Goal: Task Accomplishment & Management: Manage account settings

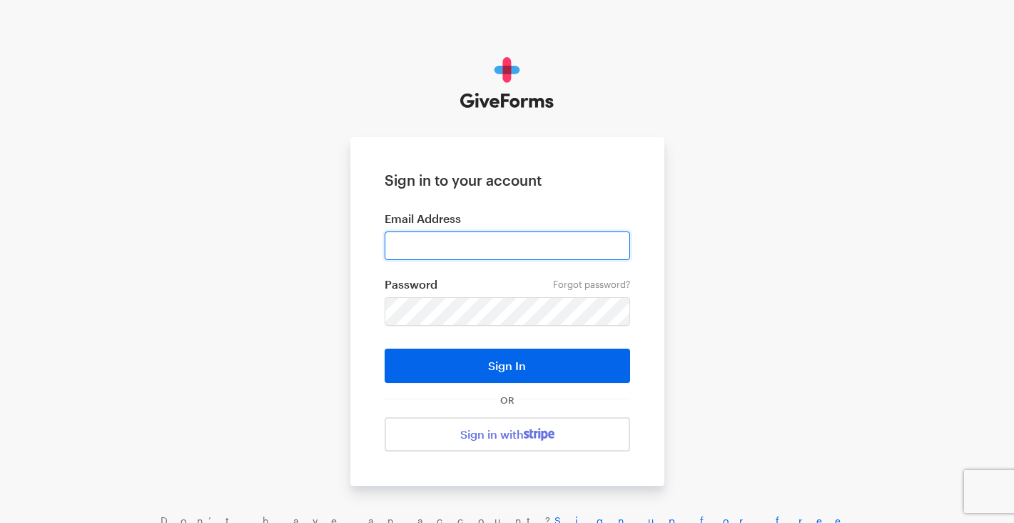
type input "[PERSON_NAME][EMAIL_ADDRESS][DOMAIN_NAME]"
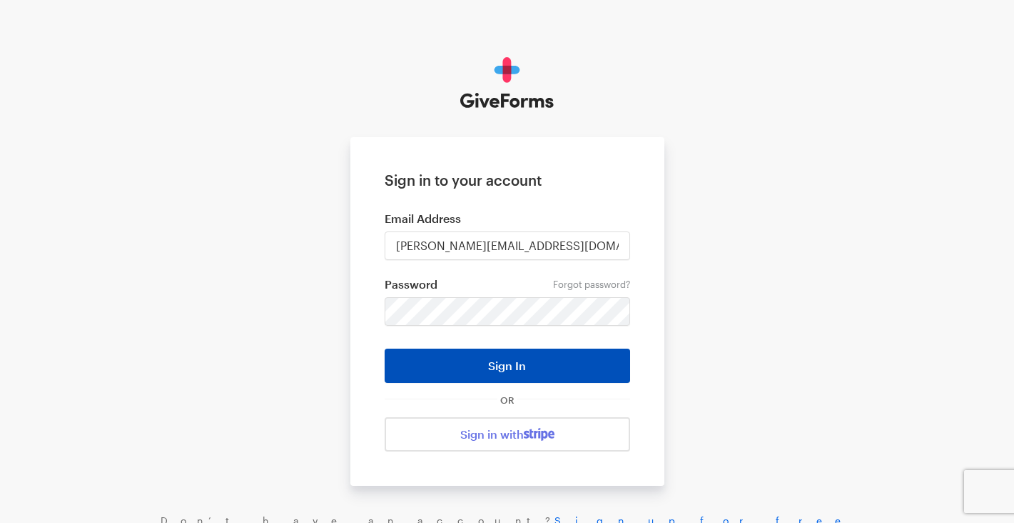
click at [497, 361] on button "Sign In" at bounding box center [508, 365] width 246 height 34
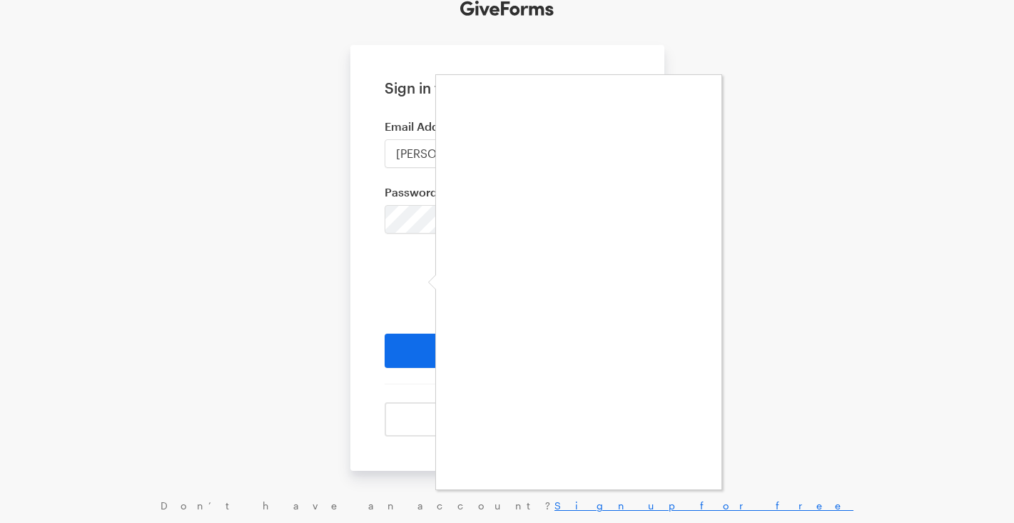
scroll to position [94, 0]
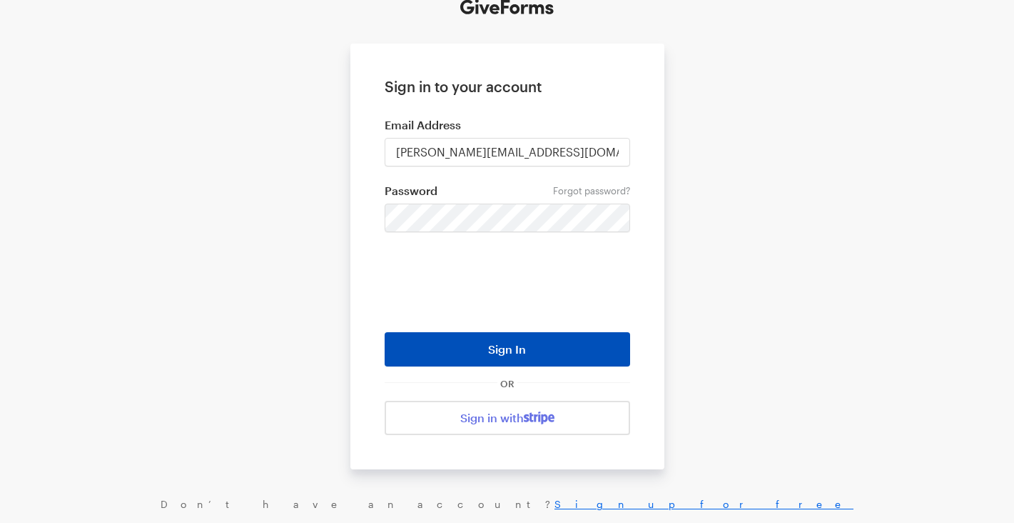
click at [499, 349] on button "Sign In" at bounding box center [508, 349] width 246 height 34
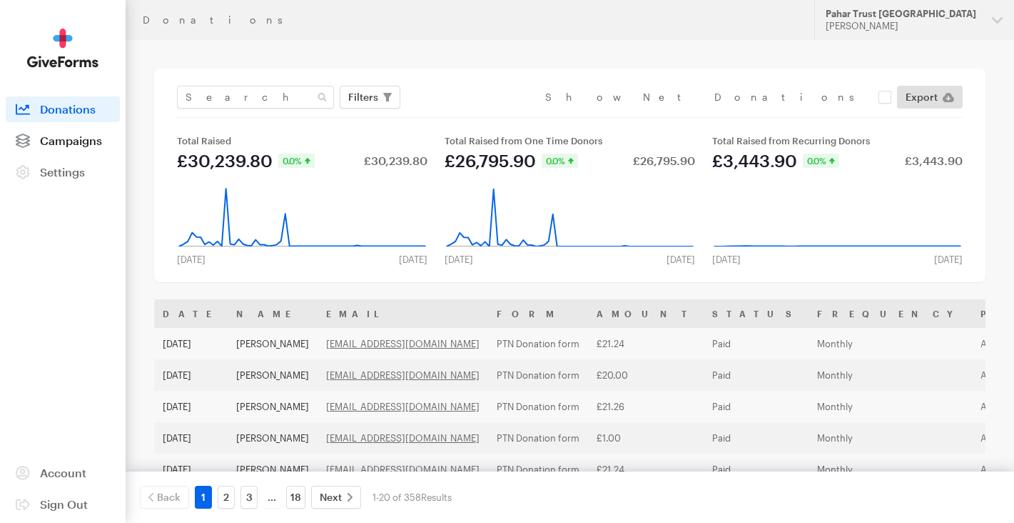
click at [64, 140] on span "Campaigns" at bounding box center [71, 141] width 62 height 14
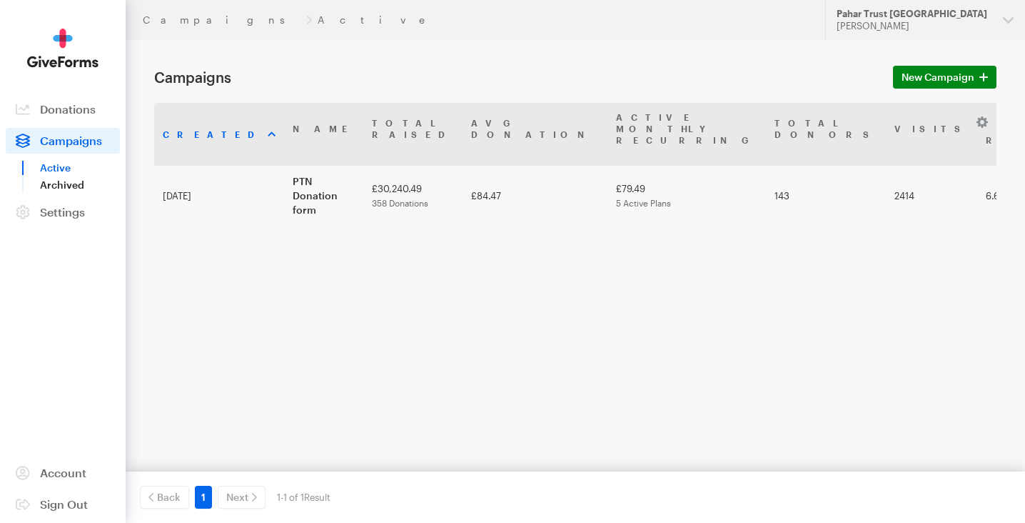
click at [61, 186] on link "Archived" at bounding box center [80, 184] width 80 height 17
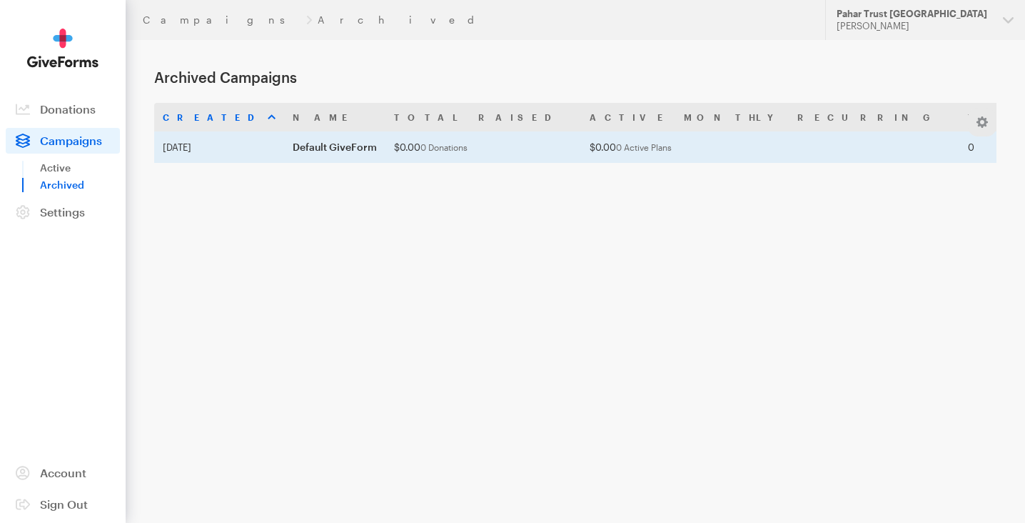
click at [327, 151] on td "Default GiveForm" at bounding box center [334, 146] width 101 height 31
click at [330, 146] on td "Default GiveForm" at bounding box center [334, 146] width 101 height 31
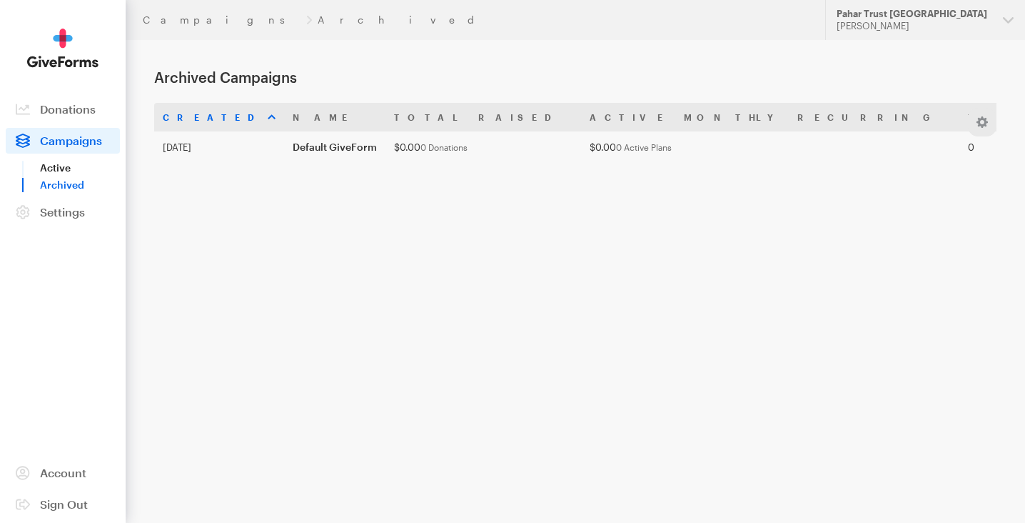
click at [60, 165] on link "Active" at bounding box center [80, 167] width 80 height 17
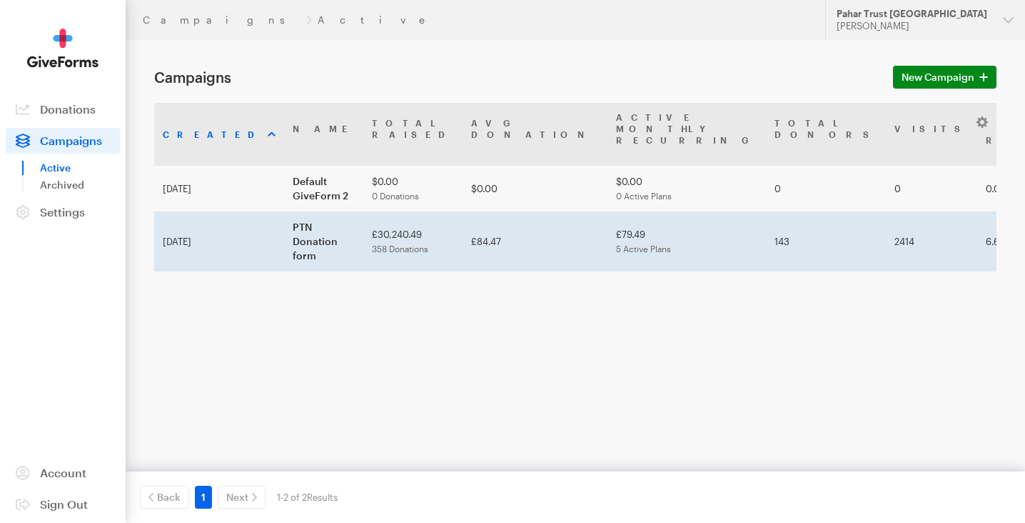
click at [307, 212] on td "PTN Donation form" at bounding box center [323, 241] width 79 height 60
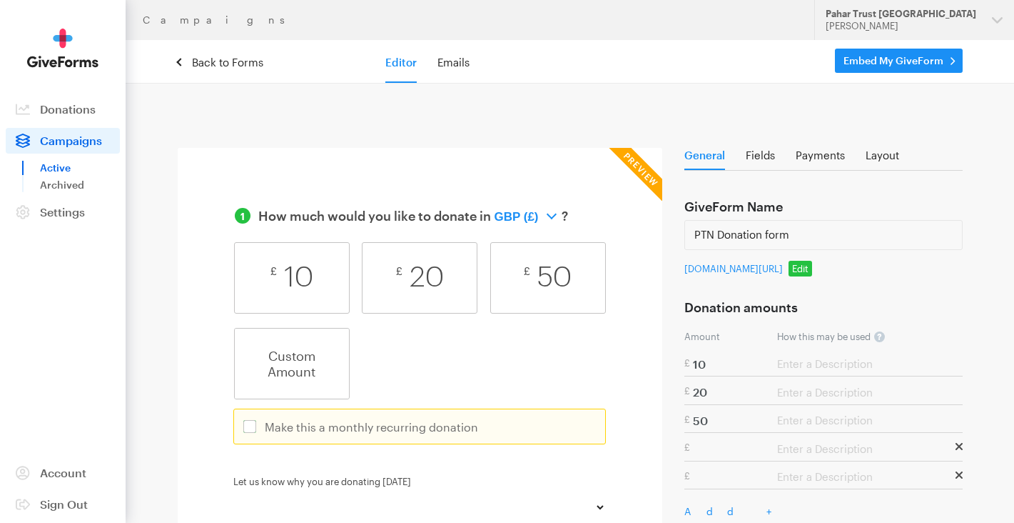
click at [952, 57] on icon at bounding box center [953, 61] width 5 height 8
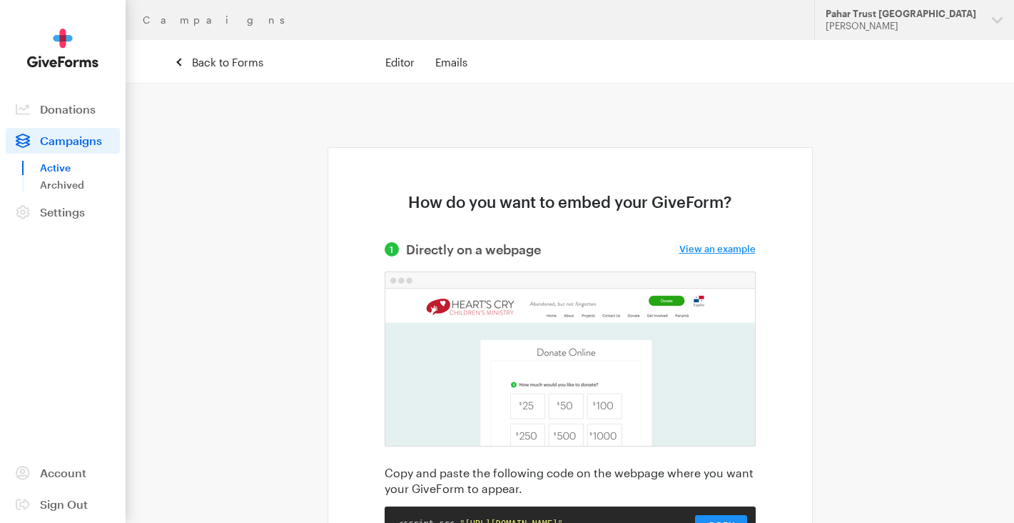
click at [69, 138] on span "Campaigns" at bounding box center [71, 141] width 62 height 14
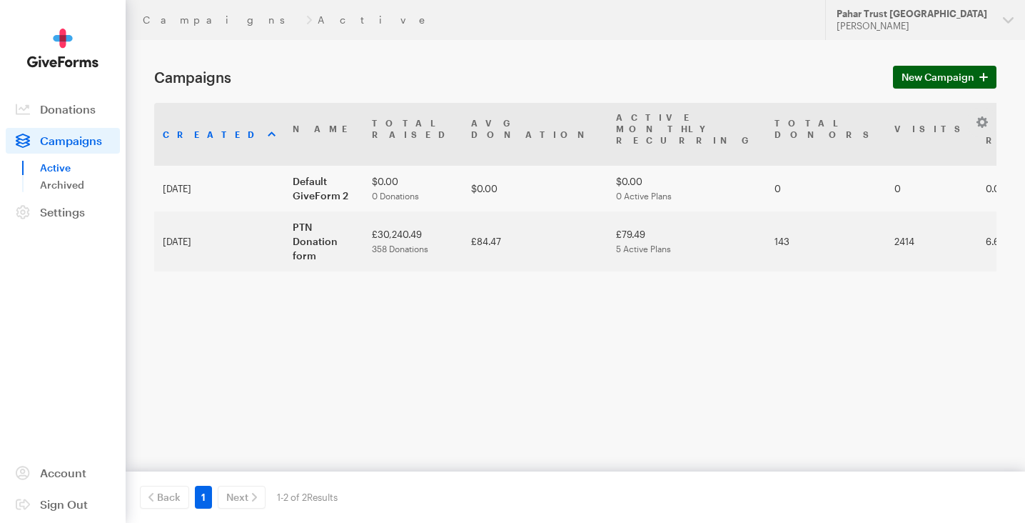
click at [983, 71] on span at bounding box center [983, 77] width 9 height 17
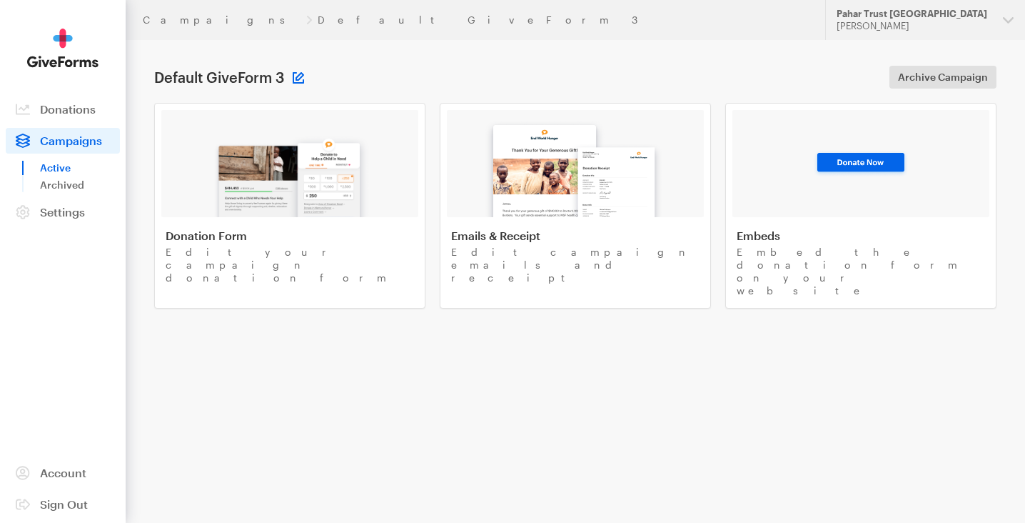
click at [300, 77] on button at bounding box center [298, 77] width 11 height 11
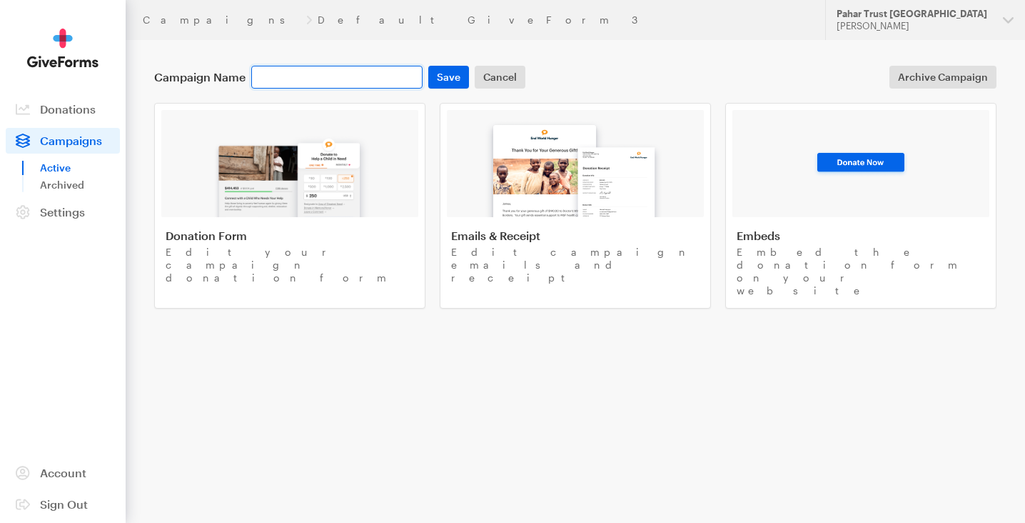
click at [335, 75] on input "text" at bounding box center [336, 77] width 171 height 23
click at [303, 77] on input "In Loving memory of Manikumar Rai" at bounding box center [336, 77] width 171 height 23
type input "In Loving Memory of [PERSON_NAME]"
click at [438, 76] on button "Save" at bounding box center [448, 77] width 41 height 23
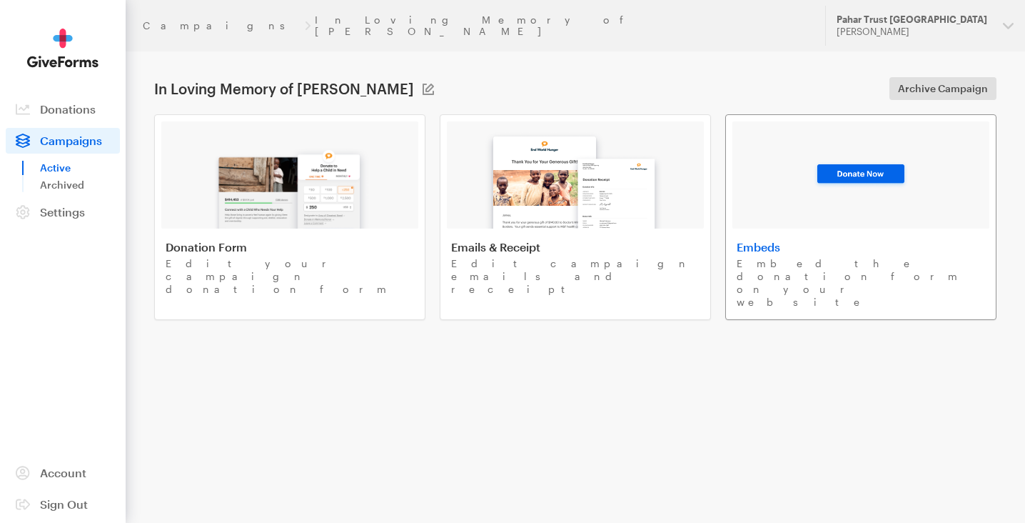
click at [878, 244] on div "Embeds Embed the donation form on your website" at bounding box center [861, 274] width 248 height 69
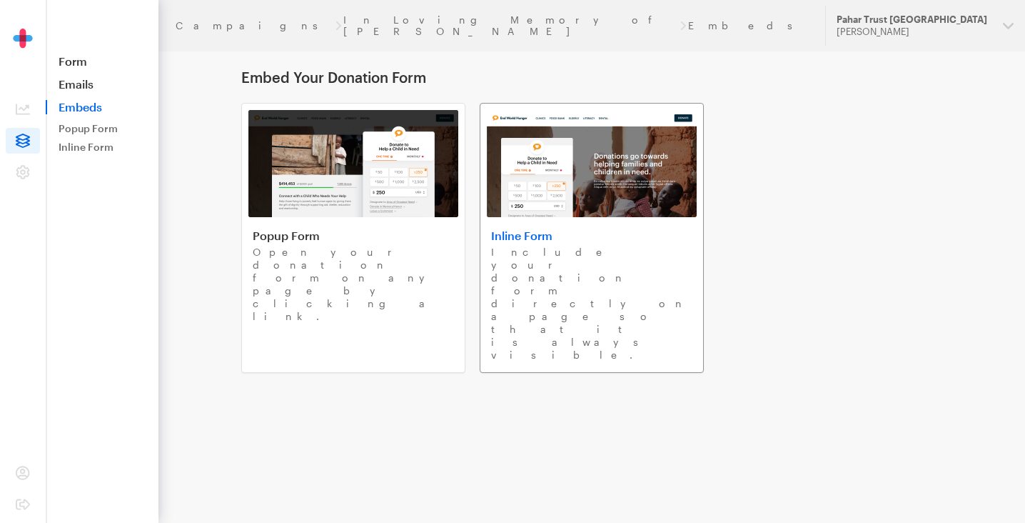
click at [558, 244] on div "Inline Form Include your donation form directly on a page so that it is always …" at bounding box center [591, 294] width 201 height 133
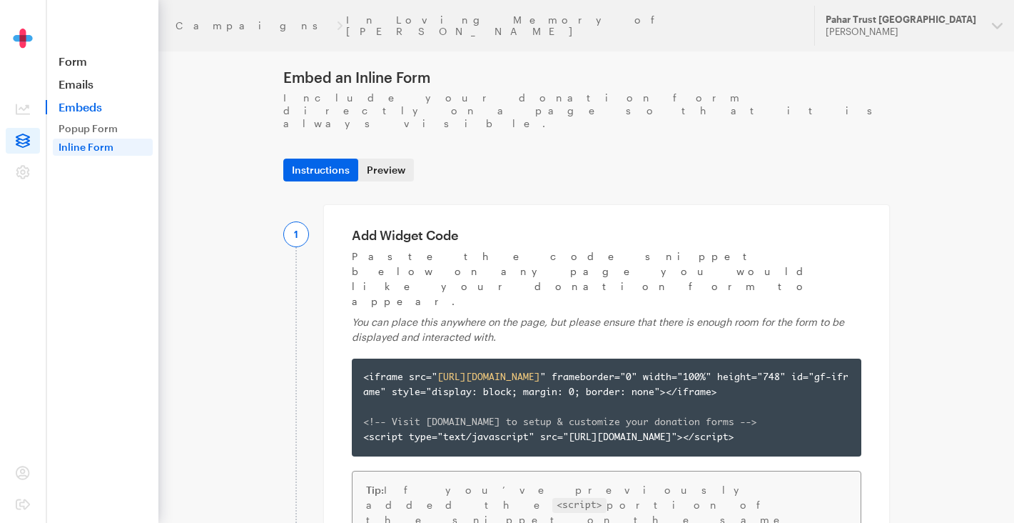
click at [383, 158] on link "Preview" at bounding box center [386, 169] width 56 height 23
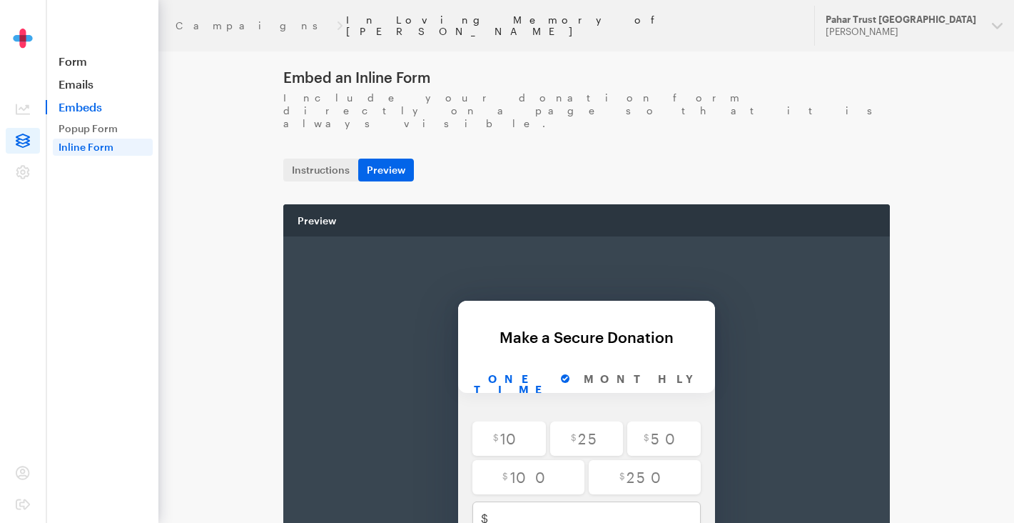
click at [346, 18] on link "In Loving Memory of [PERSON_NAME]" at bounding box center [571, 25] width 451 height 23
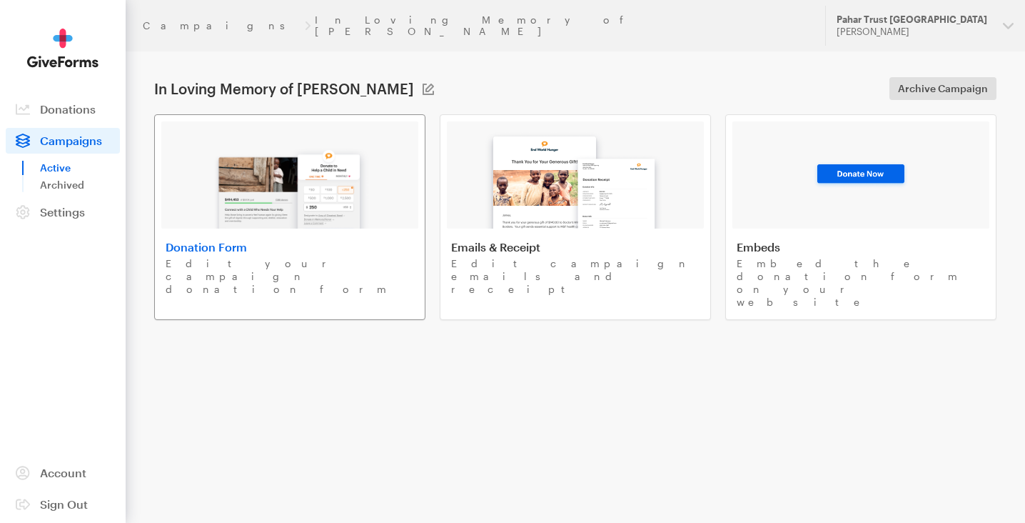
click at [266, 244] on div "Donation Form Edit your campaign donation form" at bounding box center [290, 268] width 248 height 56
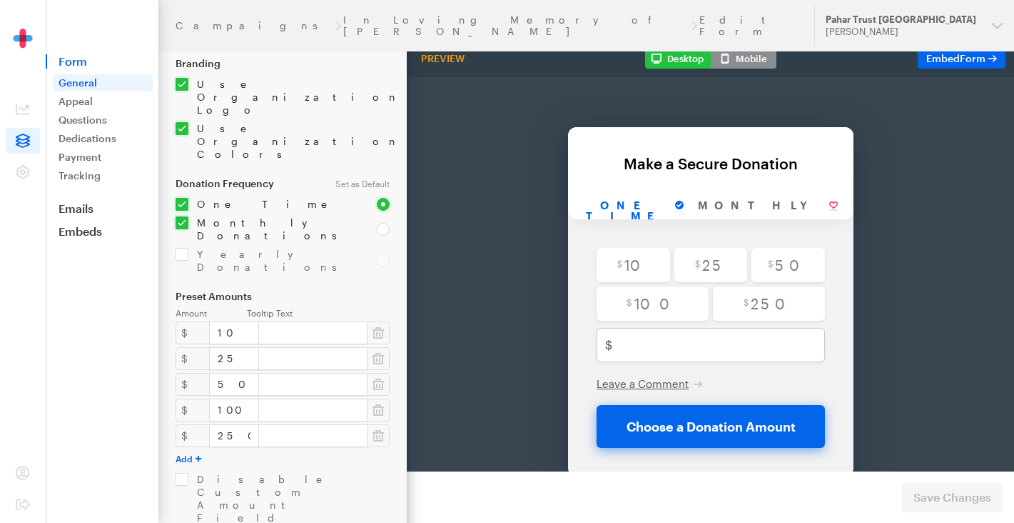
scroll to position [112, 0]
click at [192, 321] on div "$" at bounding box center [193, 332] width 34 height 23
click at [187, 321] on div "$" at bounding box center [193, 332] width 34 height 23
click at [188, 347] on div "$" at bounding box center [193, 358] width 34 height 23
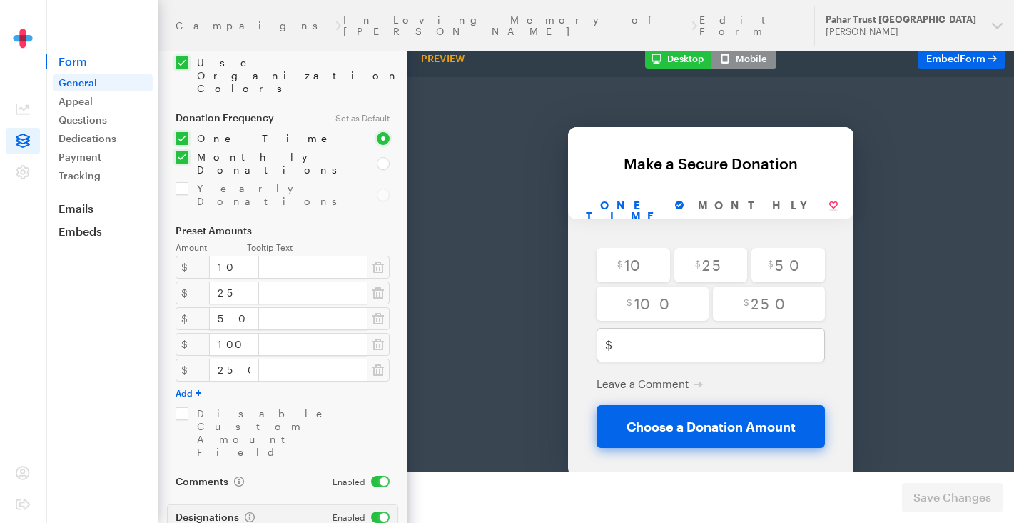
scroll to position [179, 0]
click at [181, 406] on input "checkbox" at bounding box center [283, 431] width 214 height 51
checkbox input "true"
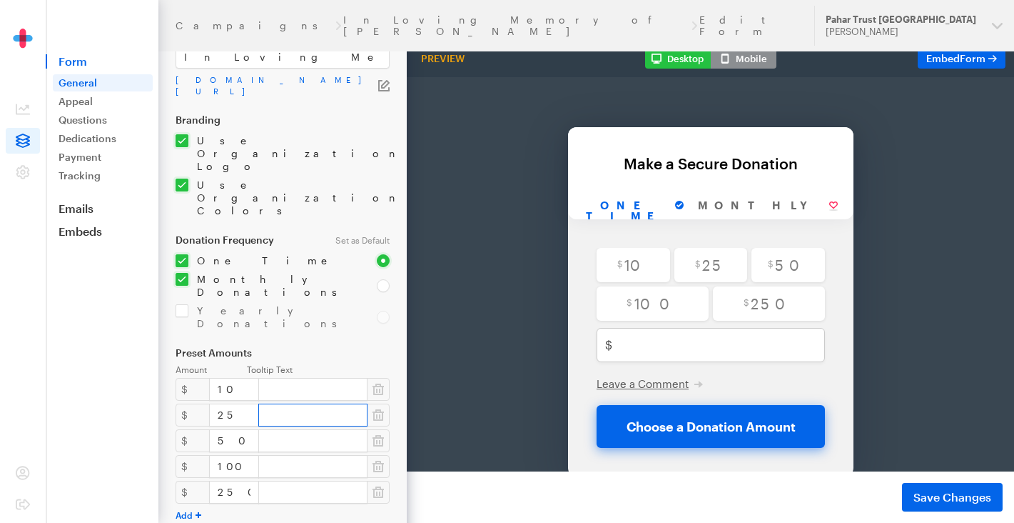
scroll to position [55, 0]
click at [179, 273] on input "checkbox" at bounding box center [268, 286] width 184 height 26
checkbox input "false"
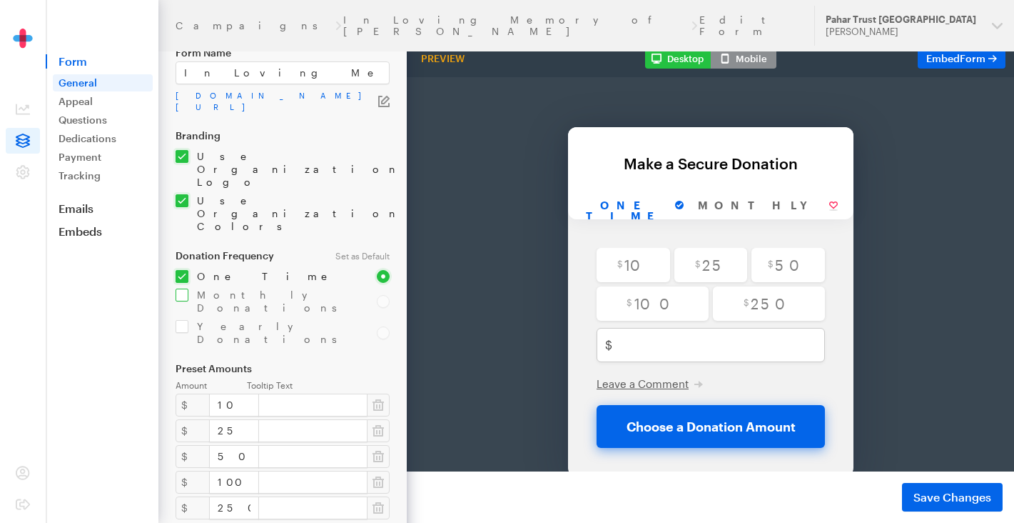
scroll to position [39, 0]
click at [80, 101] on link "Appeal" at bounding box center [103, 101] width 100 height 17
click at [88, 136] on link "Dedications" at bounding box center [103, 138] width 100 height 17
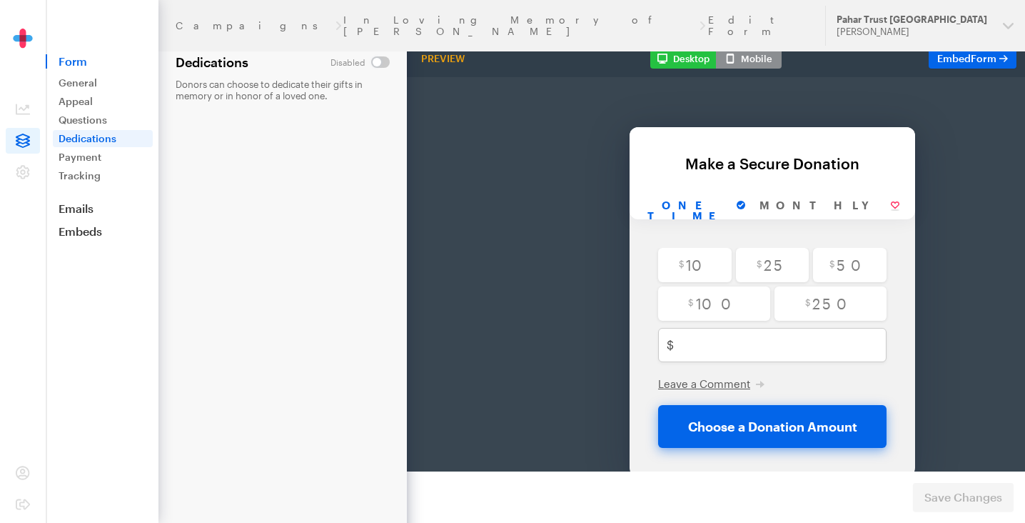
click at [756, 56] on button "Mobile" at bounding box center [749, 59] width 66 height 20
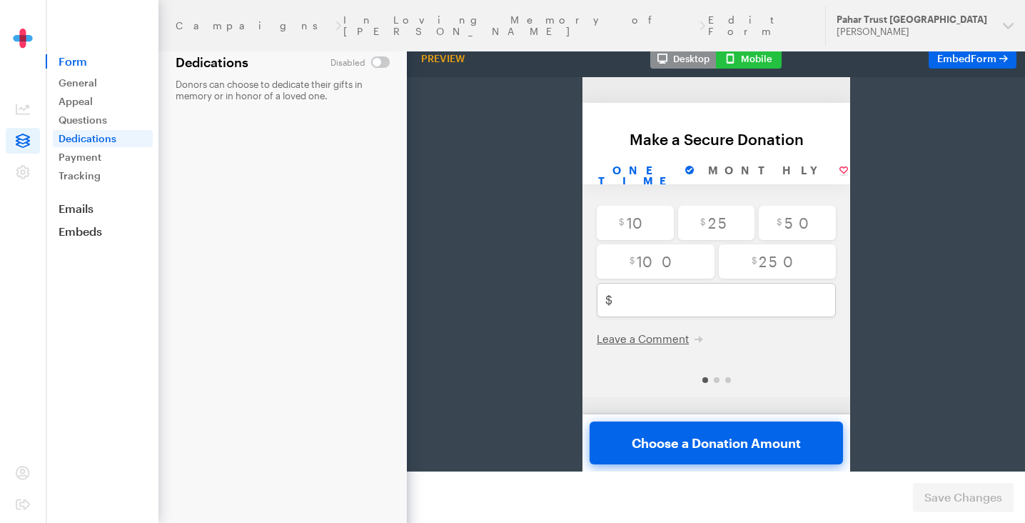
click at [684, 59] on button "Desktop" at bounding box center [683, 59] width 66 height 20
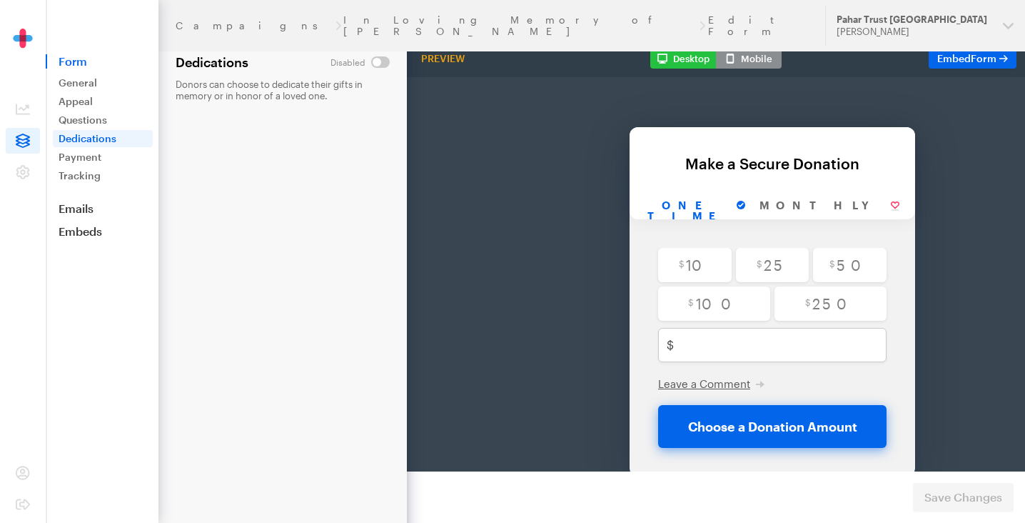
click at [438, 59] on div "Preview" at bounding box center [443, 58] width 55 height 13
click at [289, 191] on form "Campaigns In Loving Memory of Manikumar Rai Edit Form Dedications Donors can ch…" at bounding box center [203, 261] width 407 height 523
click at [957, 503] on footer "Preview Form Save Changes" at bounding box center [716, 496] width 618 height 51
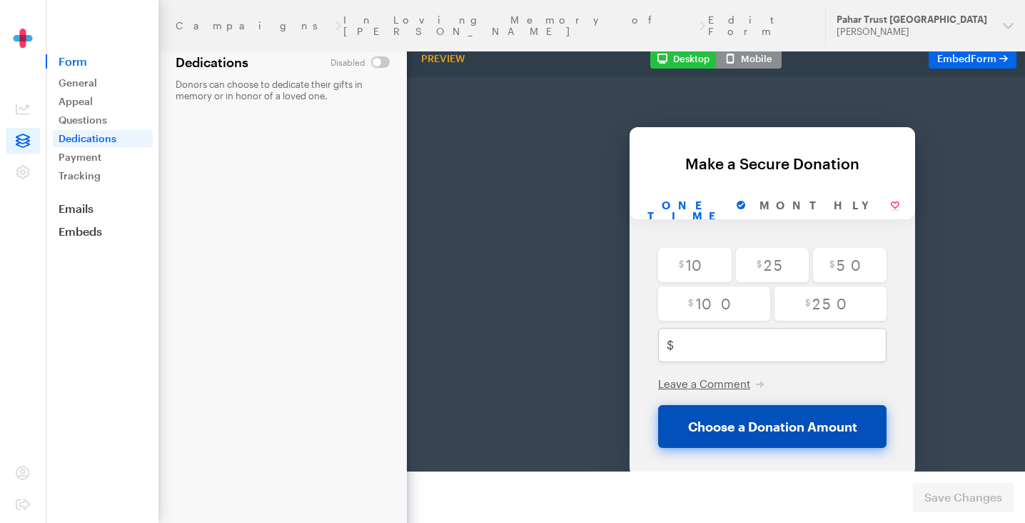
click at [736, 390] on button "Choose a Donation Amount" at bounding box center [772, 389] width 228 height 43
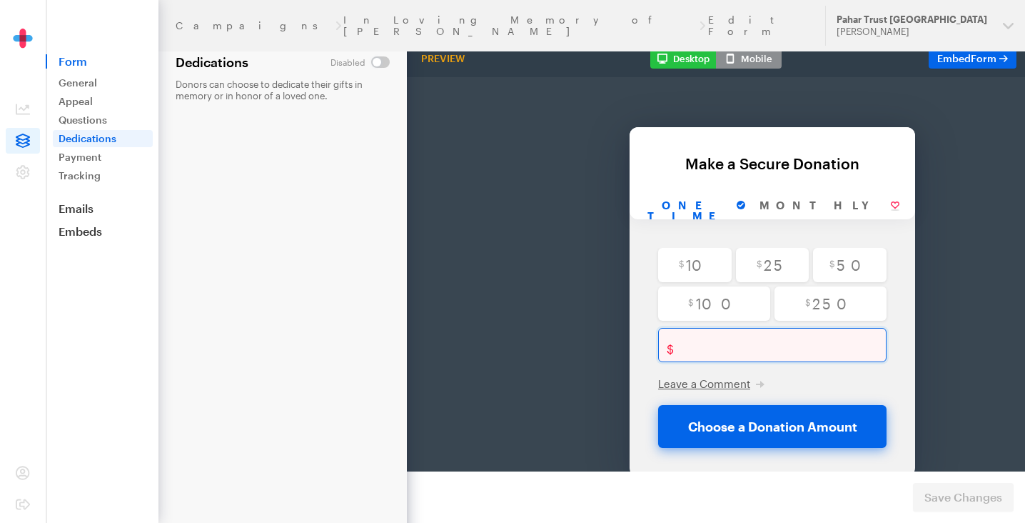
click at [718, 311] on input "text" at bounding box center [783, 308] width 207 height 34
type input "8"
checkbox input "false"
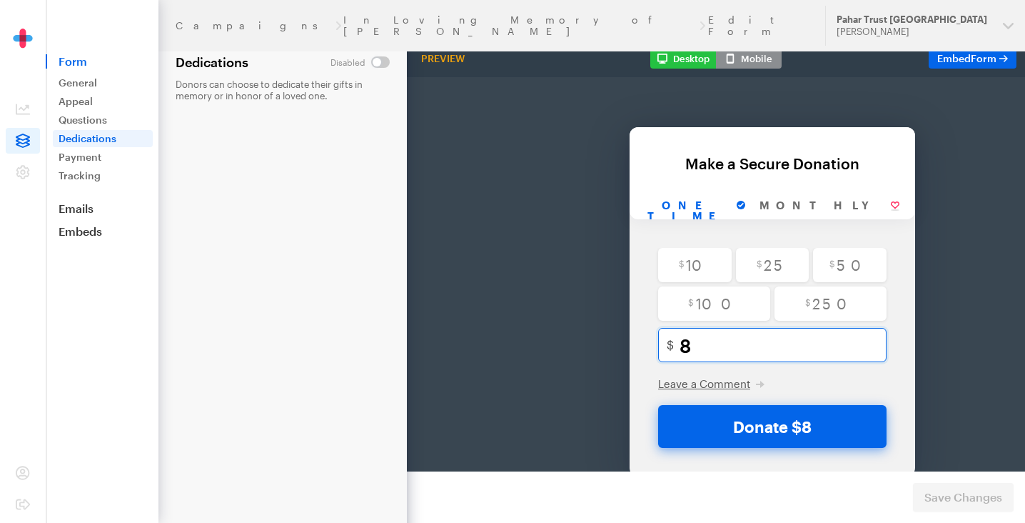
type input "88"
checkbox input "false"
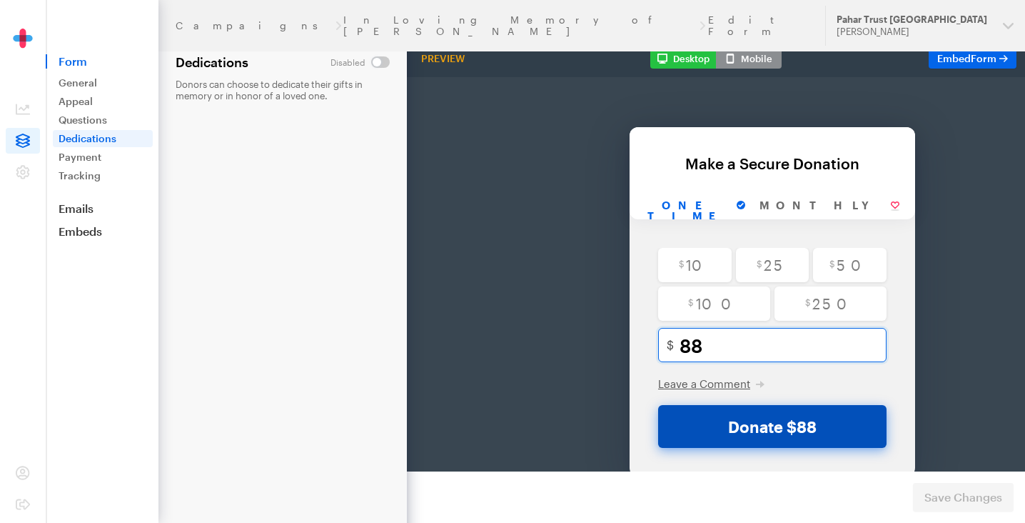
type input "88"
click at [795, 393] on button "Donate $88" at bounding box center [772, 389] width 228 height 43
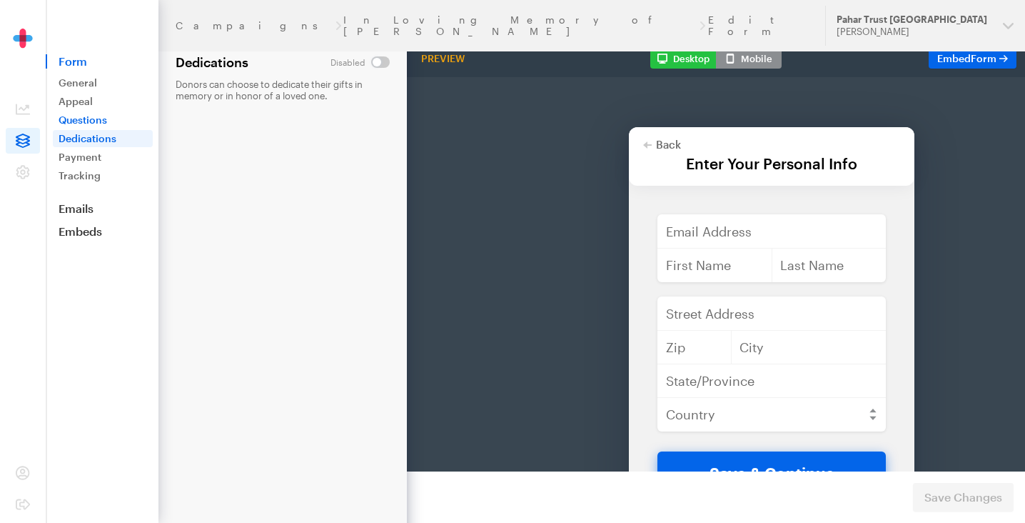
click at [80, 116] on link "Questions" at bounding box center [103, 119] width 100 height 17
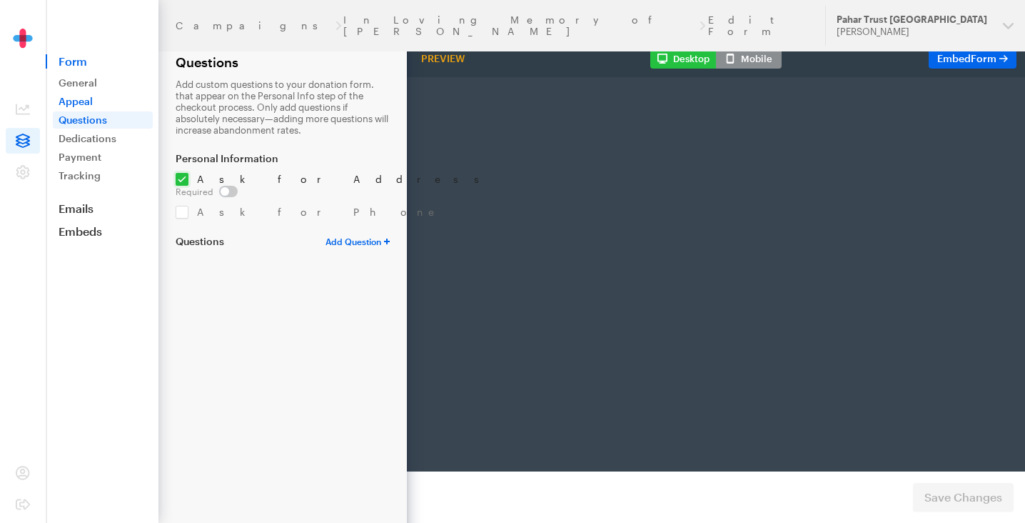
click at [75, 101] on link "Appeal" at bounding box center [103, 101] width 100 height 17
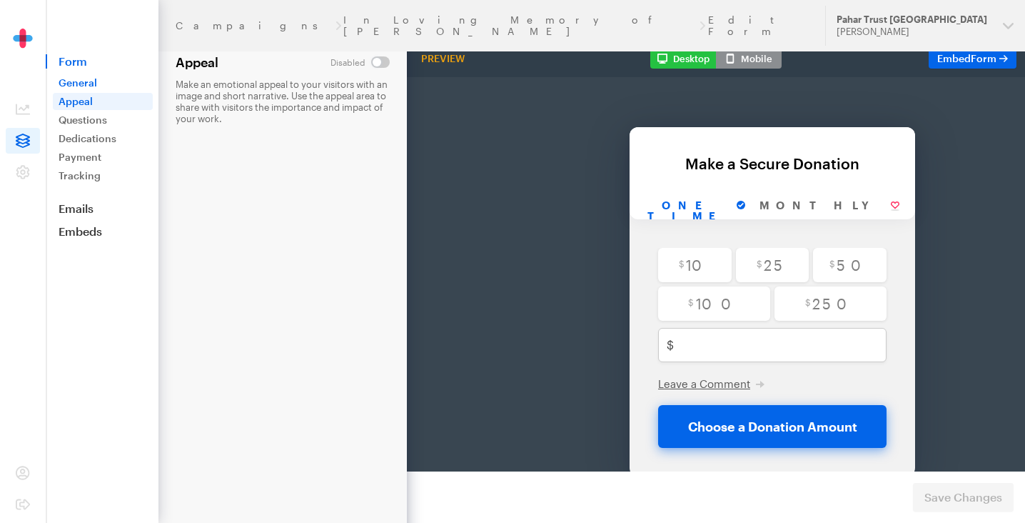
click at [76, 83] on link "General" at bounding box center [103, 82] width 100 height 17
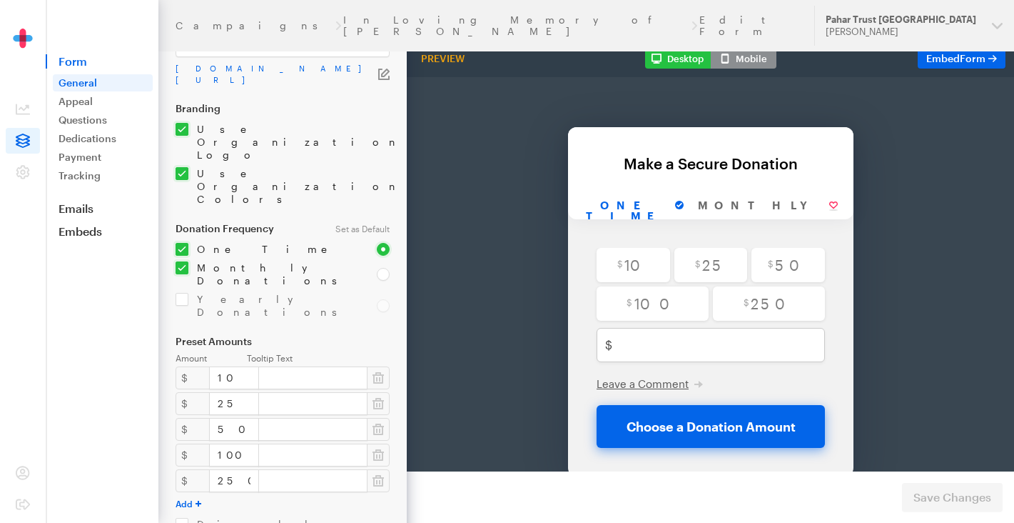
scroll to position [75, 0]
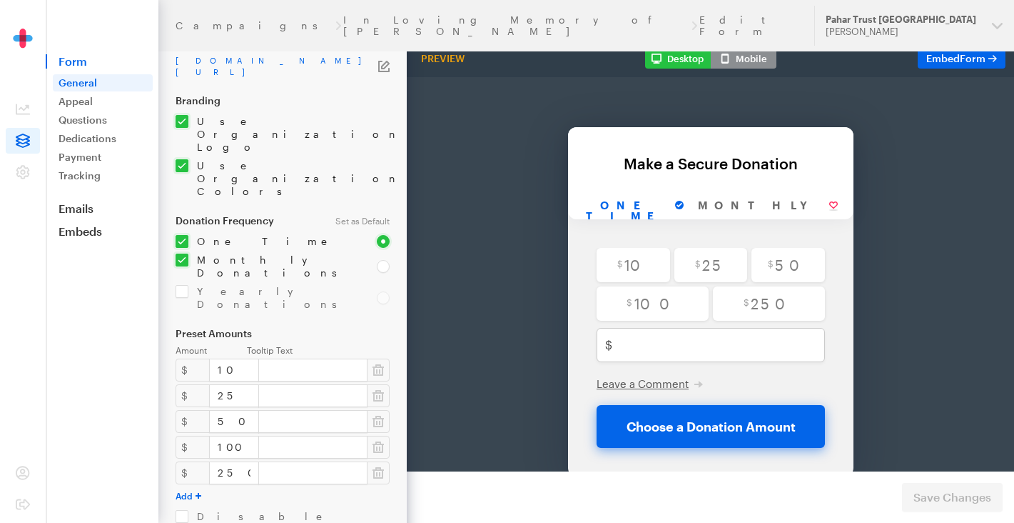
click at [179, 253] on input "checkbox" at bounding box center [268, 266] width 184 height 26
checkbox input "false"
click at [955, 490] on span "Save Changes" at bounding box center [953, 496] width 78 height 17
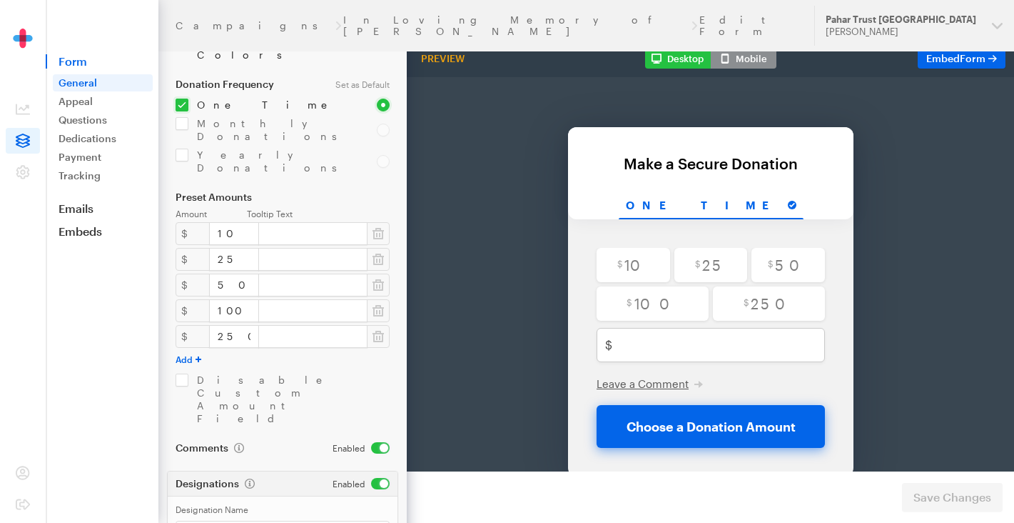
scroll to position [219, 0]
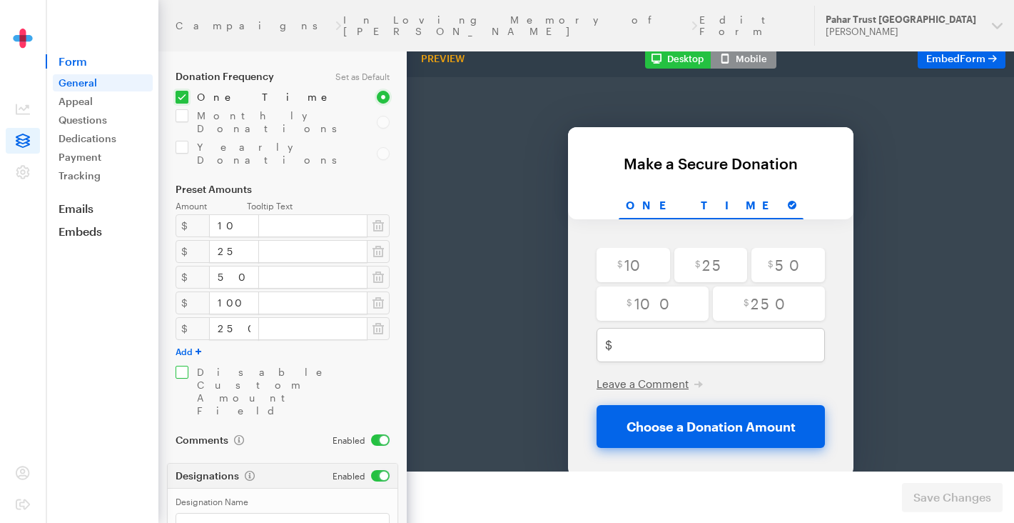
click at [183, 366] on input "checkbox" at bounding box center [283, 391] width 214 height 51
checkbox input "true"
click at [942, 494] on span "Save Changes" at bounding box center [953, 496] width 78 height 17
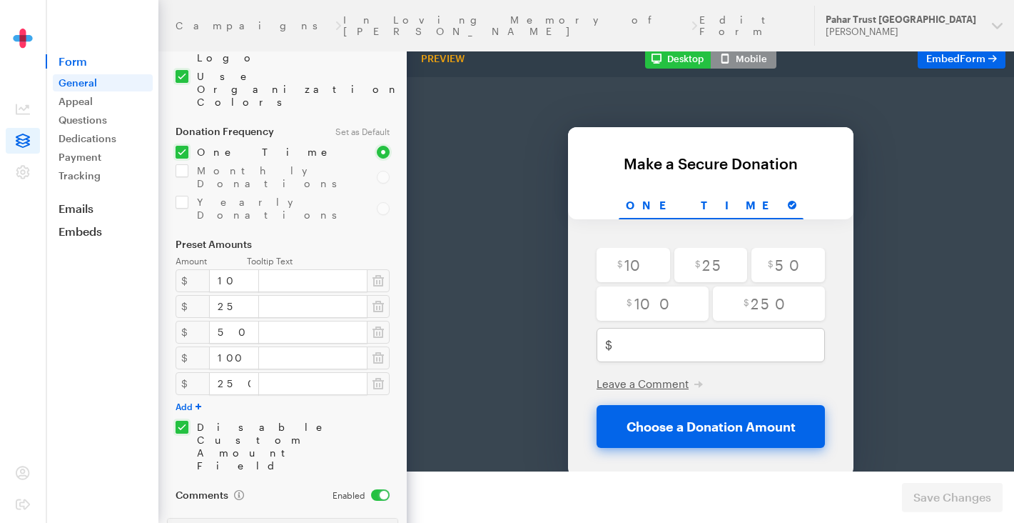
scroll to position [168, 0]
click at [183, 417] on input "checkbox" at bounding box center [283, 442] width 214 height 51
checkbox input "false"
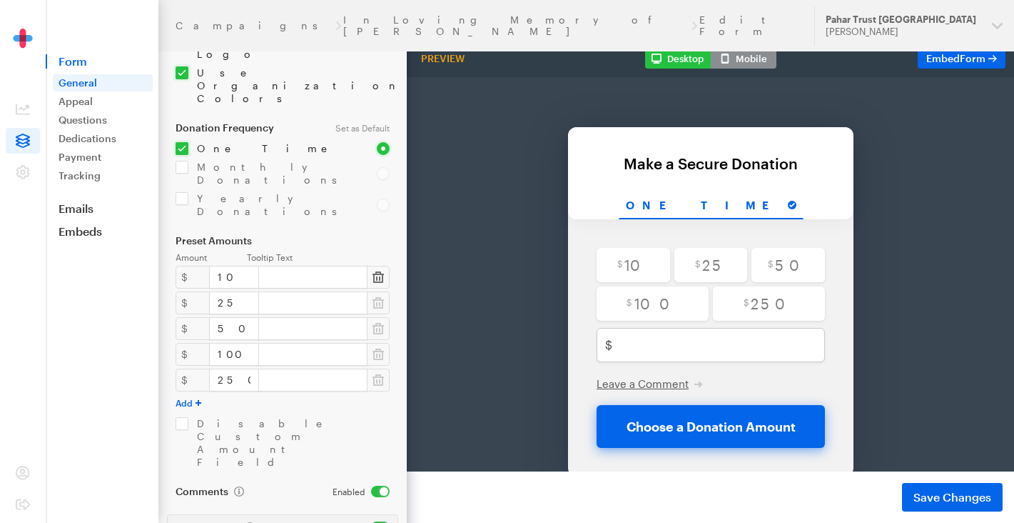
click at [377, 276] on rect "button" at bounding box center [376, 278] width 1 height 4
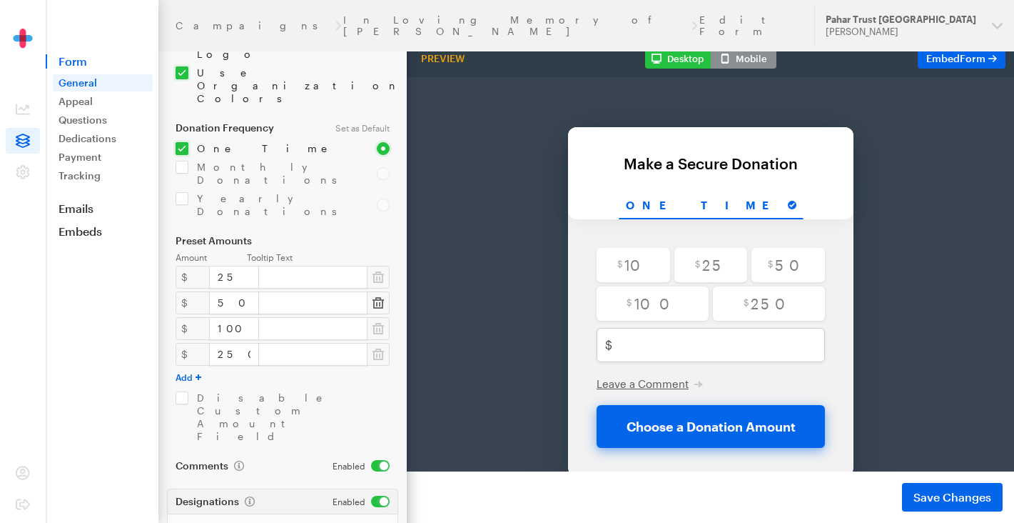
click at [377, 297] on icon "button" at bounding box center [378, 302] width 11 height 11
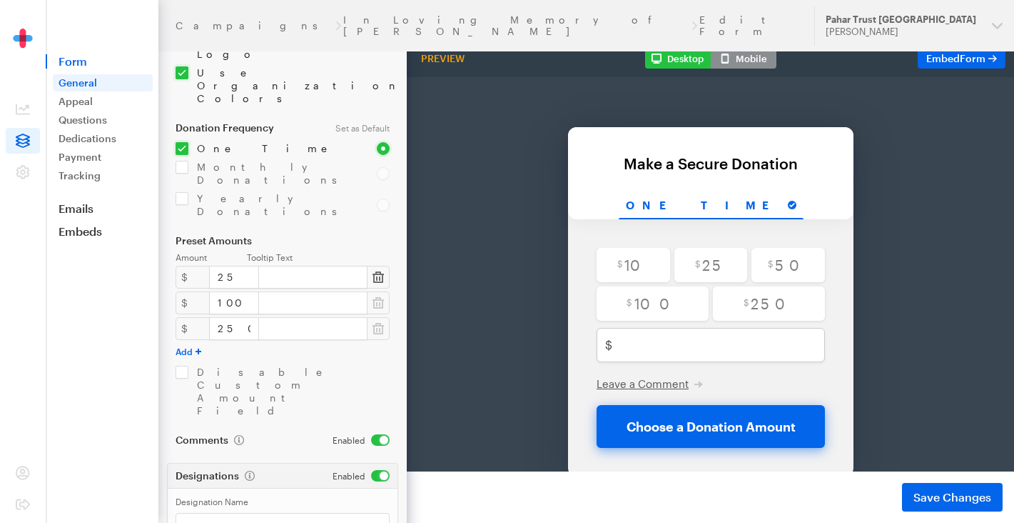
click at [377, 271] on icon "button" at bounding box center [378, 276] width 11 height 11
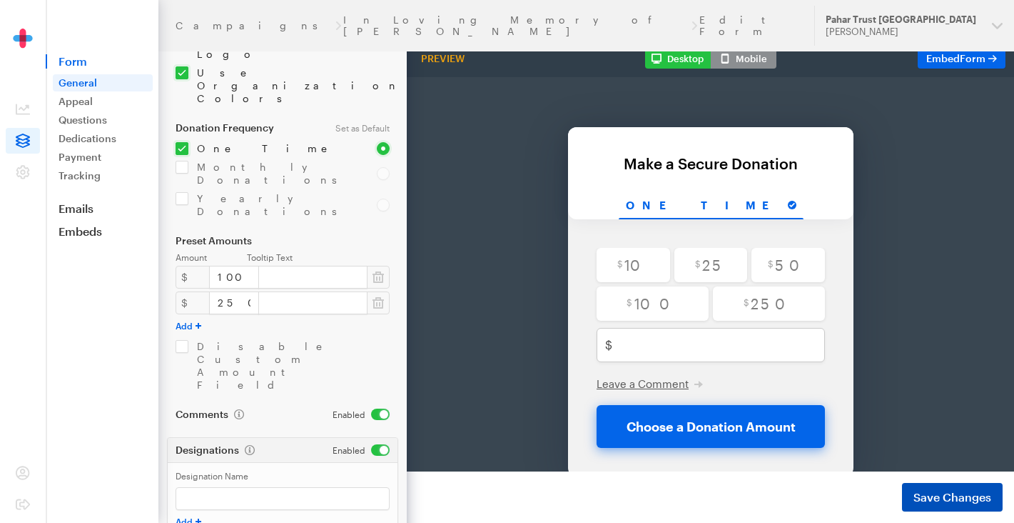
click at [940, 492] on span "Save Changes" at bounding box center [953, 496] width 78 height 17
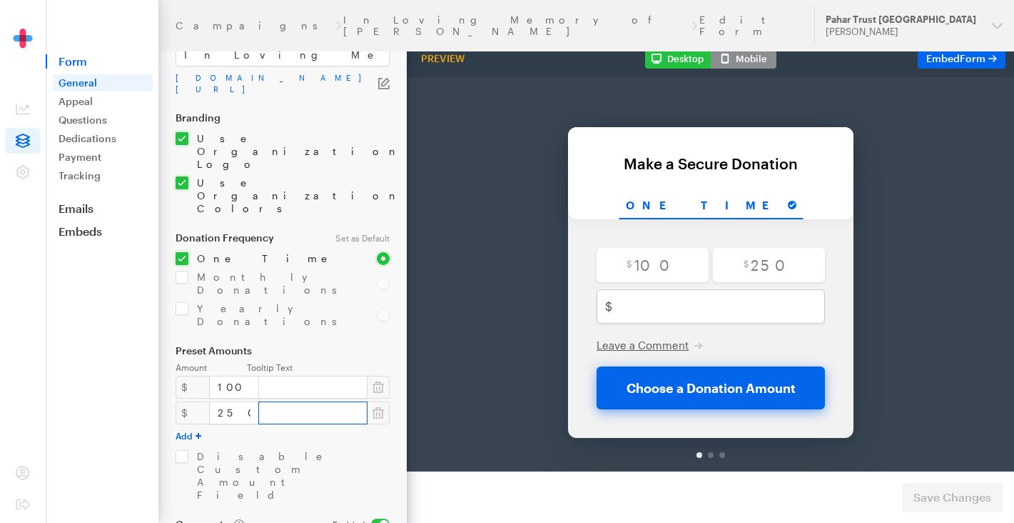
scroll to position [62, 0]
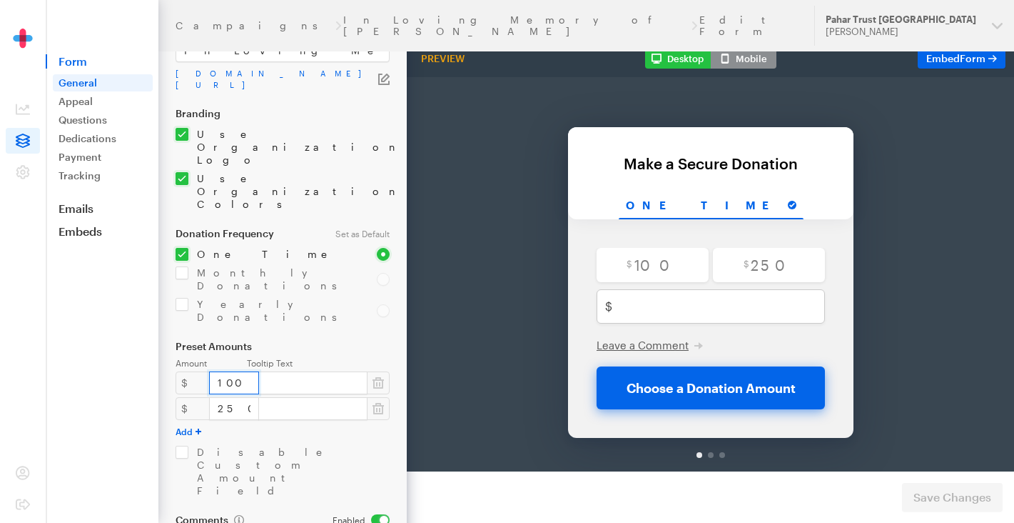
drag, startPoint x: 226, startPoint y: 307, endPoint x: 205, endPoint y: 306, distance: 21.4
click at [209, 371] on input "100" at bounding box center [234, 382] width 50 height 23
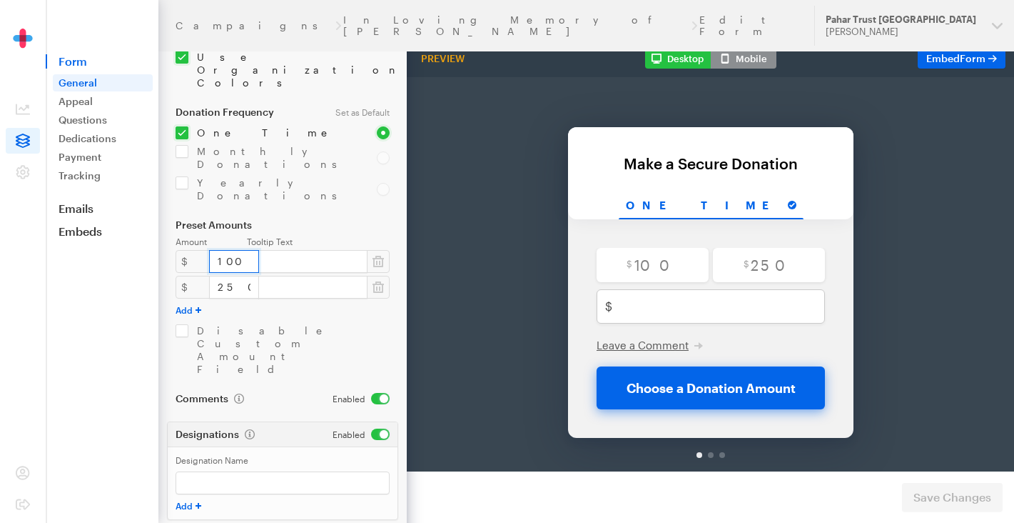
scroll to position [181, 0]
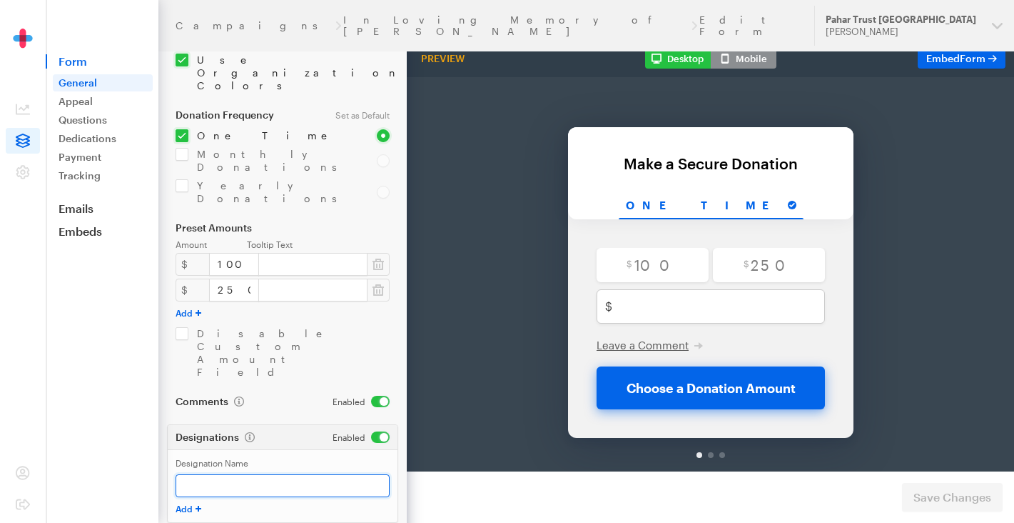
click at [208, 474] on input "Designation Name" at bounding box center [283, 485] width 214 height 23
type input "Manikumar Rai"
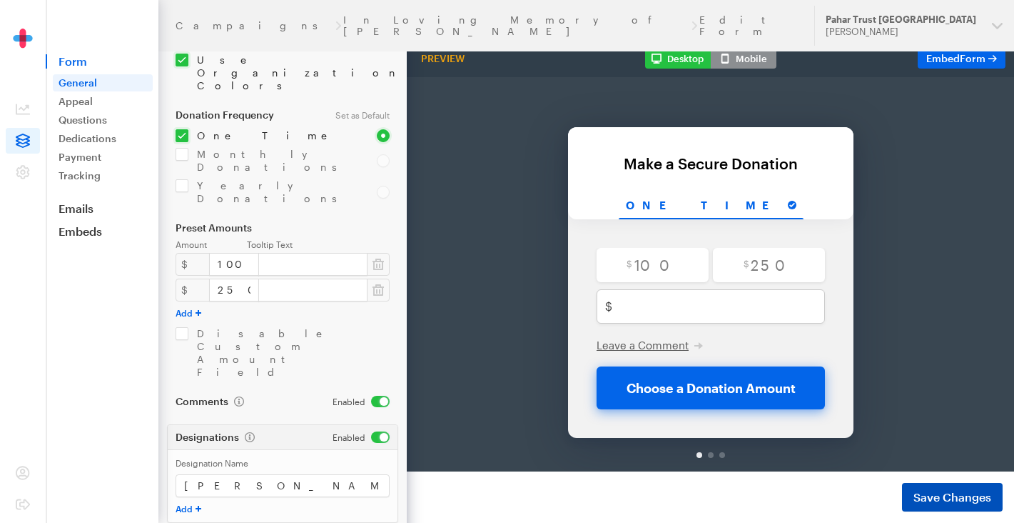
click at [948, 496] on span "Save Changes" at bounding box center [953, 496] width 78 height 17
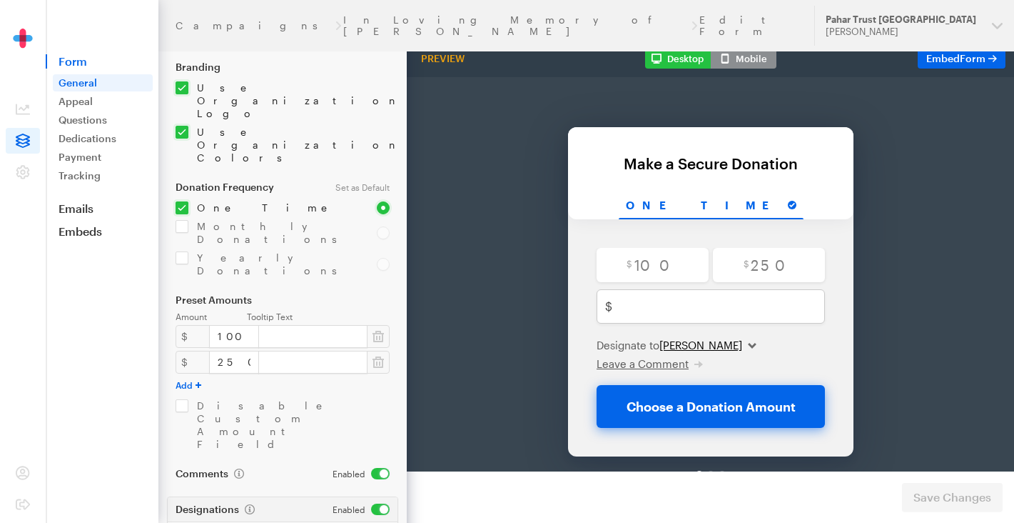
scroll to position [0, 52]
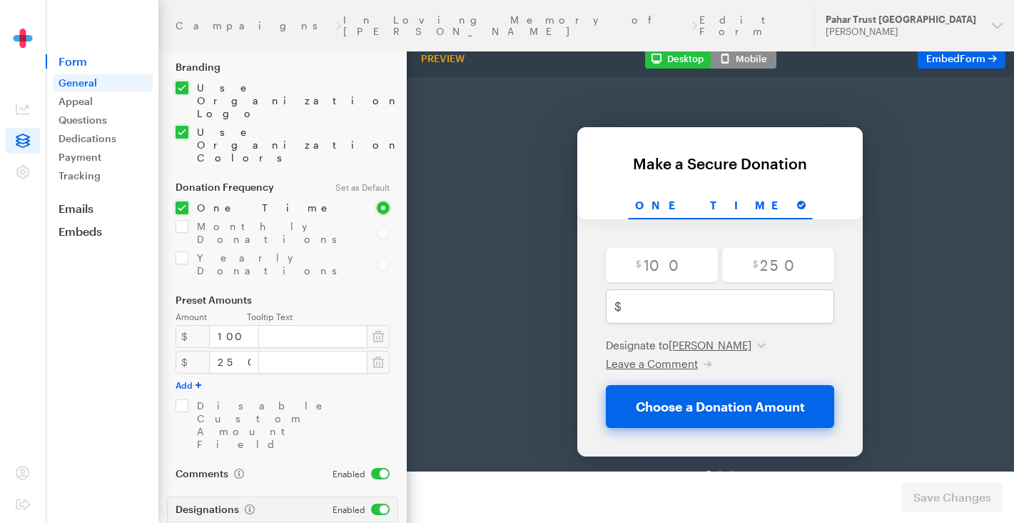
drag, startPoint x: 276, startPoint y: 440, endPoint x: 240, endPoint y: 440, distance: 36.4
type input "M"
click at [960, 495] on span "Save Changes" at bounding box center [953, 496] width 78 height 17
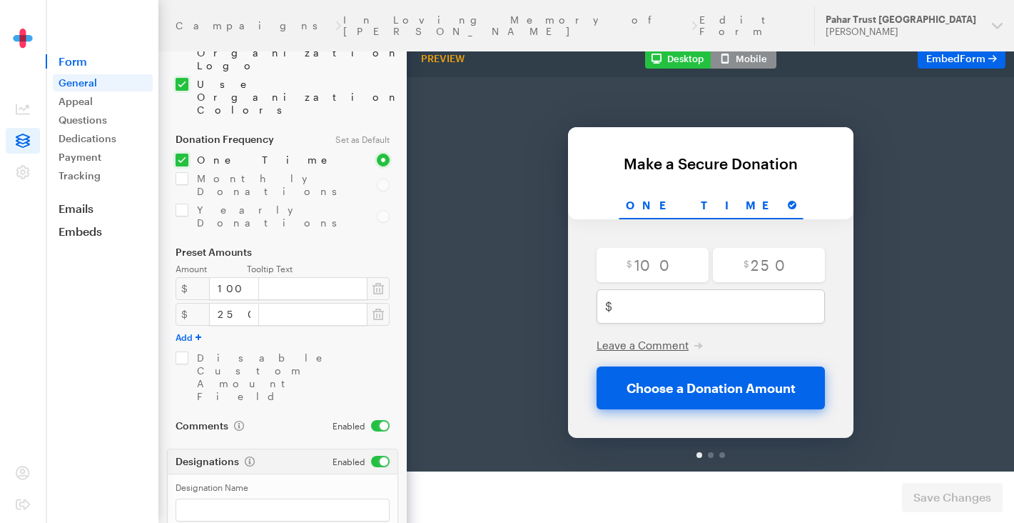
scroll to position [181, 0]
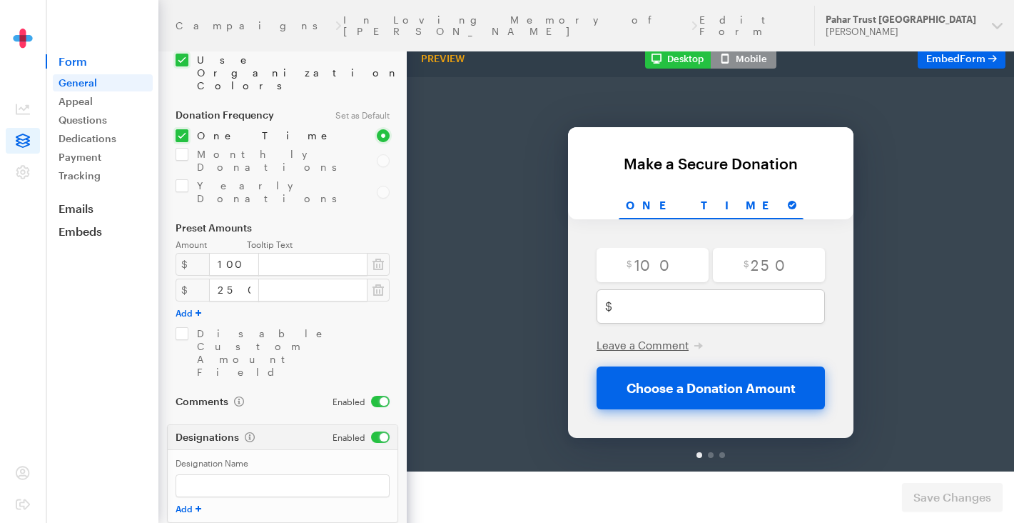
click at [376, 431] on input "checkbox" at bounding box center [361, 436] width 57 height 11
checkbox input "false"
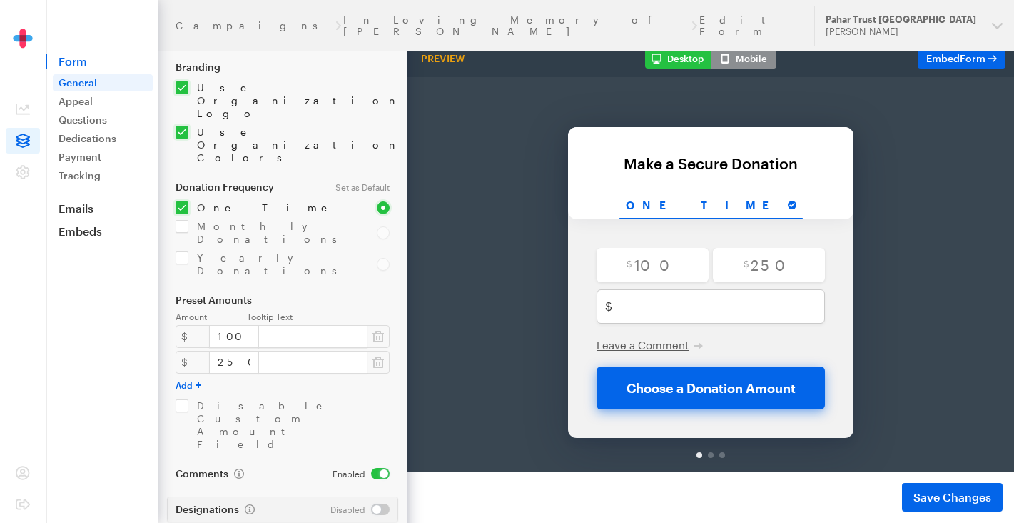
scroll to position [108, 0]
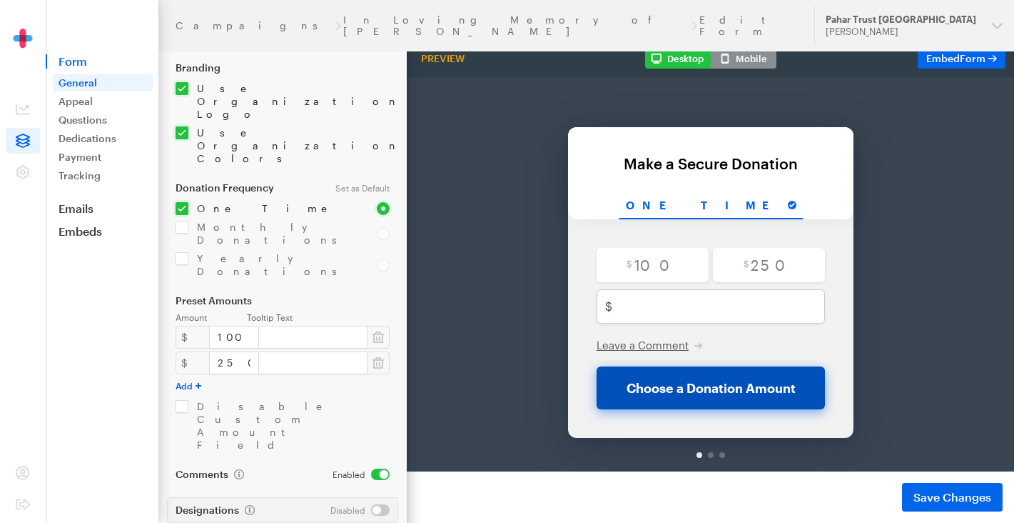
click at [710, 353] on button "Choose a Donation Amount" at bounding box center [711, 350] width 228 height 43
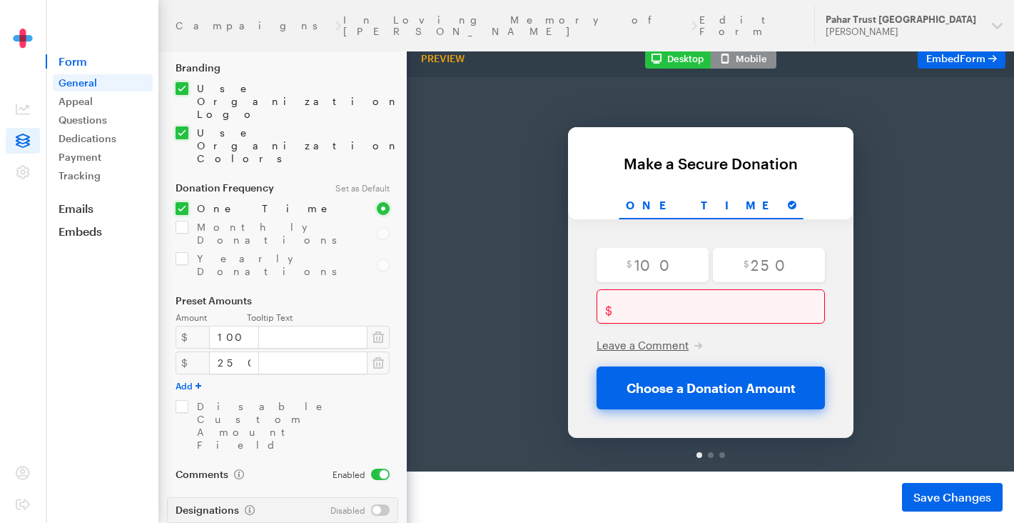
type input "Make a Secure Donation in memory of Manikumar Rai"
click at [945, 503] on span "Save Changes" at bounding box center [953, 496] width 78 height 17
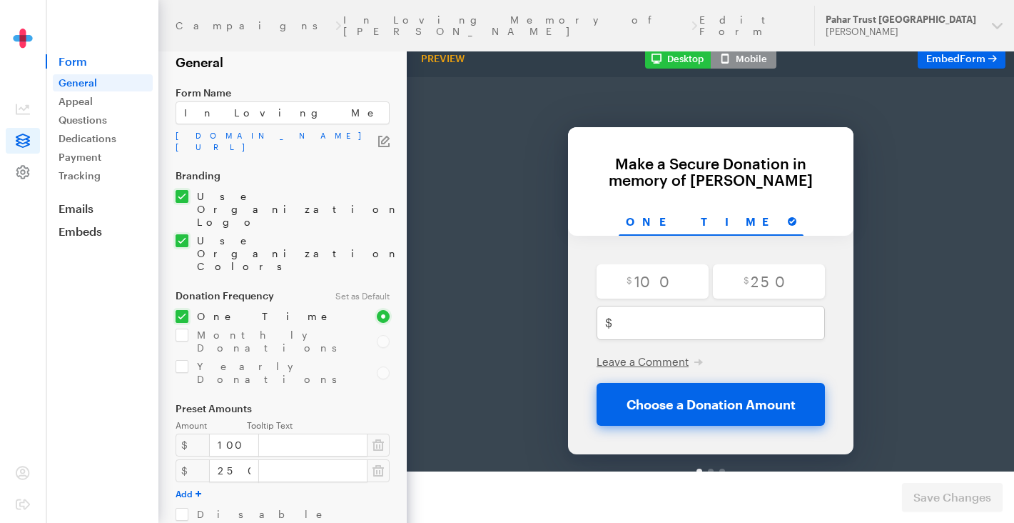
click at [16, 168] on icon at bounding box center [23, 172] width 14 height 14
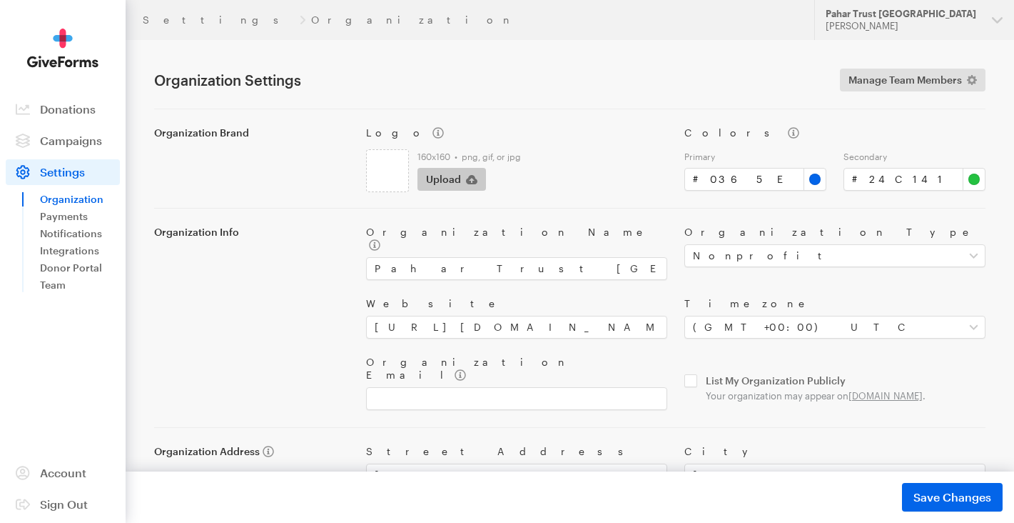
click at [473, 176] on icon "button" at bounding box center [471, 179] width 11 height 9
type input "C:\fakepath\PTN_ROUND_LOGO_ON_WHITE.png"
click at [472, 177] on icon "button" at bounding box center [471, 179] width 11 height 9
click at [752, 179] on input "#0365e9" at bounding box center [756, 179] width 142 height 23
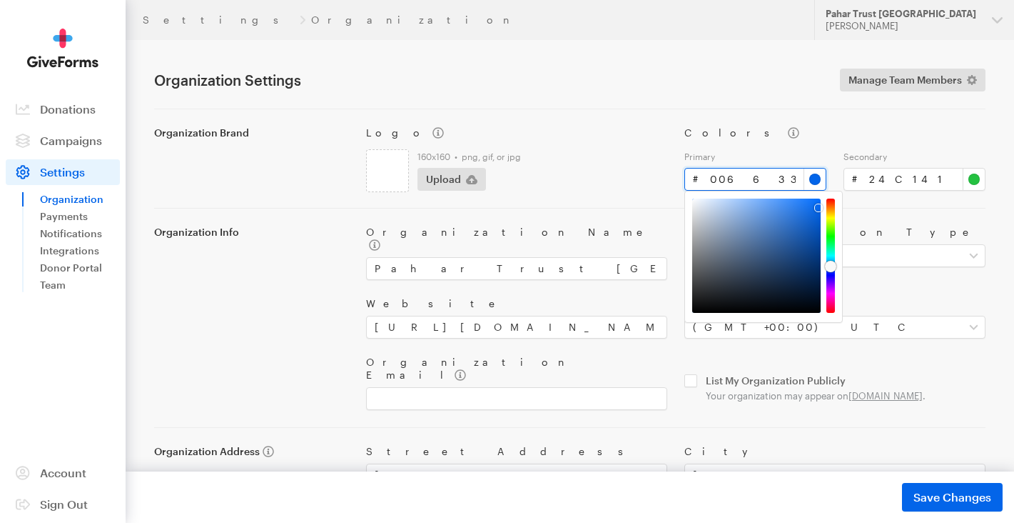
type input "#006633"
click at [952, 497] on button "Save Changes Saved" at bounding box center [952, 497] width 101 height 29
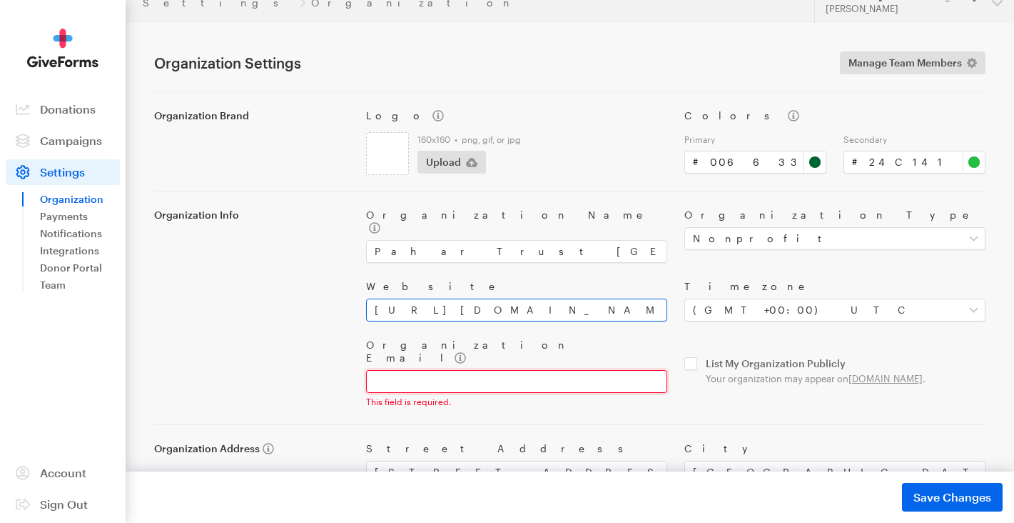
scroll to position [16, 0]
drag, startPoint x: 891, startPoint y: 160, endPoint x: 857, endPoint y: 163, distance: 34.4
click at [857, 163] on input "#24c141" at bounding box center [915, 162] width 142 height 23
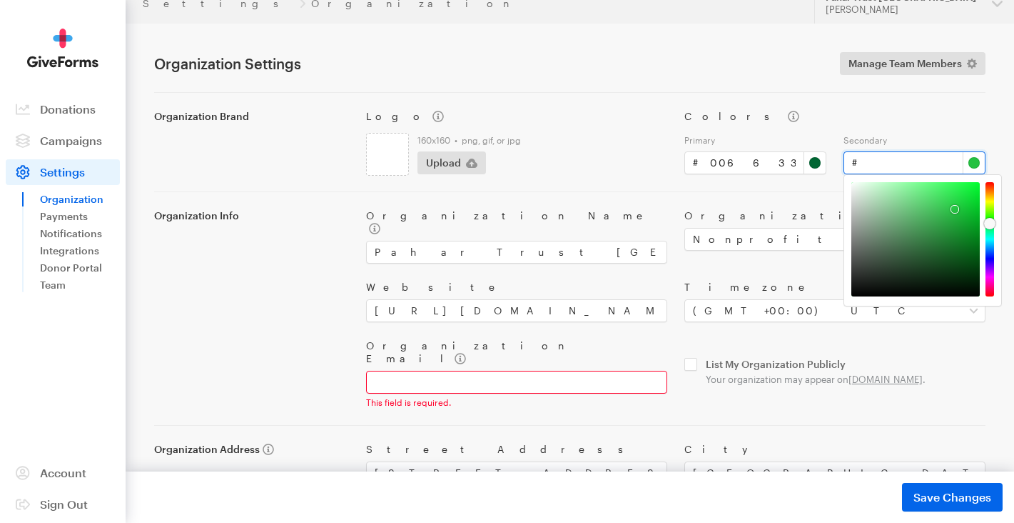
paste input "008d36"
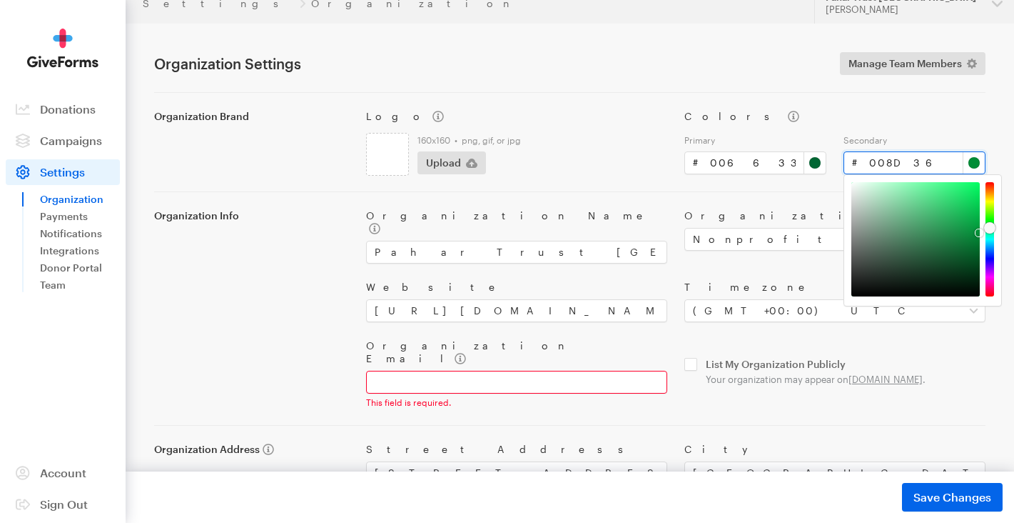
type input "#008d36"
click at [952, 497] on button "Save Changes Saved" at bounding box center [952, 497] width 101 height 29
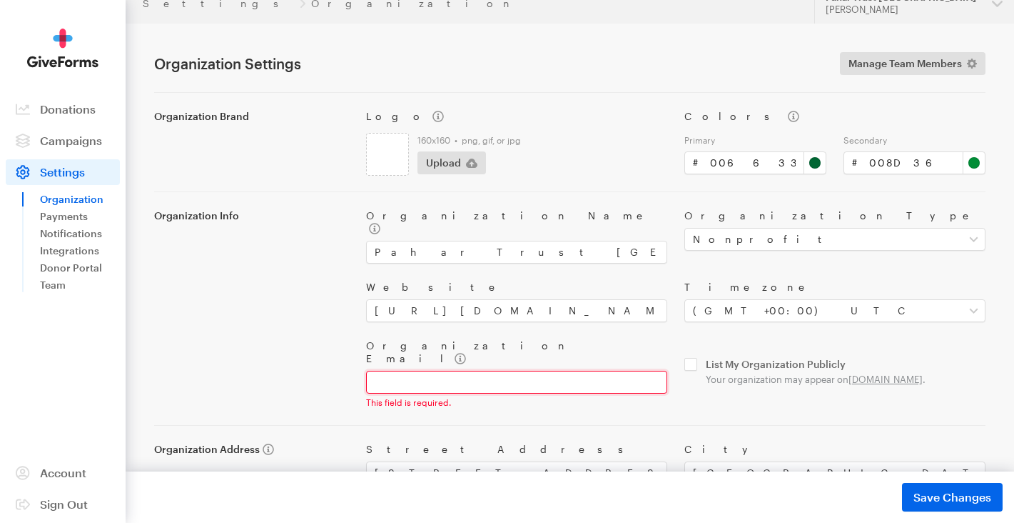
click at [476, 371] on input "Organization Email" at bounding box center [516, 382] width 301 height 23
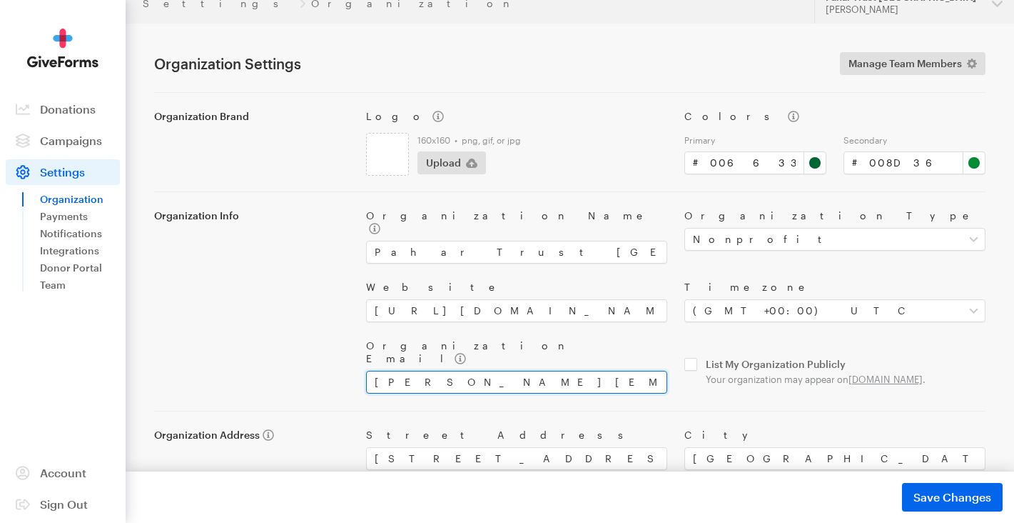
type input "alan@pahar-trust.org"
click at [804, 411] on div "Street Address 42 Pooles Wharf Court City Bristol State / Province Postal Code …" at bounding box center [676, 476] width 637 height 130
click at [693, 358] on input "checkbox" at bounding box center [835, 371] width 301 height 27
checkbox input "true"
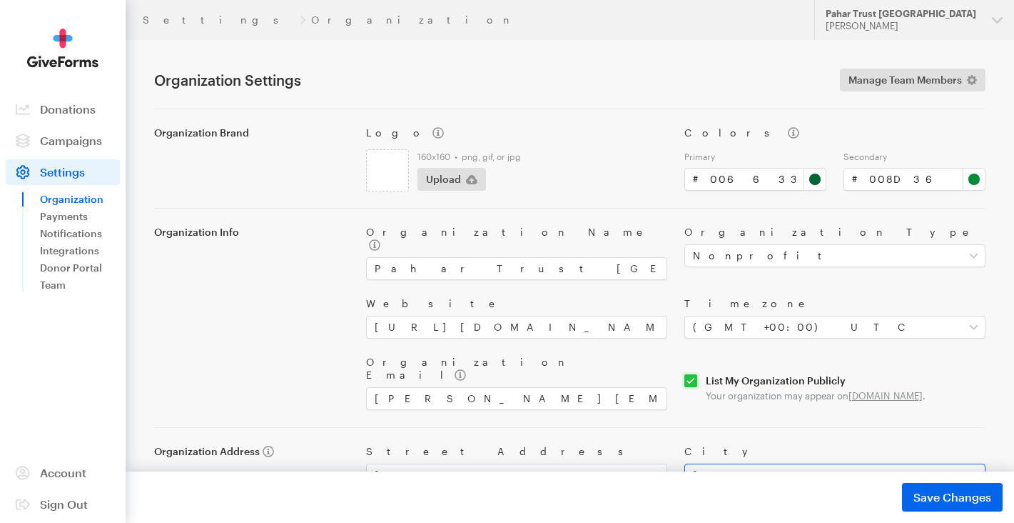
scroll to position [0, 0]
click at [973, 78] on icon at bounding box center [972, 80] width 10 height 10
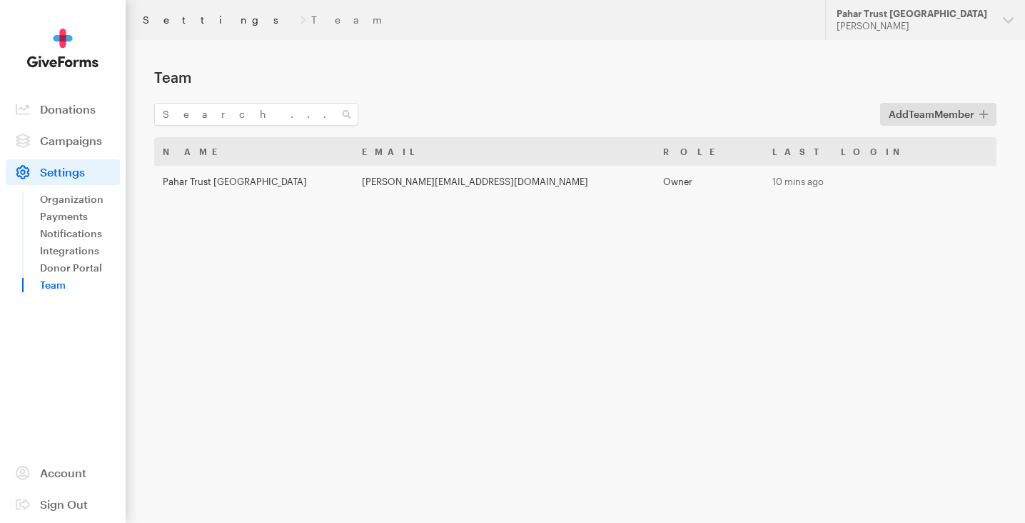
click at [168, 16] on link "Settings" at bounding box center [218, 19] width 151 height 11
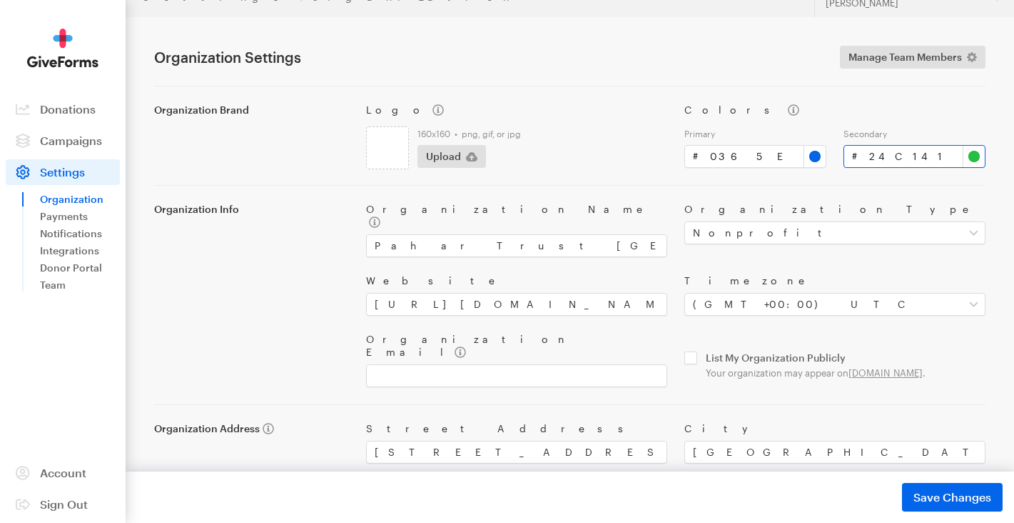
scroll to position [23, 0]
click at [898, 152] on input "#24c141" at bounding box center [915, 156] width 142 height 23
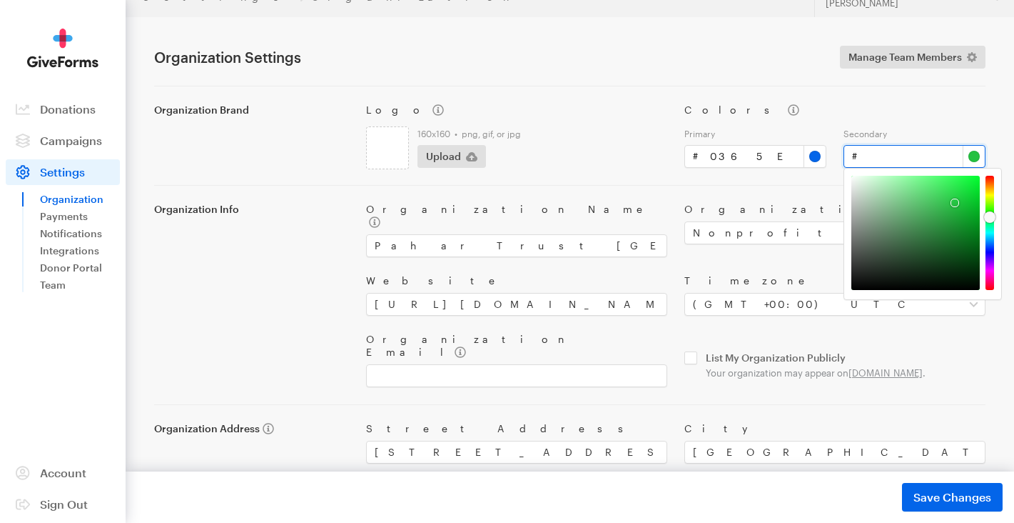
paste input "008d36"
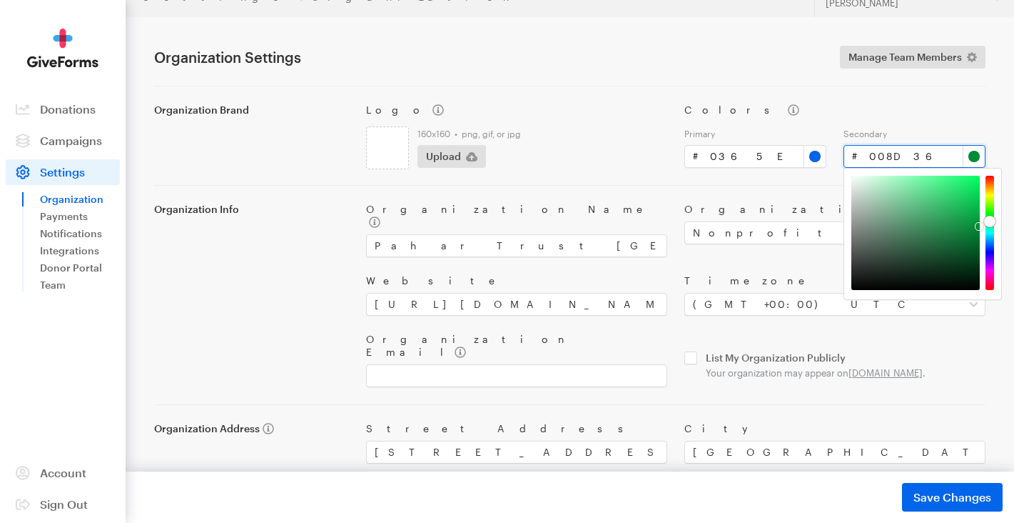
type input "#008d36"
click at [952, 497] on button "Save Changes Saved" at bounding box center [952, 497] width 101 height 29
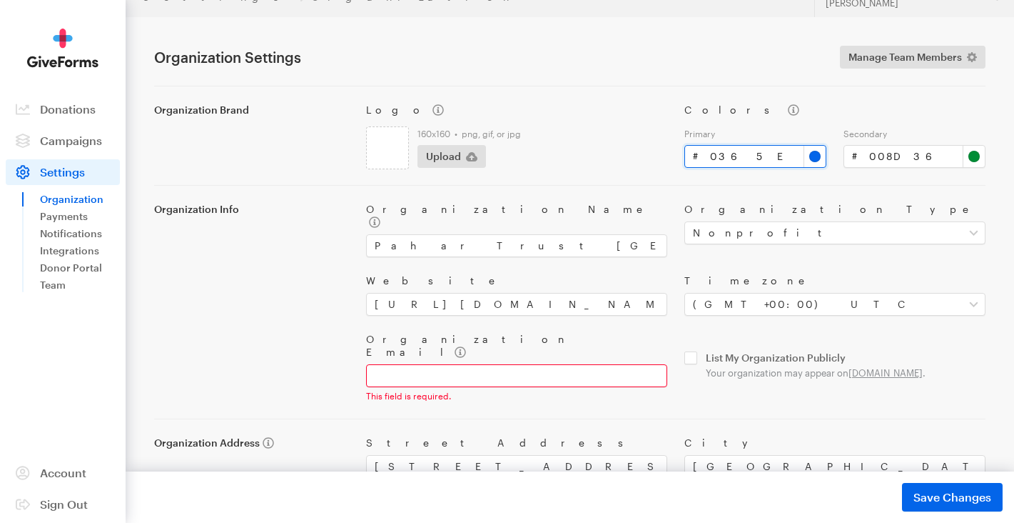
click at [735, 157] on input "#0365e9" at bounding box center [756, 156] width 142 height 23
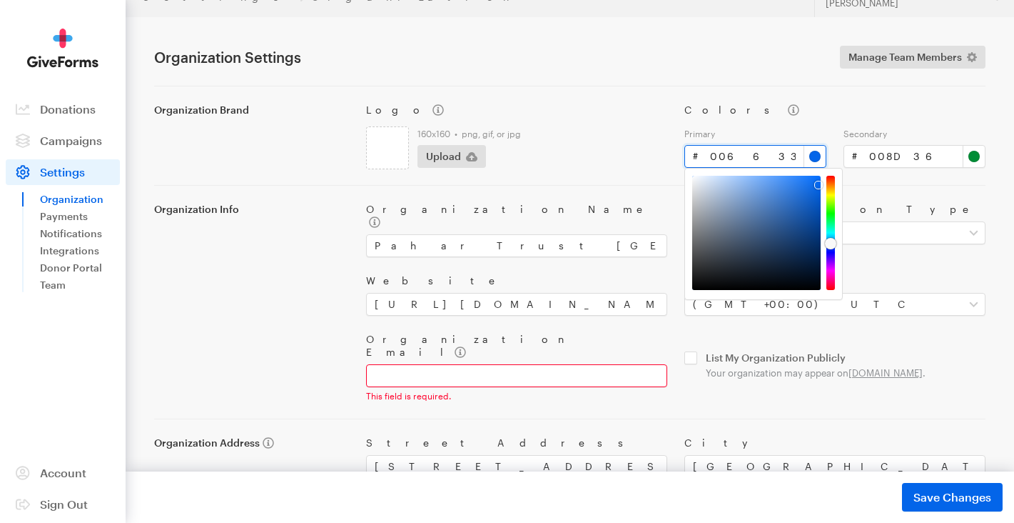
type input "#006633"
click at [952, 497] on button "Save Changes Saved" at bounding box center [952, 497] width 101 height 29
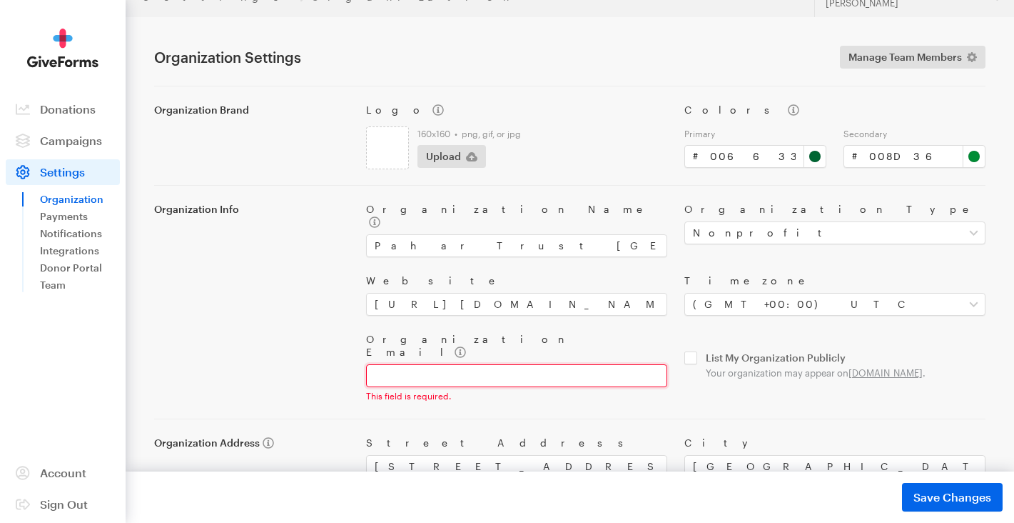
click at [418, 364] on input "Organization Email" at bounding box center [516, 375] width 301 height 23
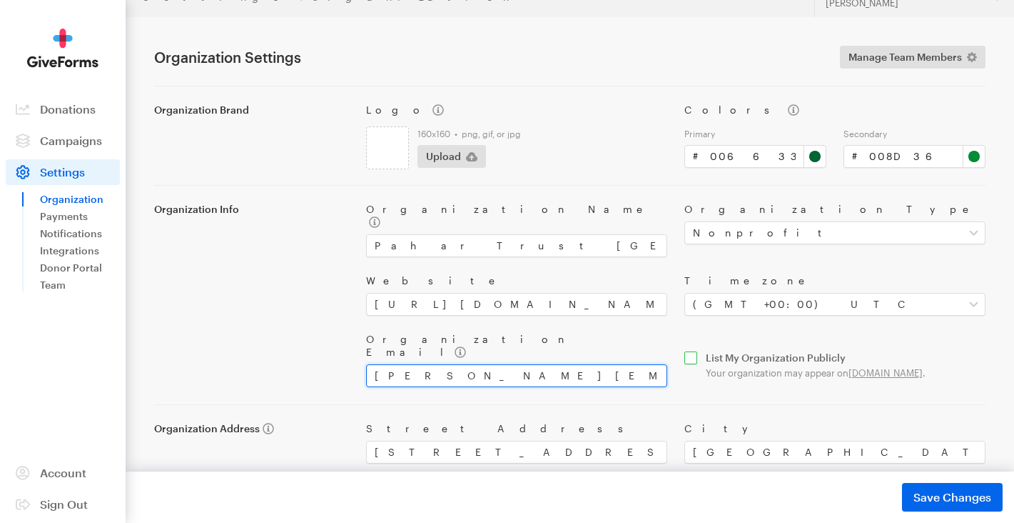
type input "alan@pahar-trust.org"
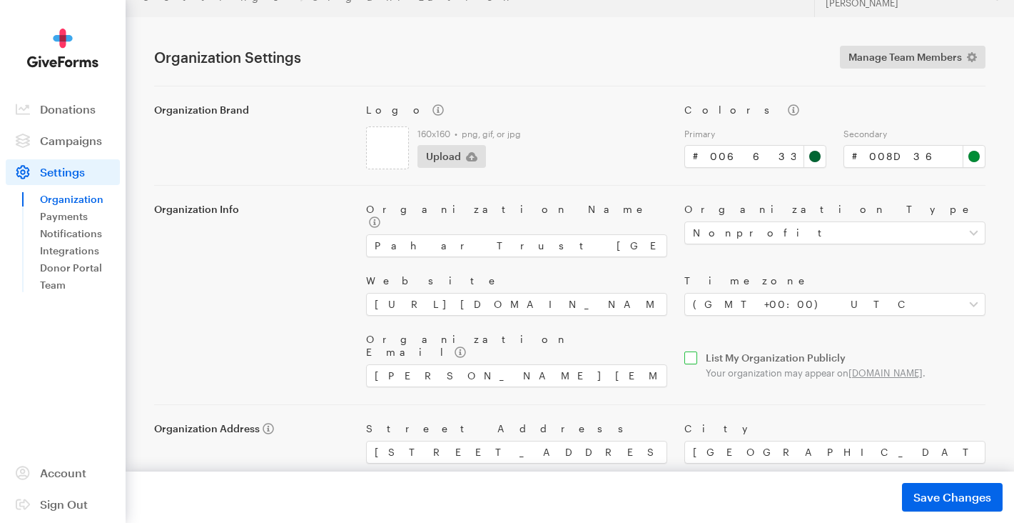
click at [689, 351] on input "checkbox" at bounding box center [835, 364] width 301 height 27
checkbox input "true"
click at [957, 500] on span "Save Changes" at bounding box center [953, 496] width 78 height 17
click at [461, 153] on button "Upload" at bounding box center [452, 156] width 69 height 23
type input "C:\fakepath\PTN_ROUND_LOGO_ON_WHITE.png"
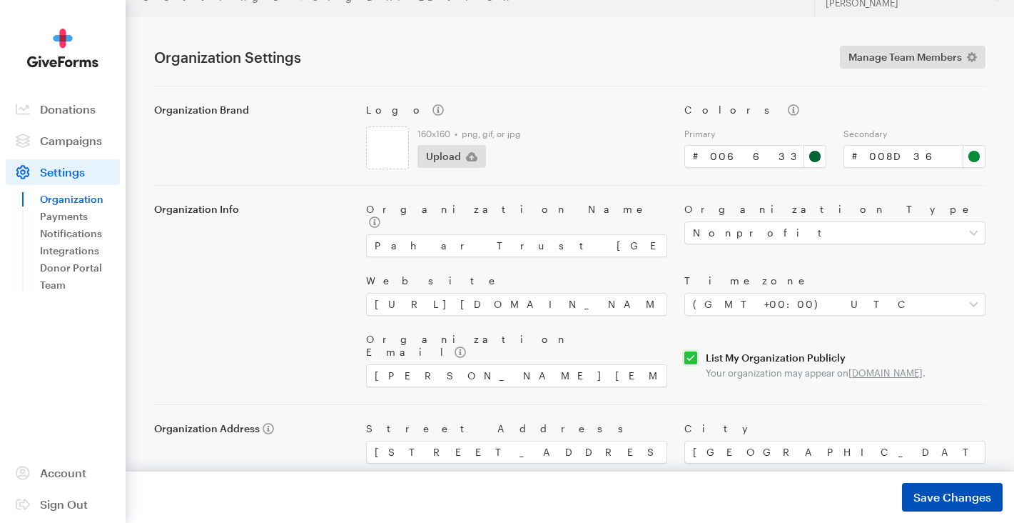
click at [963, 498] on span "Save Changes" at bounding box center [953, 496] width 78 height 17
click at [75, 213] on link "Payments" at bounding box center [80, 216] width 80 height 17
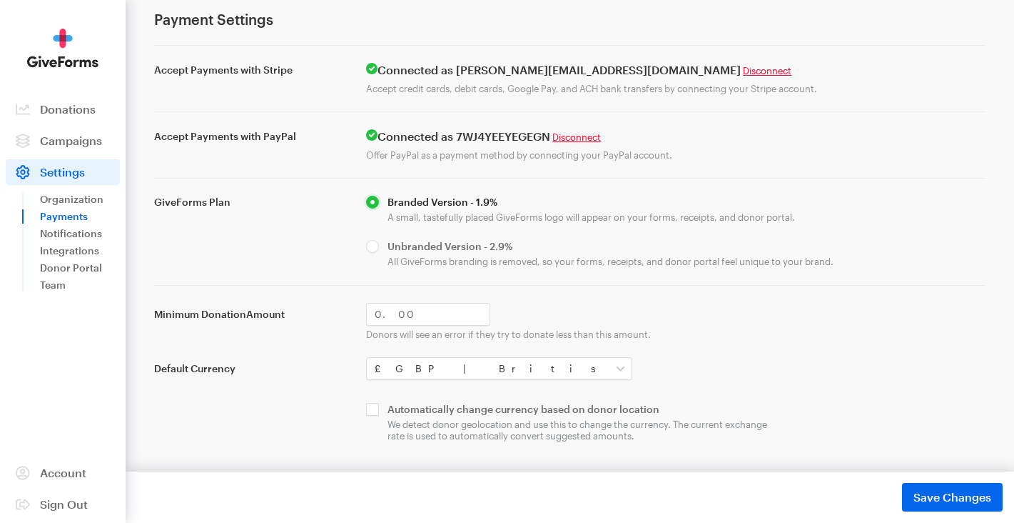
scroll to position [57, 0]
click at [381, 311] on input "Minimum Donation Amount" at bounding box center [428, 314] width 124 height 23
type input "1.00"
click at [376, 408] on input "checkbox" at bounding box center [570, 422] width 408 height 39
click at [372, 407] on input "checkbox" at bounding box center [570, 422] width 408 height 39
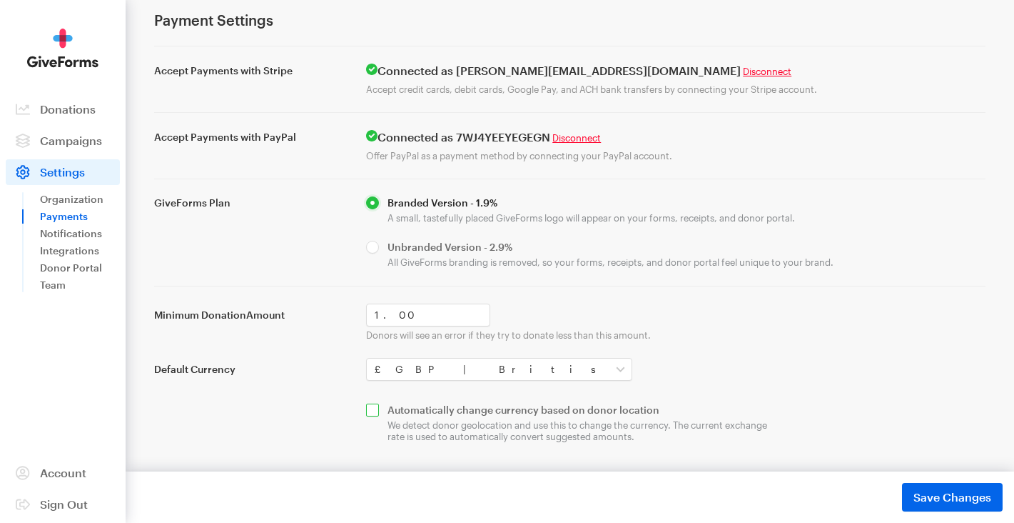
click at [369, 411] on input "checkbox" at bounding box center [570, 422] width 408 height 39
checkbox input "true"
click at [967, 494] on span "Save Changes" at bounding box center [953, 496] width 78 height 17
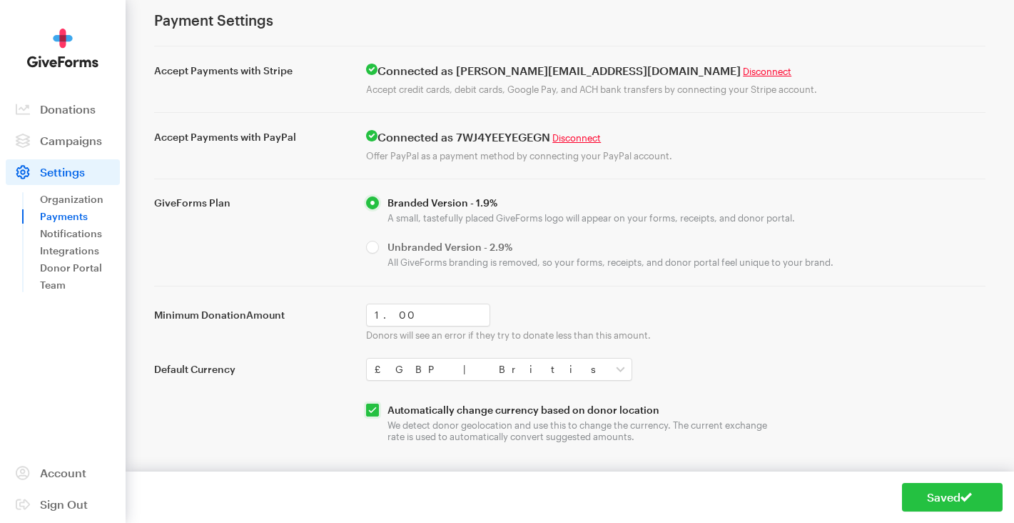
scroll to position [0, 0]
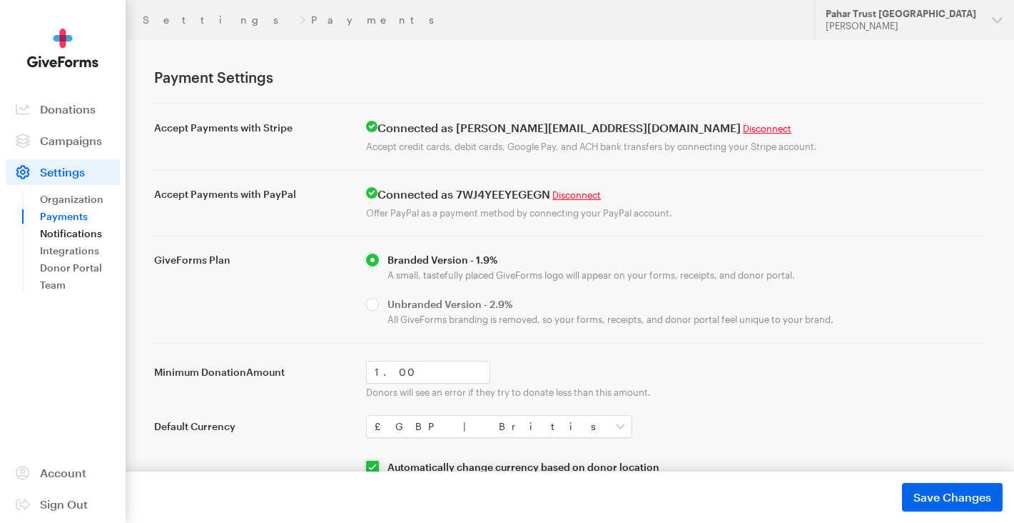
click at [85, 233] on link "Notifications" at bounding box center [80, 233] width 80 height 17
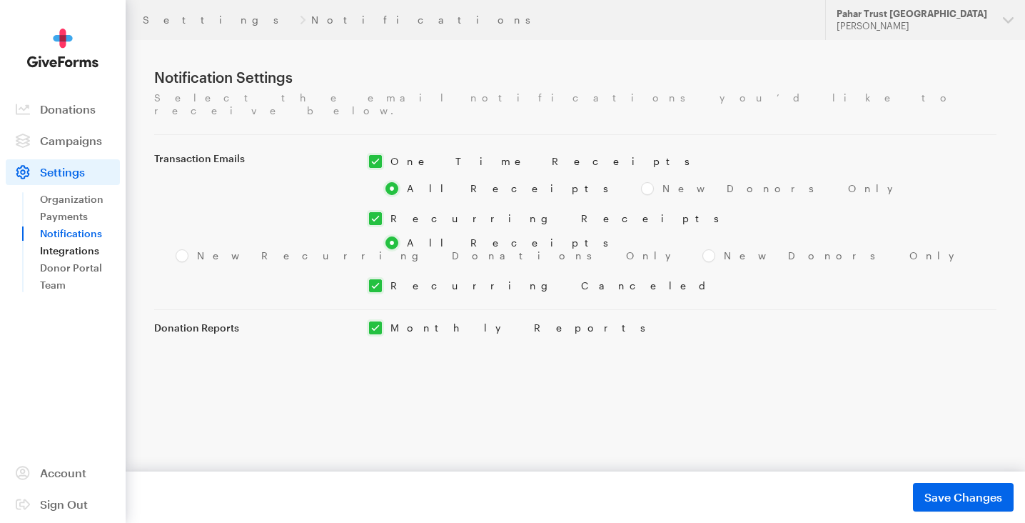
click at [85, 250] on link "Integrations" at bounding box center [80, 250] width 80 height 17
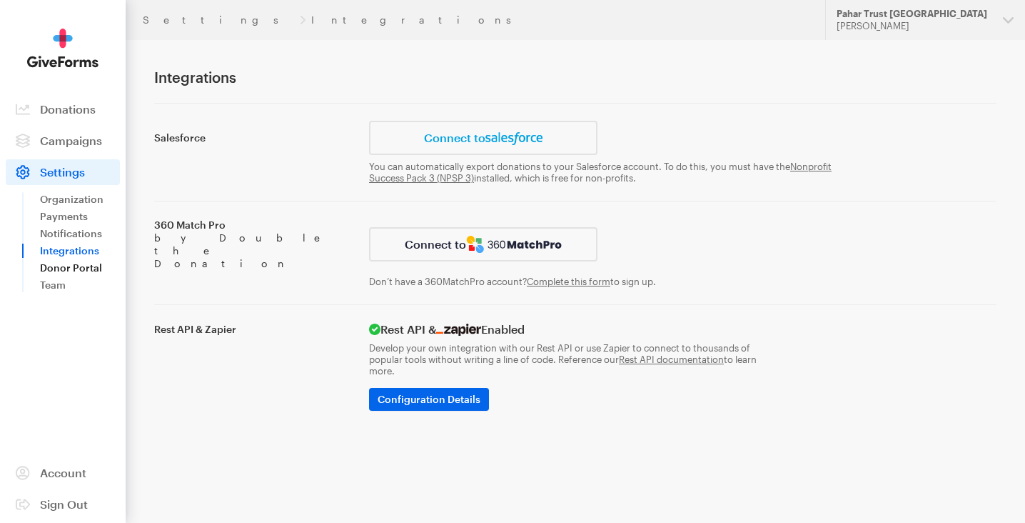
click at [78, 267] on link "Donor Portal" at bounding box center [80, 267] width 80 height 17
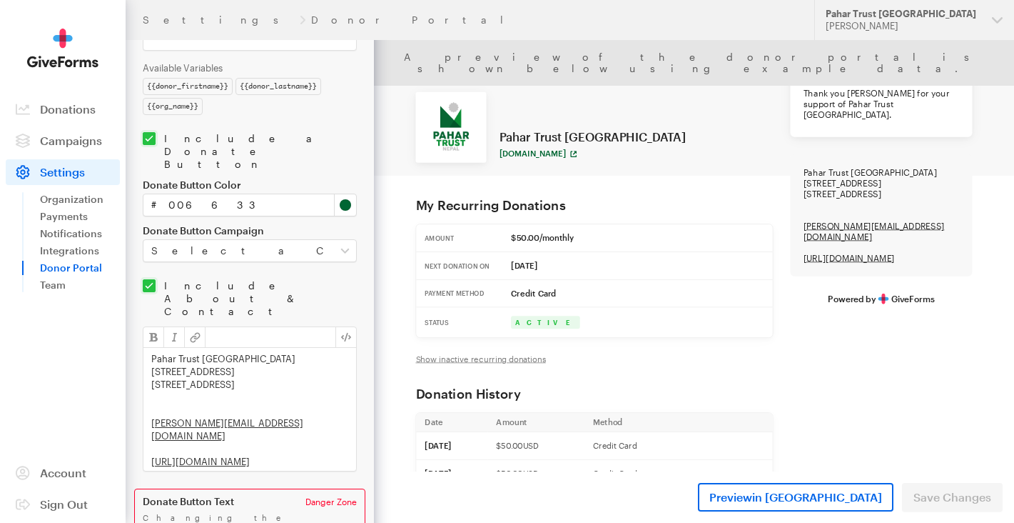
scroll to position [451, 0]
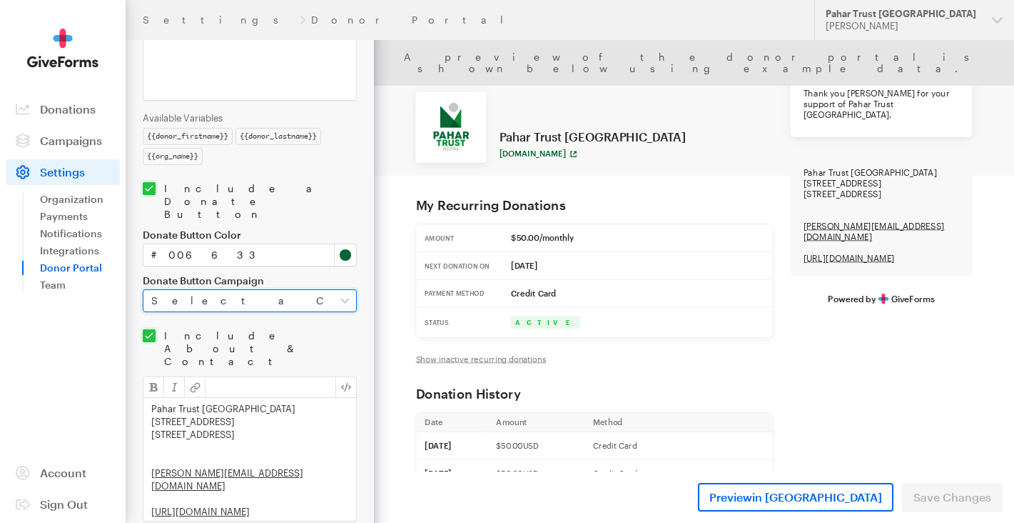
select select "7732"
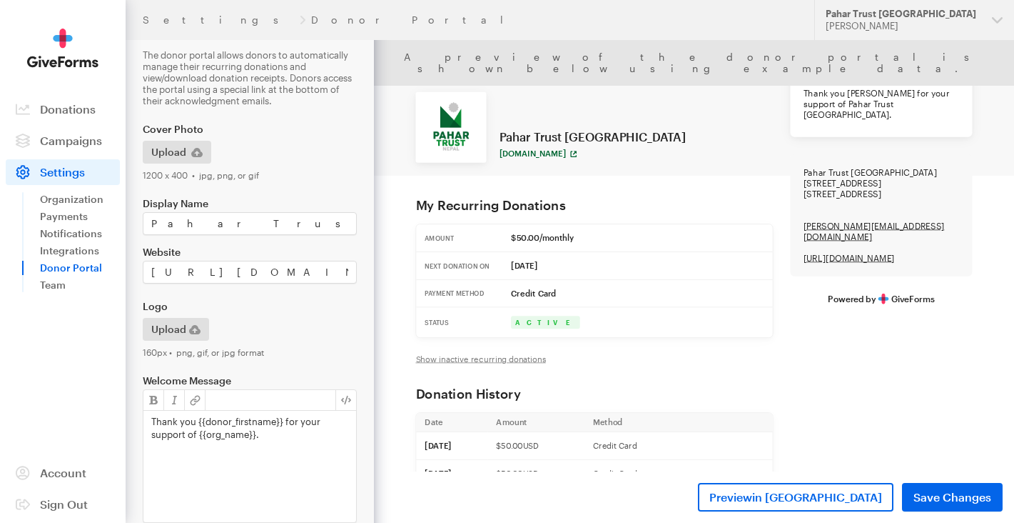
scroll to position [28, 0]
click at [200, 147] on span "button" at bounding box center [196, 153] width 11 height 17
type input "C:\fakepath\PTN_ROUND_LOGO_ON_WHITE.png"
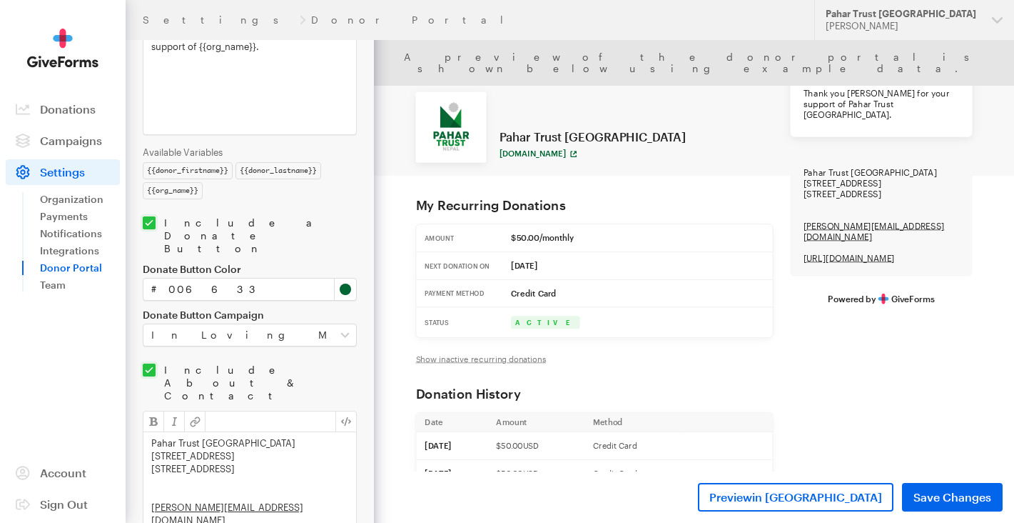
scroll to position [421, 0]
click at [328, 136] on div "Thank you {{donor_firstname}} for your support of {{org_name}}." at bounding box center [249, 79] width 213 height 111
click at [316, 54] on p "Thank you {{donor_firstname}} for your support of {{org_name}}." at bounding box center [249, 42] width 197 height 26
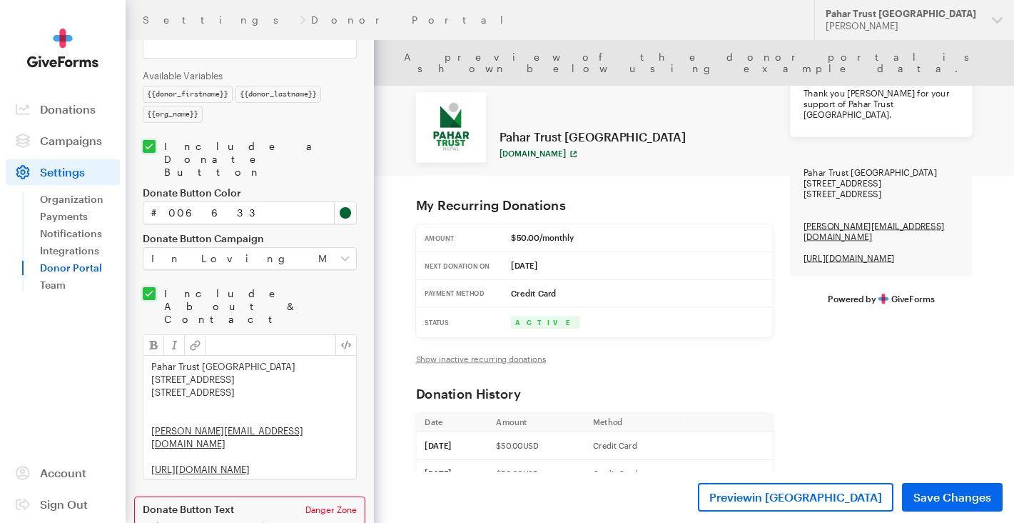
scroll to position [498, 0]
click at [955, 498] on span "Save Changes" at bounding box center [953, 496] width 78 height 17
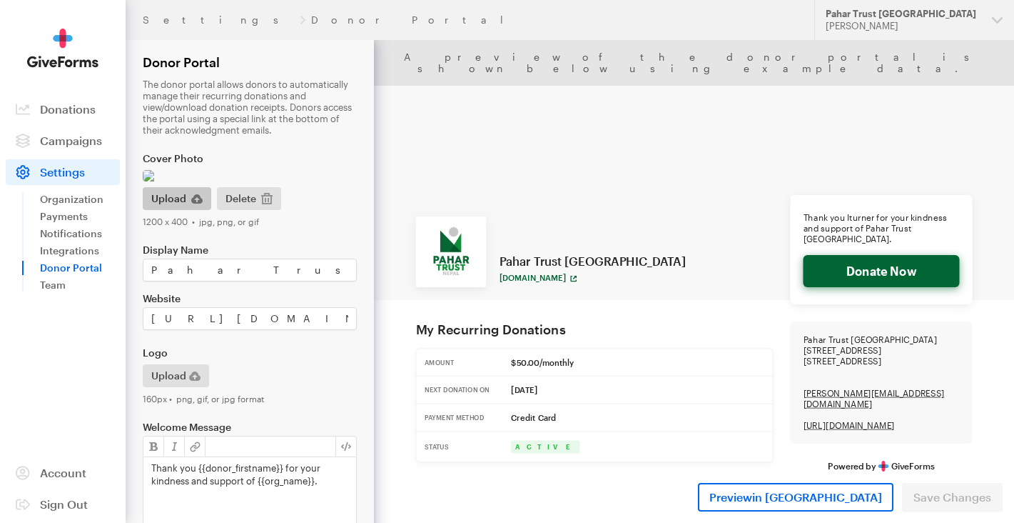
click at [191, 204] on icon "button" at bounding box center [196, 198] width 11 height 11
type input "C:\fakepath\MASTER LOGO 2.jpg"
click at [940, 496] on span "Save Changes" at bounding box center [953, 496] width 78 height 17
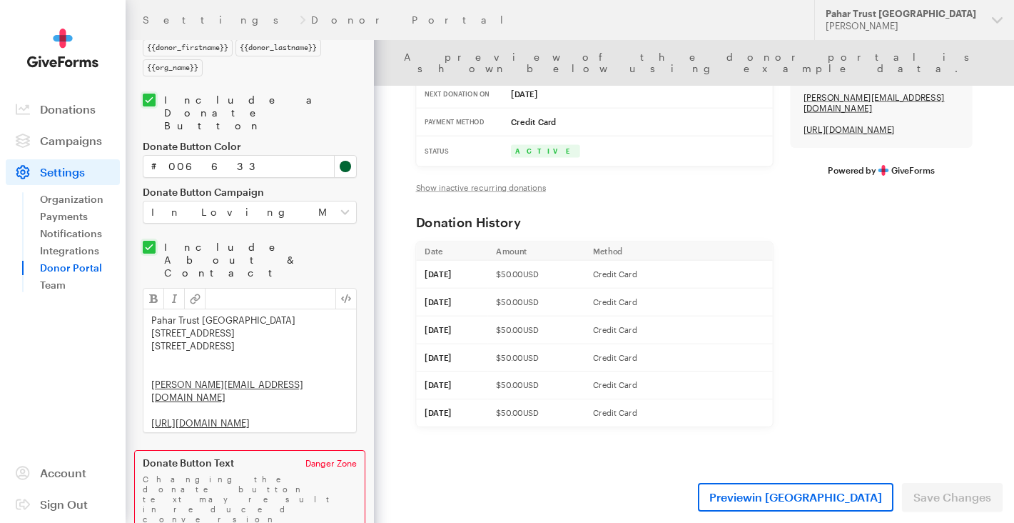
scroll to position [615, 0]
click at [820, 493] on span "in New Tab" at bounding box center [817, 497] width 130 height 14
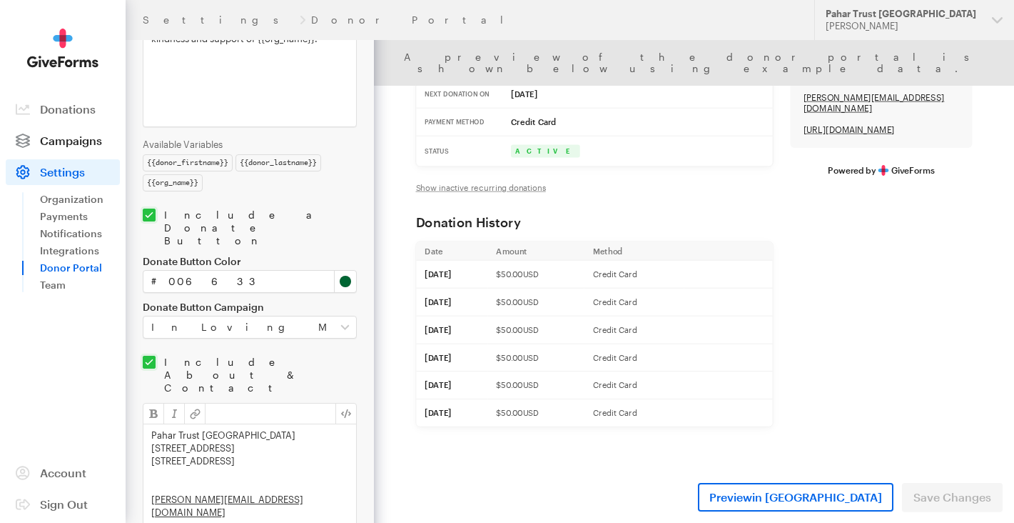
scroll to position [452, 0]
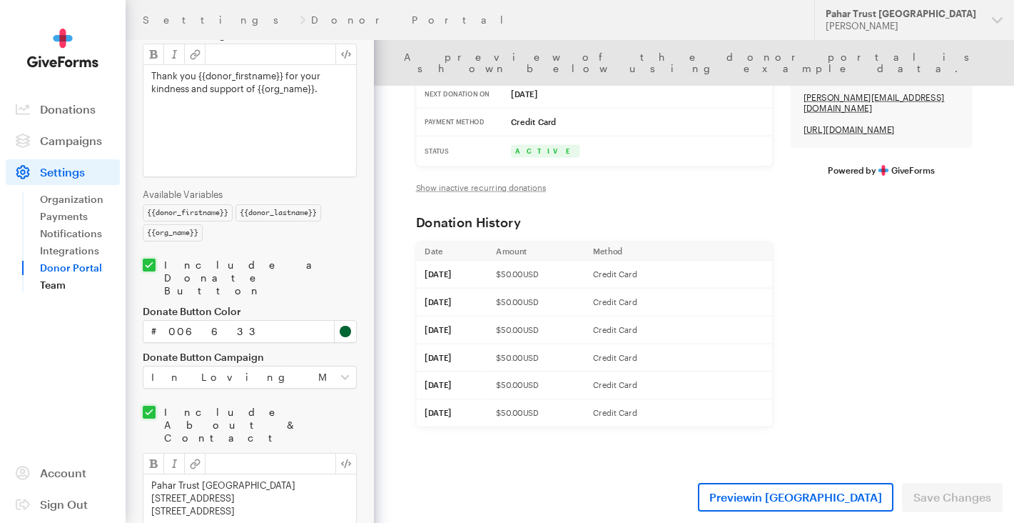
click at [56, 281] on link "Team" at bounding box center [80, 284] width 80 height 17
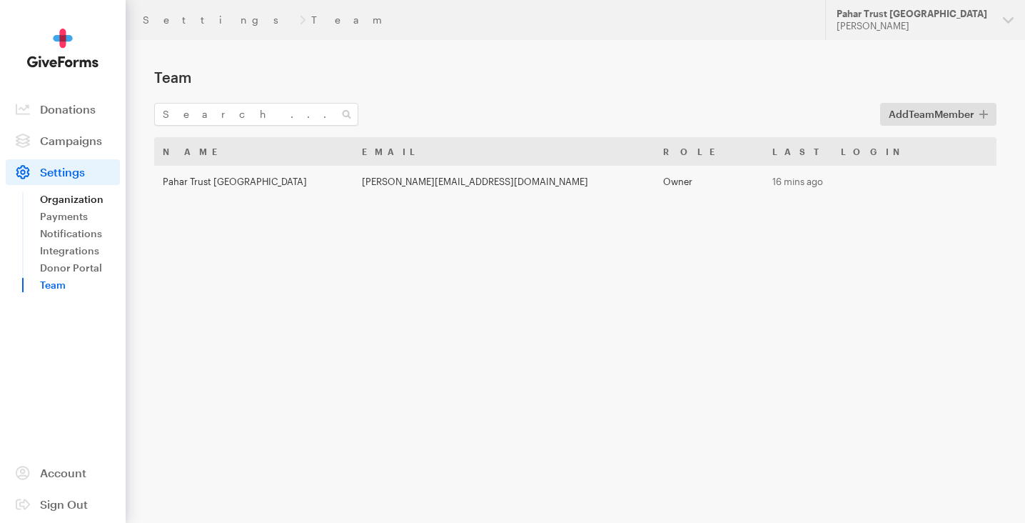
click at [72, 200] on link "Organization" at bounding box center [80, 199] width 80 height 17
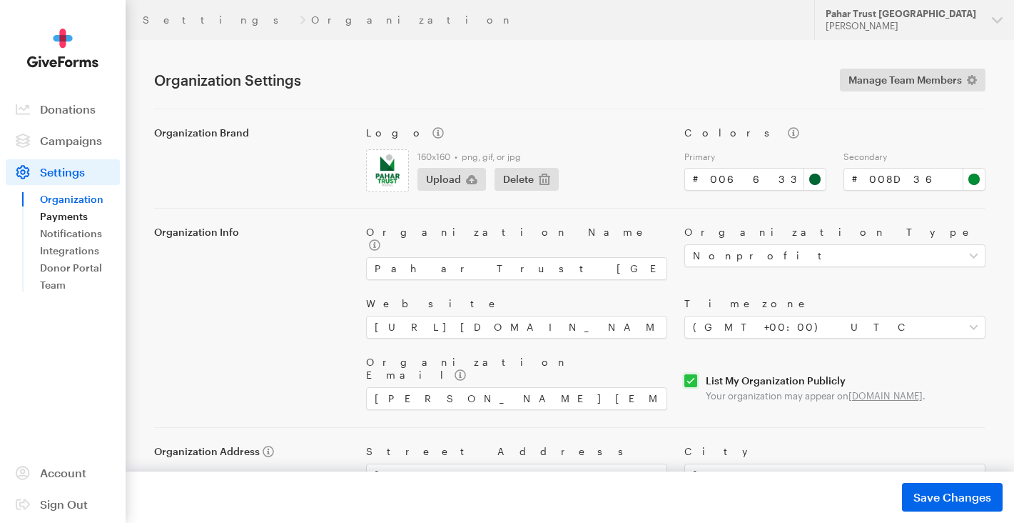
click at [67, 216] on link "Payments" at bounding box center [80, 216] width 80 height 17
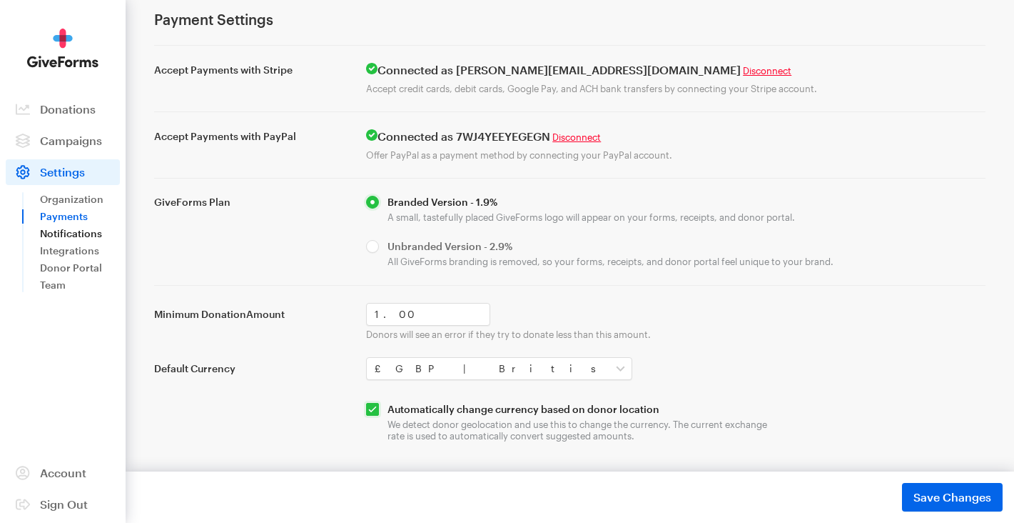
scroll to position [57, 0]
click at [73, 142] on span "Campaigns" at bounding box center [71, 141] width 62 height 14
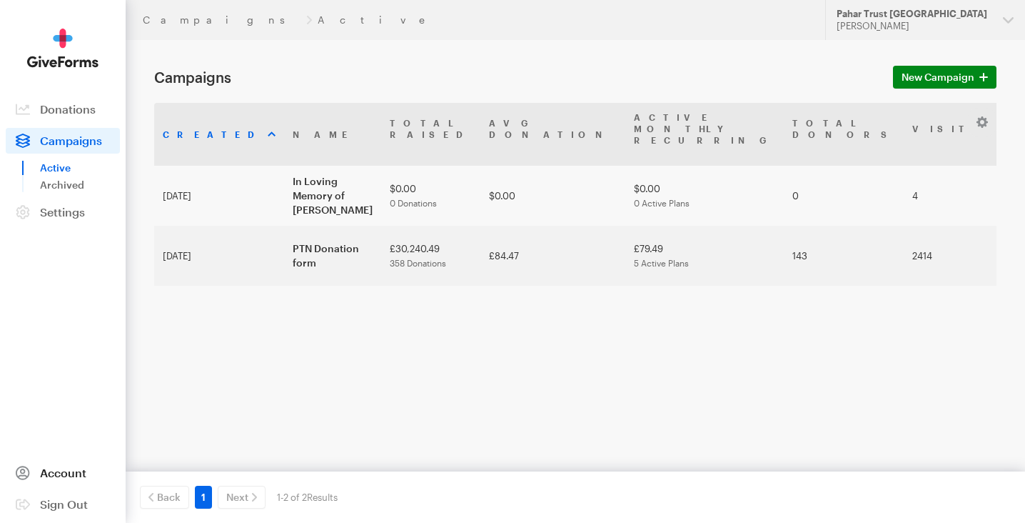
click at [63, 470] on span "Account" at bounding box center [63, 472] width 46 height 14
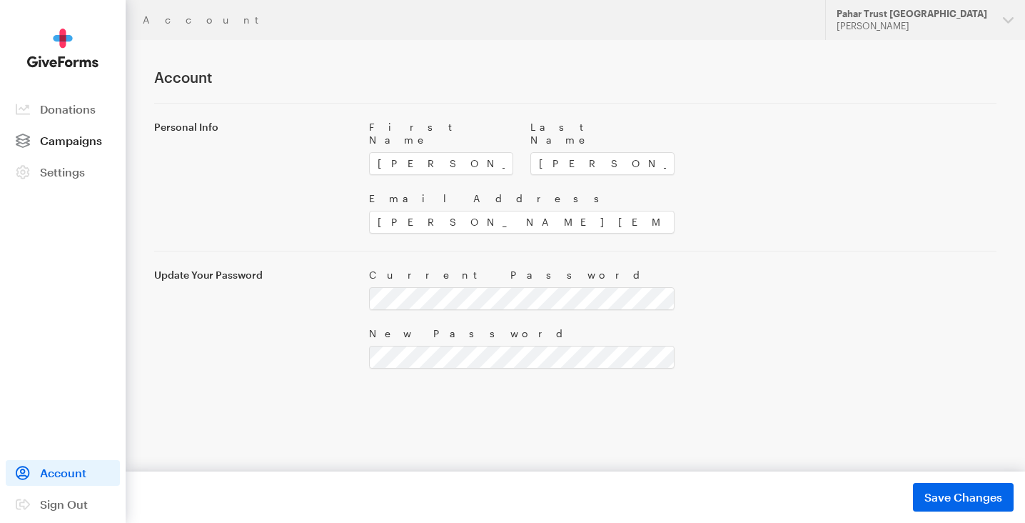
click at [71, 139] on span "Campaigns" at bounding box center [71, 141] width 62 height 14
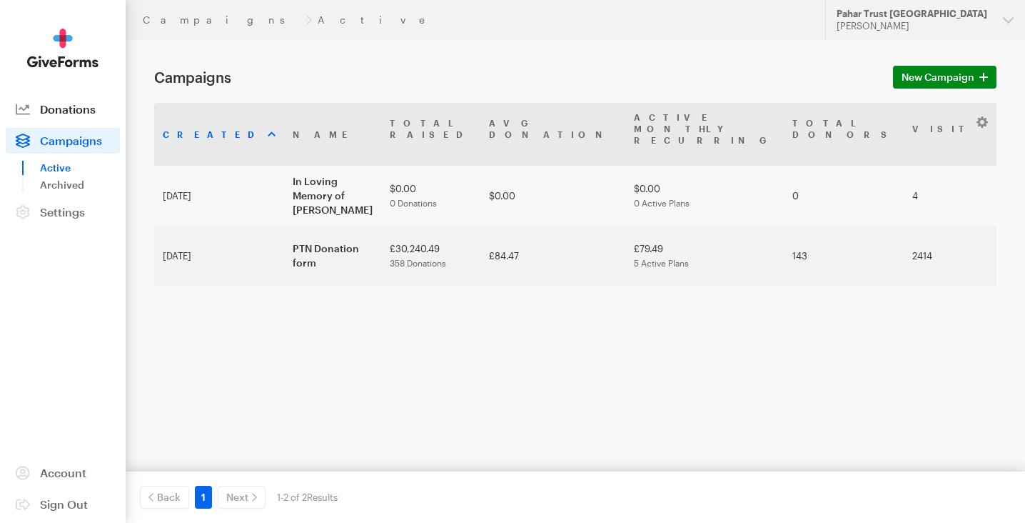
click at [67, 107] on span "Donations" at bounding box center [68, 109] width 56 height 14
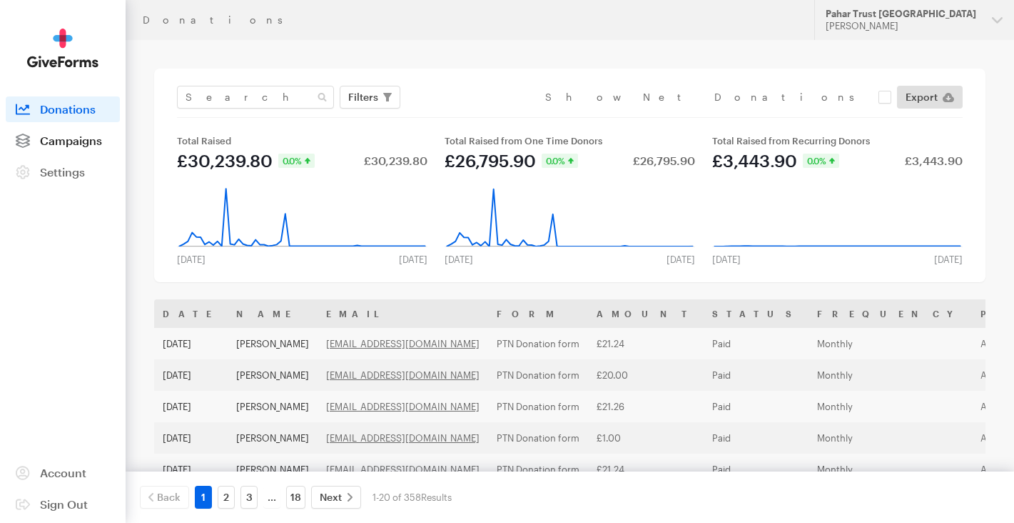
click at [84, 140] on span "Campaigns" at bounding box center [71, 141] width 62 height 14
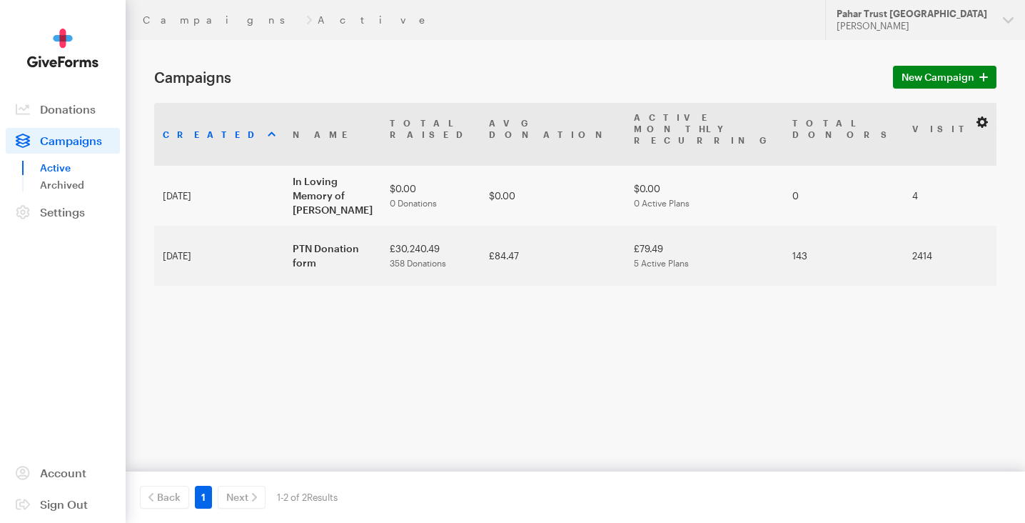
click at [982, 120] on button "button" at bounding box center [982, 122] width 17 height 17
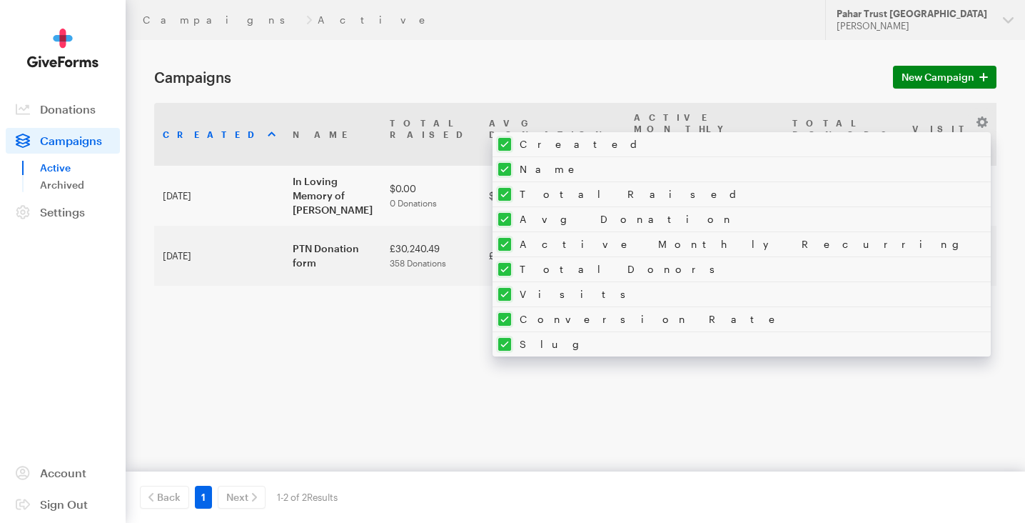
click at [725, 356] on div "Created Name Total Raised Avg Donation Active Monthly Recurring Total Donors Vi…" at bounding box center [575, 246] width 842 height 286
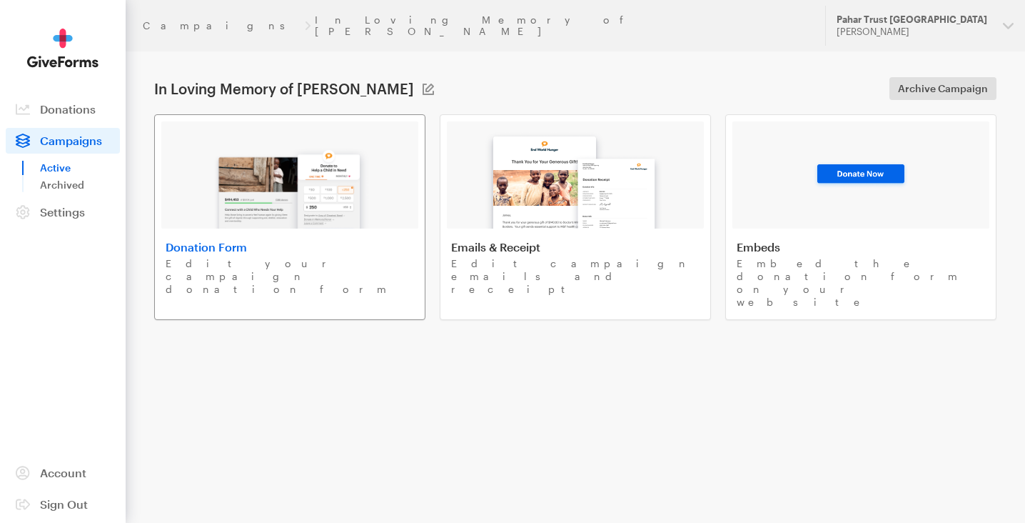
click at [326, 201] on img at bounding box center [289, 182] width 167 height 91
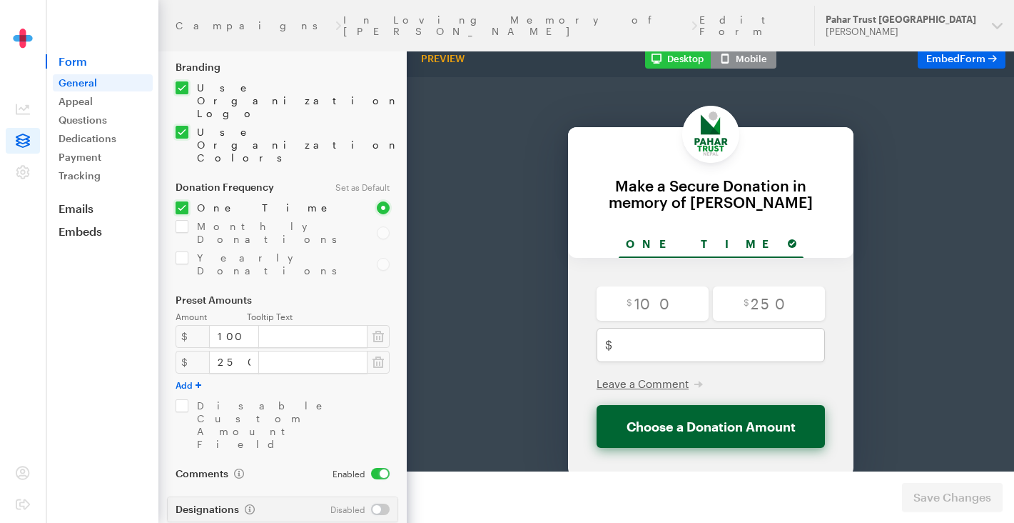
scroll to position [108, 0]
click at [193, 380] on button "Add" at bounding box center [189, 385] width 26 height 11
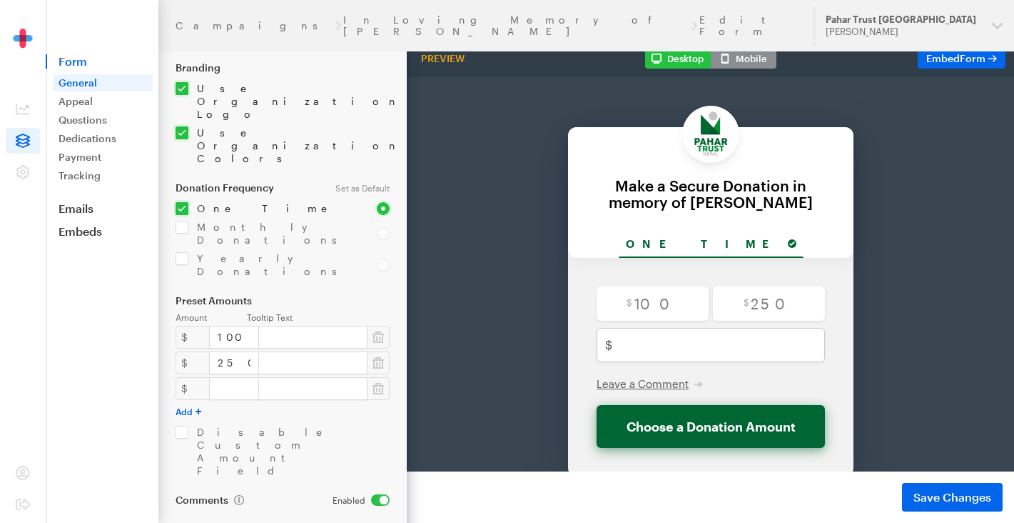
click at [193, 406] on button "Add" at bounding box center [189, 411] width 26 height 11
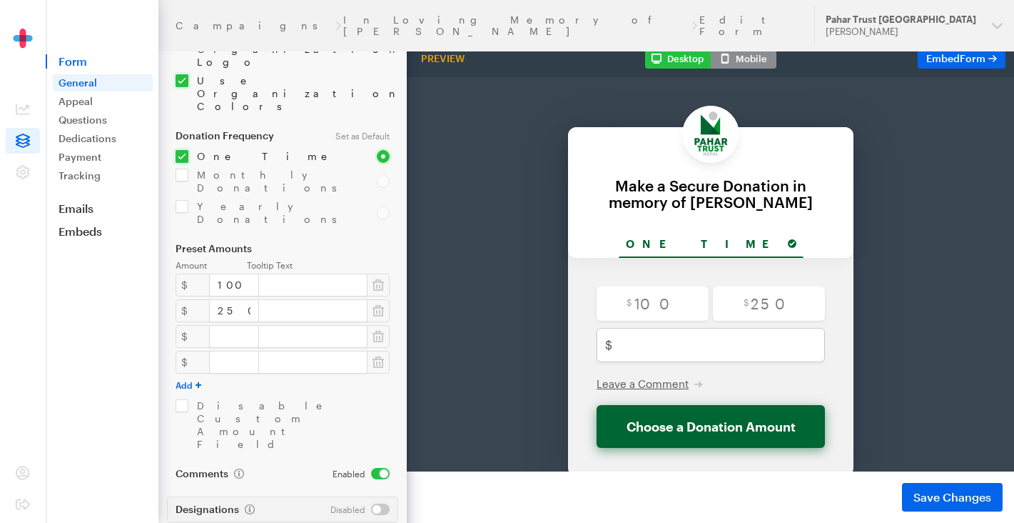
scroll to position [159, 0]
drag, startPoint x: 232, startPoint y: 206, endPoint x: 218, endPoint y: 207, distance: 13.6
click at [218, 274] on input "100" at bounding box center [234, 285] width 50 height 23
type input "15"
drag, startPoint x: 226, startPoint y: 234, endPoint x: 218, endPoint y: 232, distance: 8.1
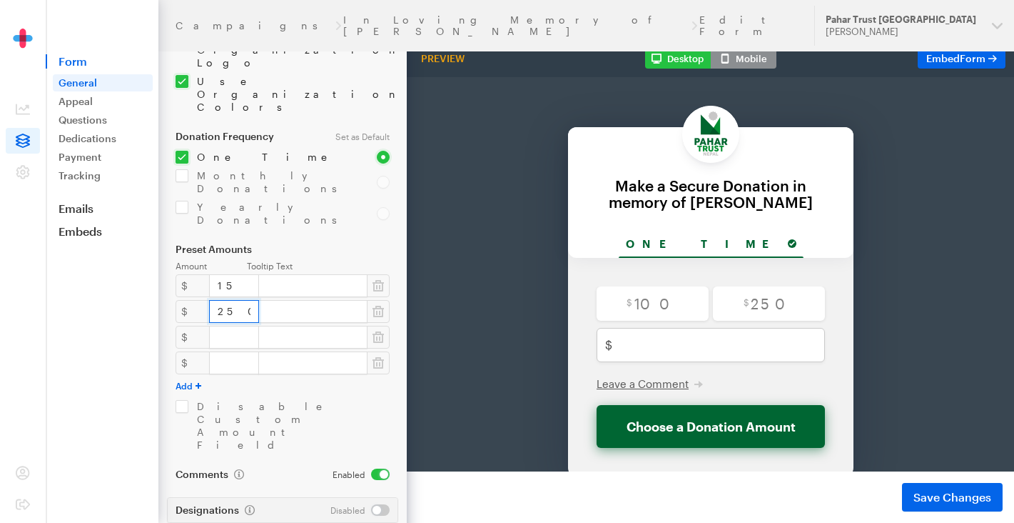
click at [218, 300] on input "250" at bounding box center [234, 311] width 50 height 23
type input "25"
click at [220, 326] on input "number" at bounding box center [234, 337] width 50 height 23
type input "50"
click at [218, 351] on input "number" at bounding box center [234, 362] width 50 height 23
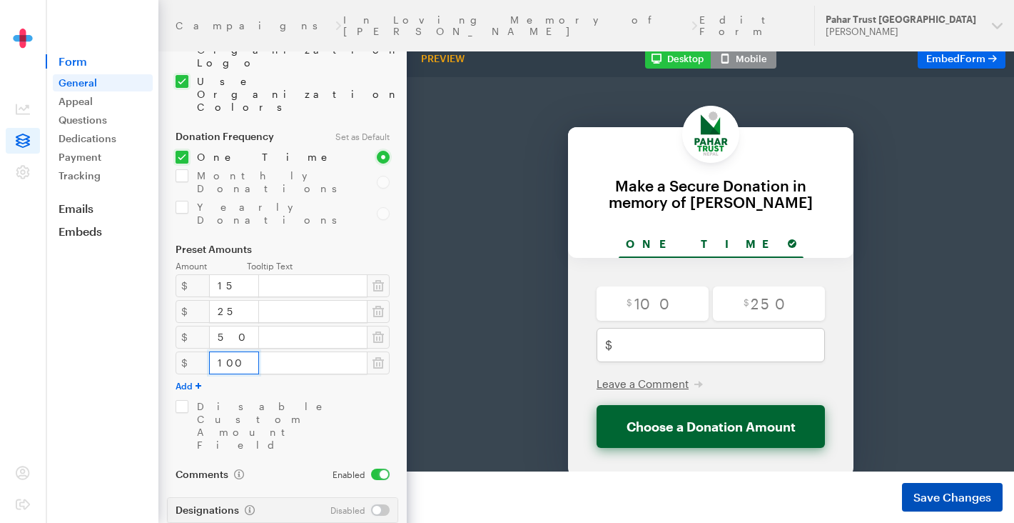
type input "100"
click at [932, 491] on span "Save Changes" at bounding box center [953, 496] width 78 height 17
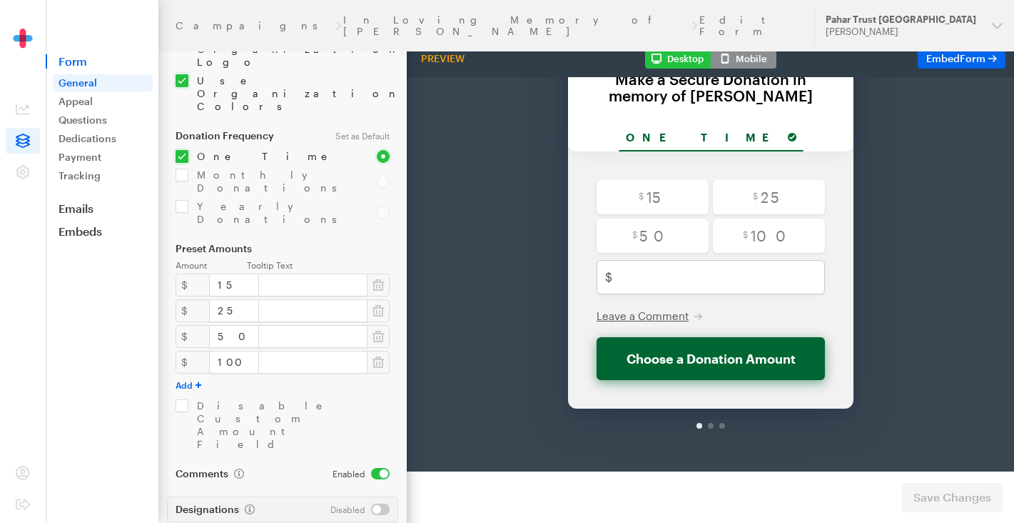
scroll to position [159, 0]
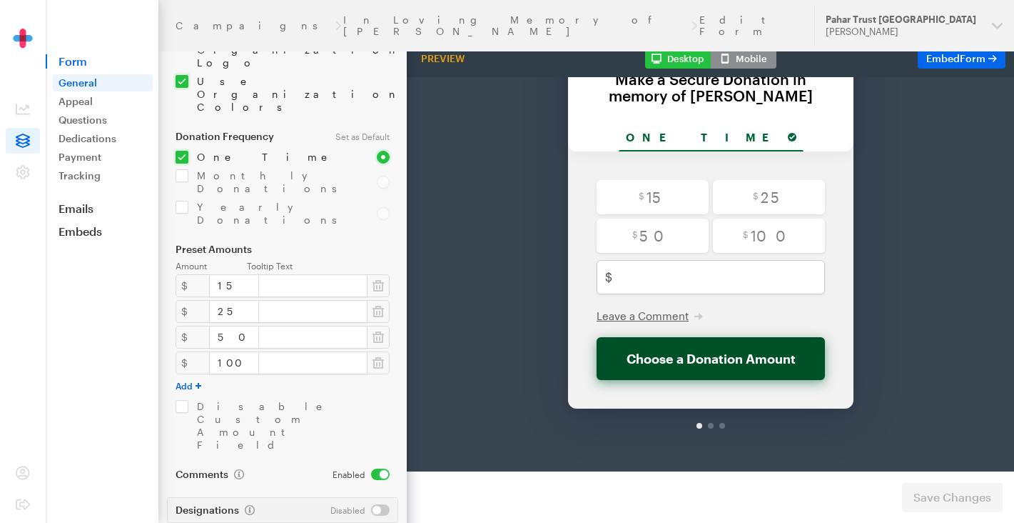
click at [733, 305] on button "Choose a Donation Amount" at bounding box center [711, 321] width 228 height 43
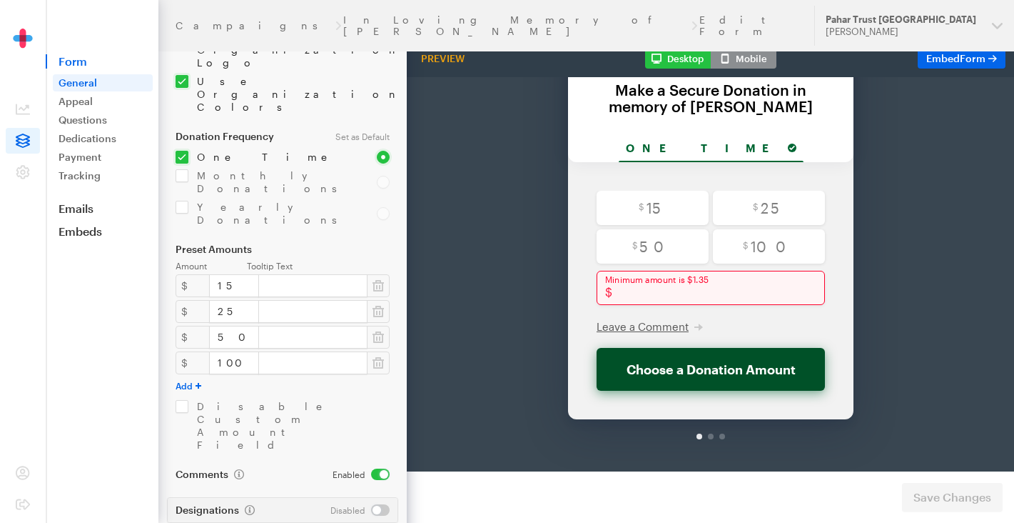
scroll to position [92, 0]
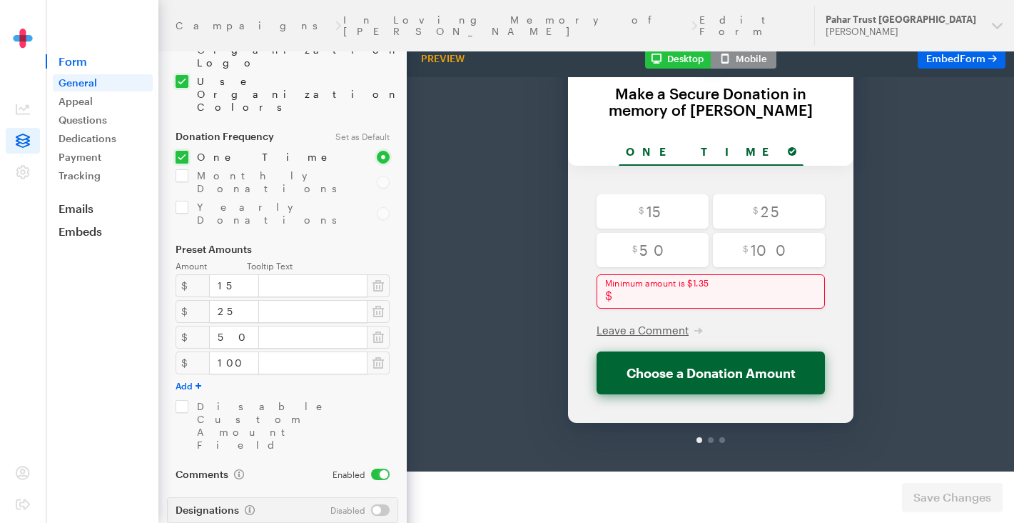
click at [748, 54] on button "Mobile" at bounding box center [744, 59] width 66 height 20
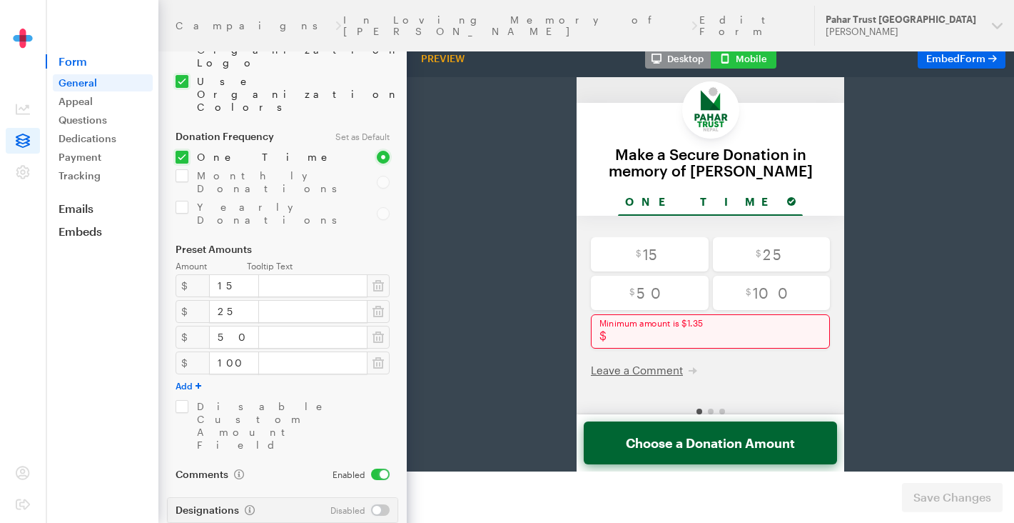
scroll to position [0, 0]
click at [441, 59] on div "Preview" at bounding box center [443, 58] width 55 height 13
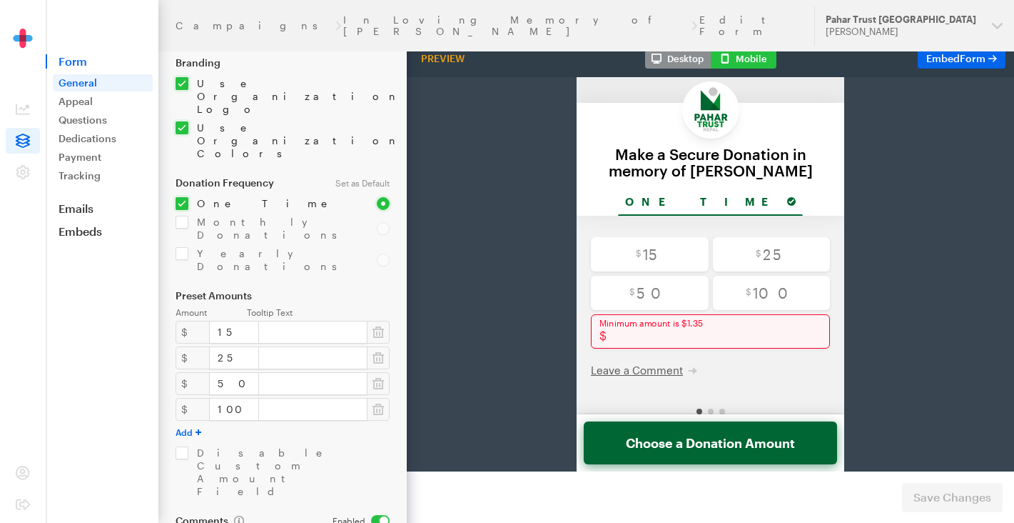
scroll to position [110, 0]
click at [84, 96] on link "Appeal" at bounding box center [103, 101] width 100 height 17
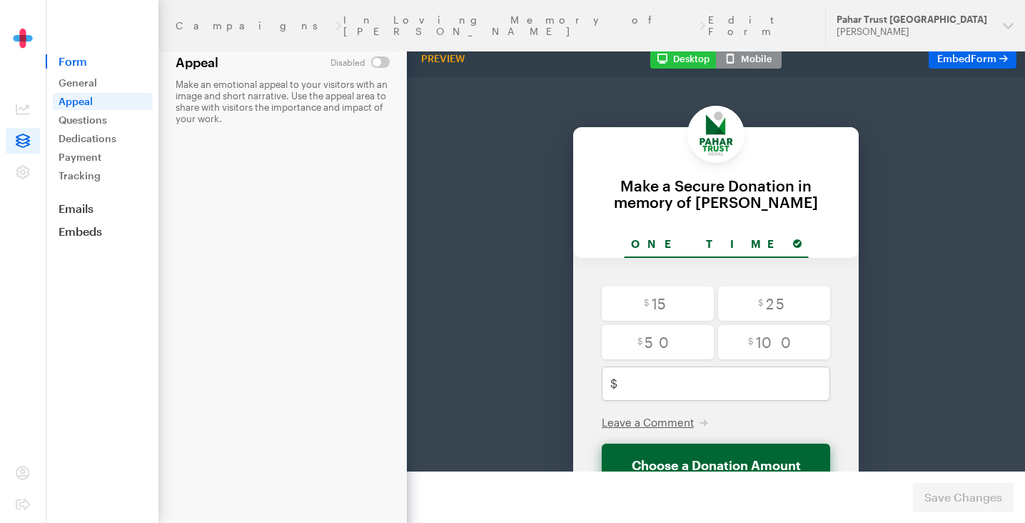
click at [381, 60] on input "checkbox" at bounding box center [360, 61] width 59 height 11
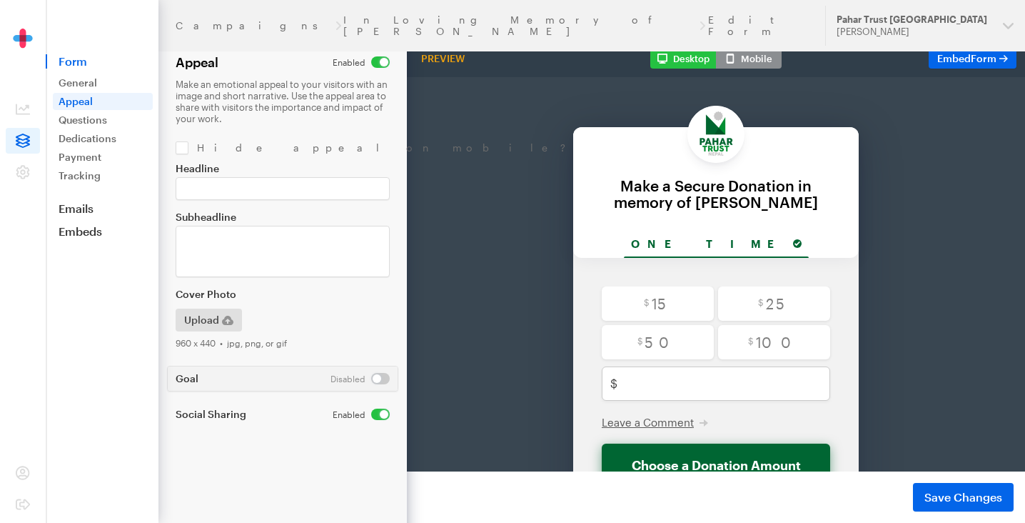
click at [376, 61] on input "checkbox" at bounding box center [361, 61] width 57 height 11
checkbox input "false"
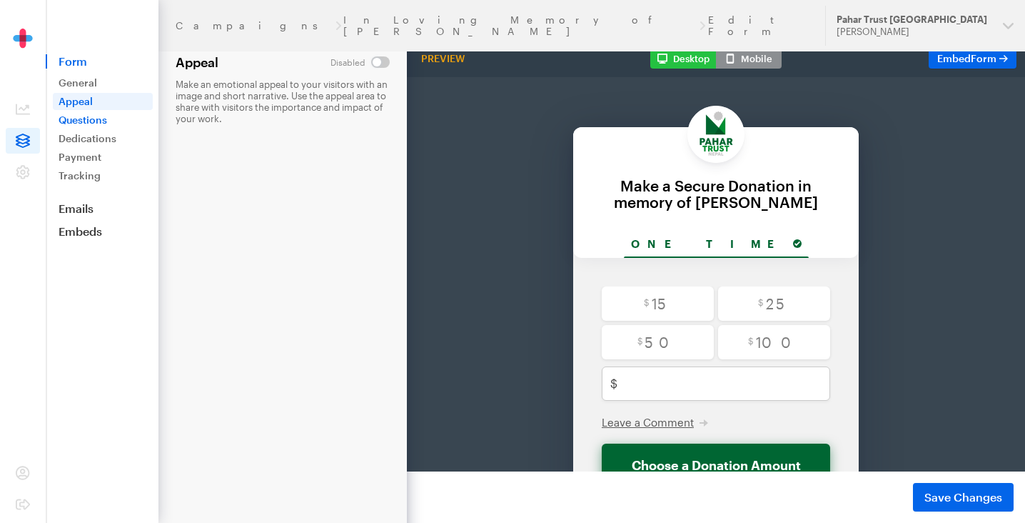
click at [97, 117] on link "Questions" at bounding box center [103, 119] width 100 height 17
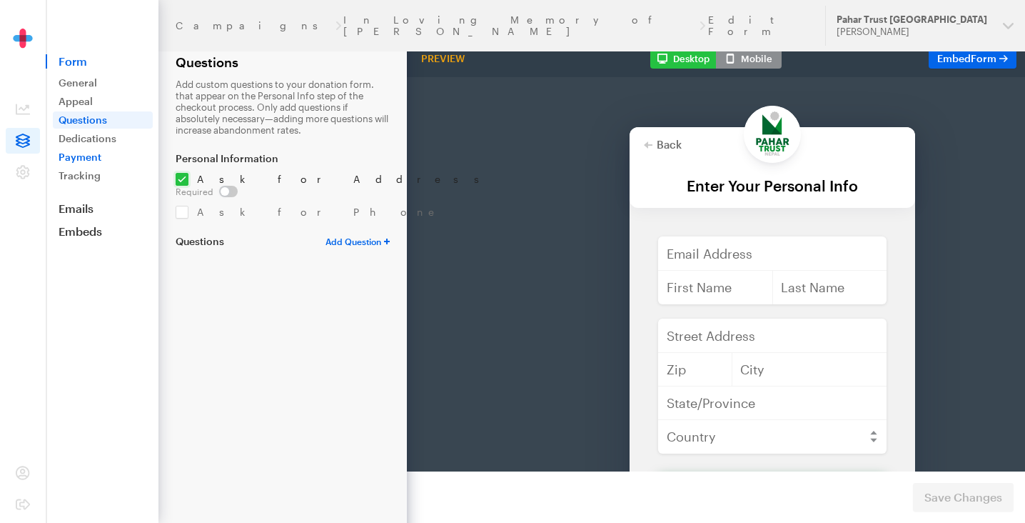
click at [86, 158] on link "Payment" at bounding box center [103, 156] width 100 height 17
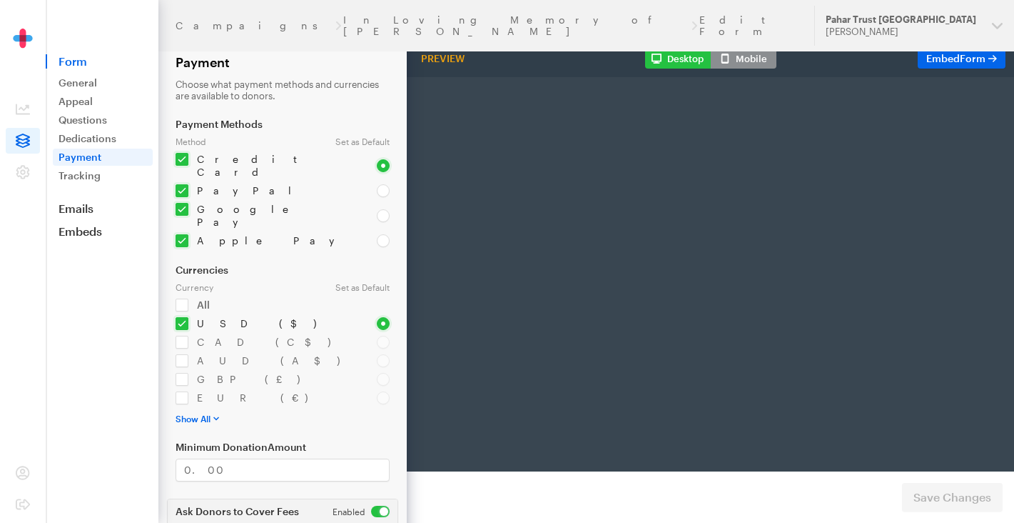
select select "US"
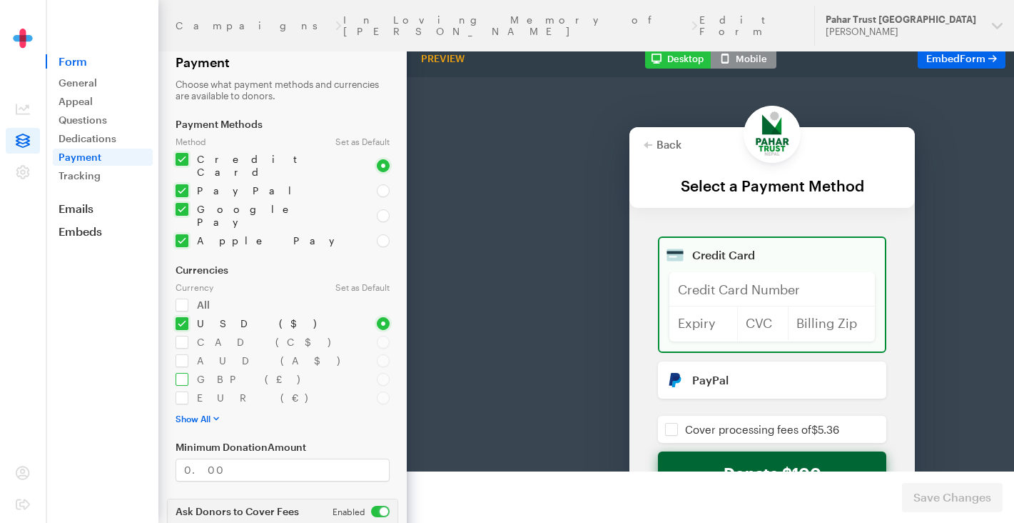
click at [182, 373] on input "checkbox" at bounding box center [268, 379] width 184 height 13
checkbox input "true"
click at [385, 373] on input "radio" at bounding box center [383, 379] width 13 height 13
radio input "true"
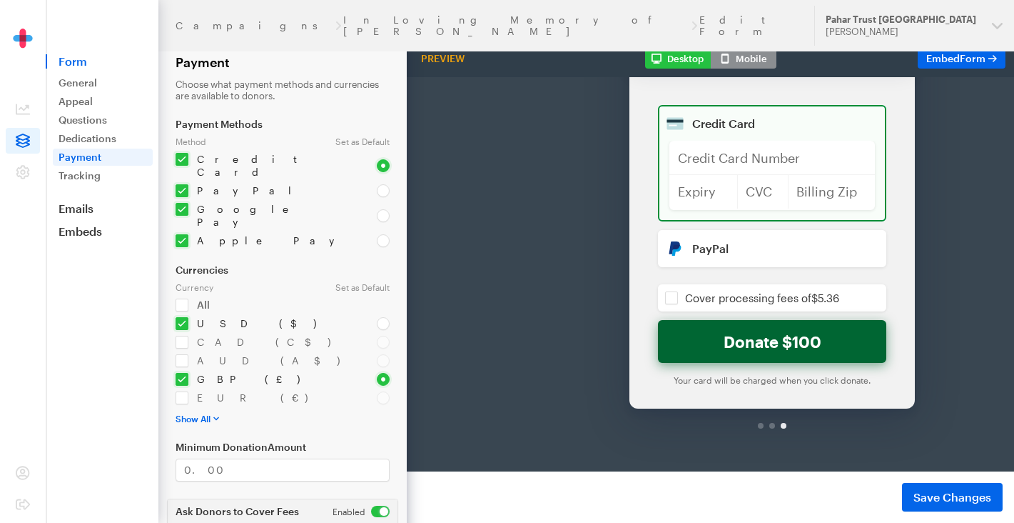
scroll to position [141, 0]
click at [956, 493] on span "Save Changes" at bounding box center [953, 496] width 78 height 17
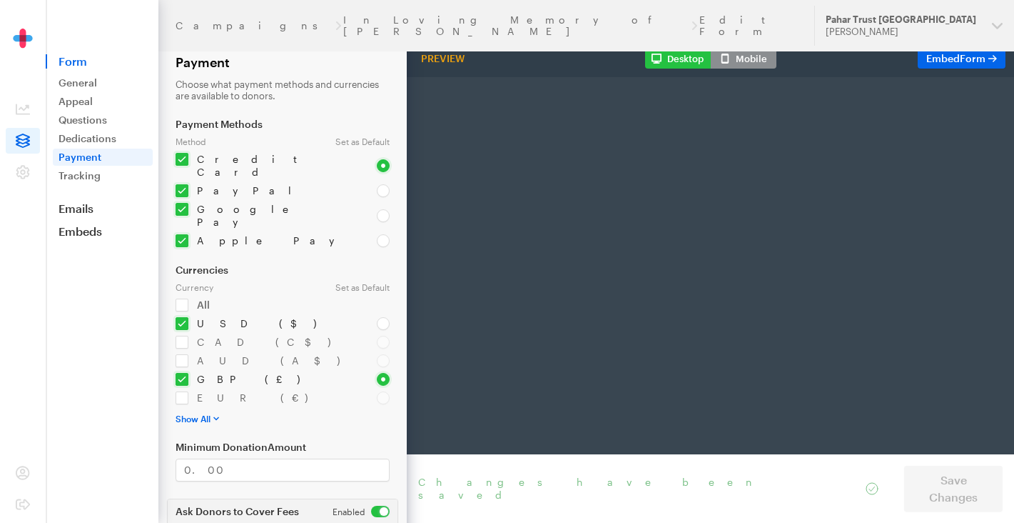
radio input "true"
type input "100"
type input "[EMAIL_ADDRESS][DOMAIN_NAME]"
type input "first"
type input "last"
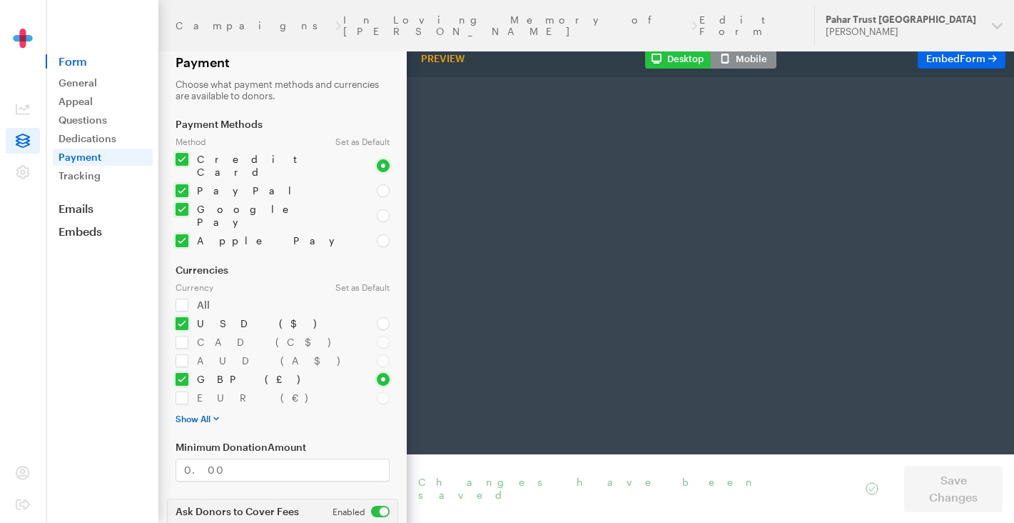
type input "address"
type input "892345"
type input "Los Angelis"
type input "CA"
select select "US"
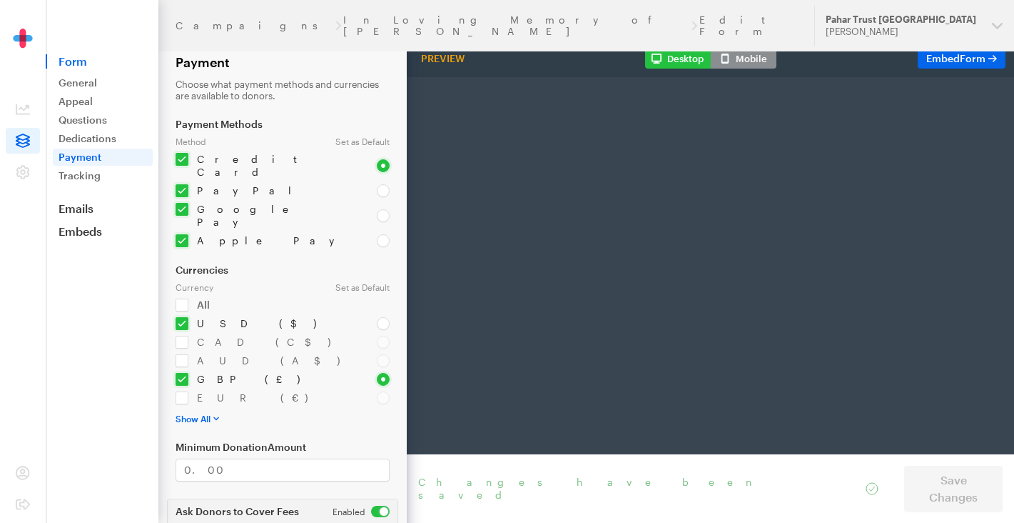
checkbox input "false"
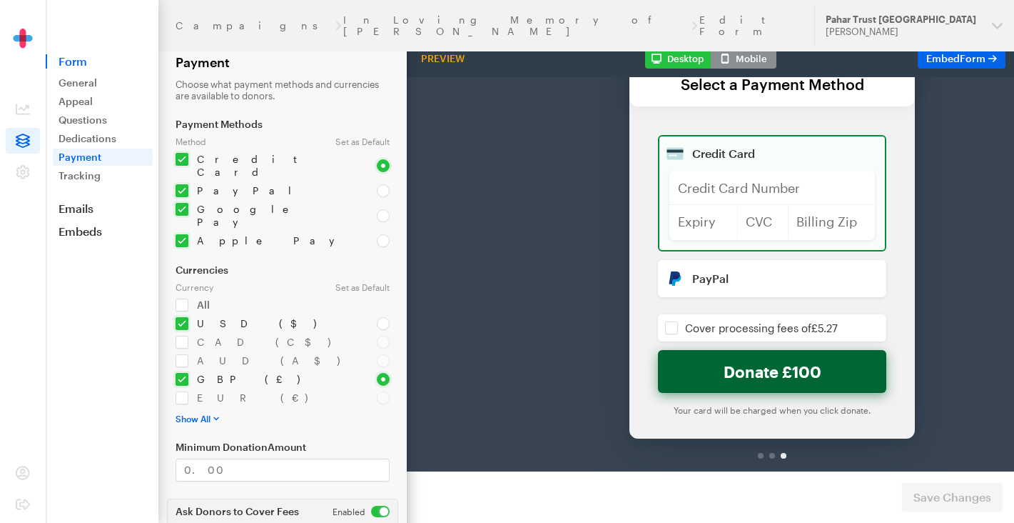
scroll to position [10, 0]
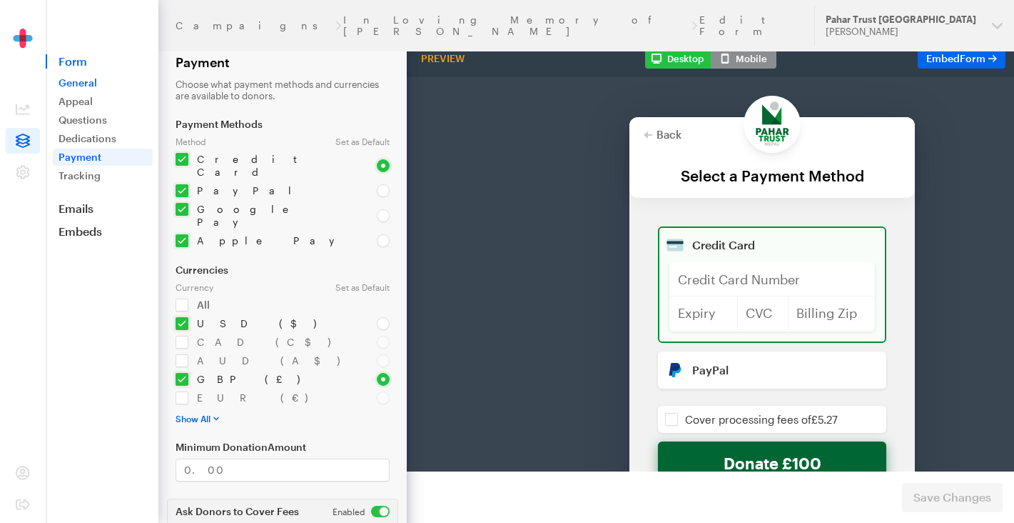
click at [78, 80] on link "General" at bounding box center [103, 82] width 100 height 17
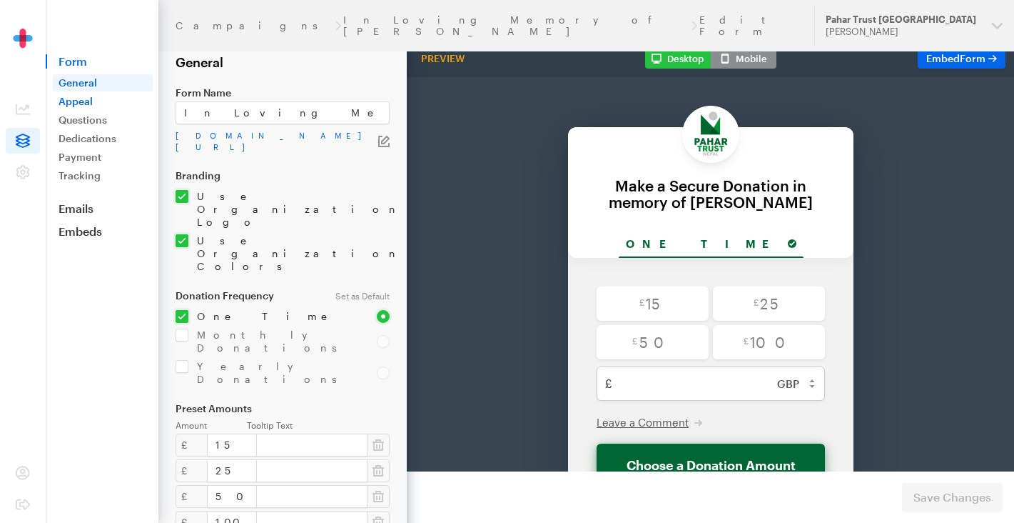
click at [82, 98] on link "Appeal" at bounding box center [103, 101] width 100 height 17
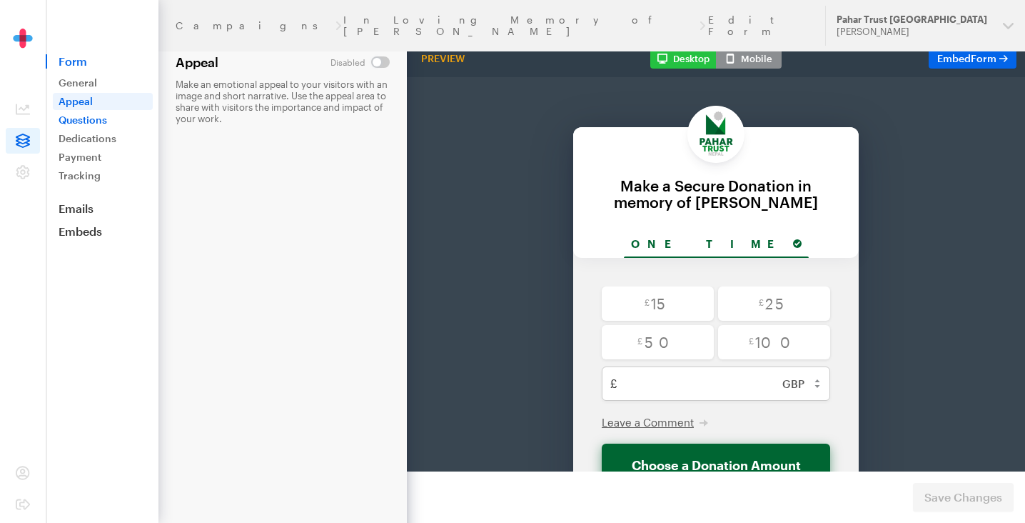
click at [85, 120] on link "Questions" at bounding box center [103, 119] width 100 height 17
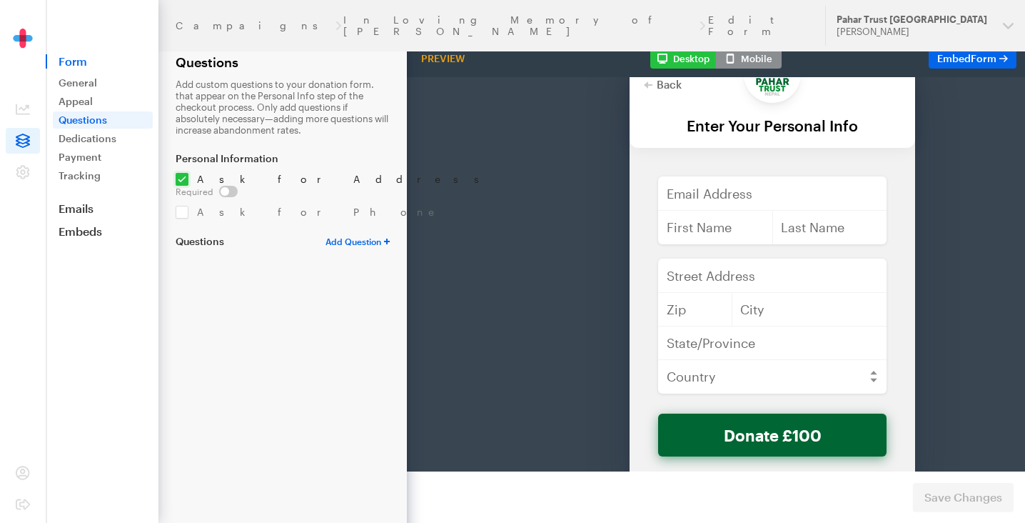
scroll to position [59, 0]
click at [182, 177] on input "checkbox" at bounding box center [335, 179] width 319 height 13
checkbox input "false"
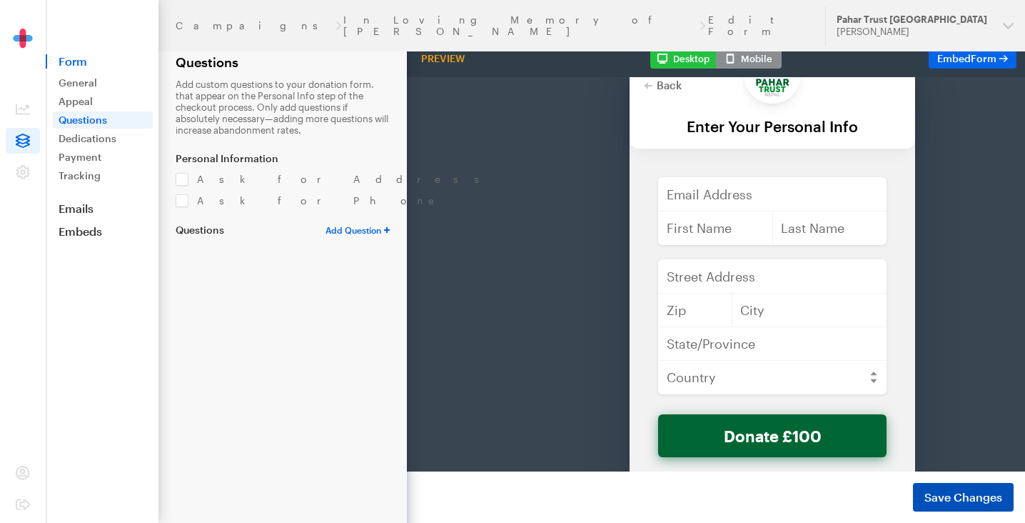
click at [960, 493] on span "Save Changes" at bounding box center [964, 496] width 78 height 17
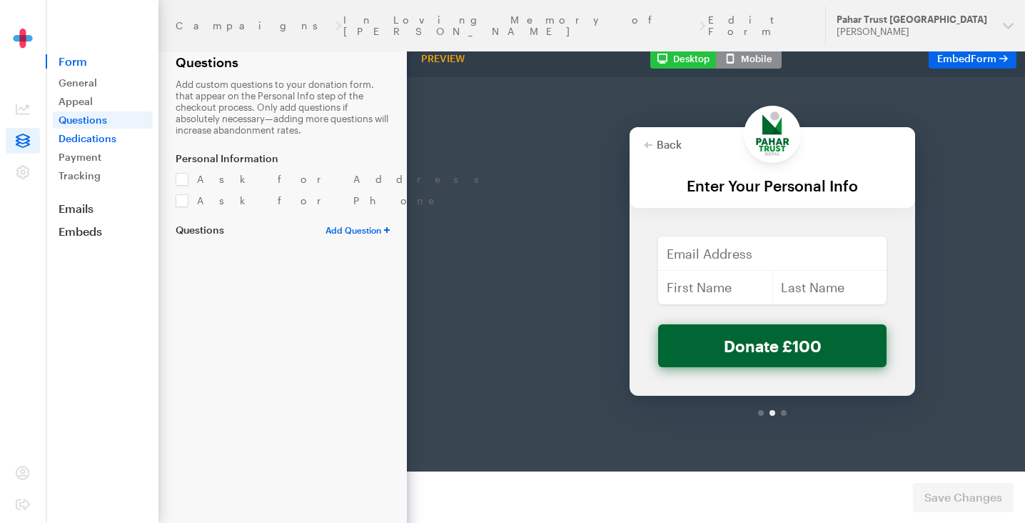
click at [94, 139] on link "Dedications" at bounding box center [103, 138] width 100 height 17
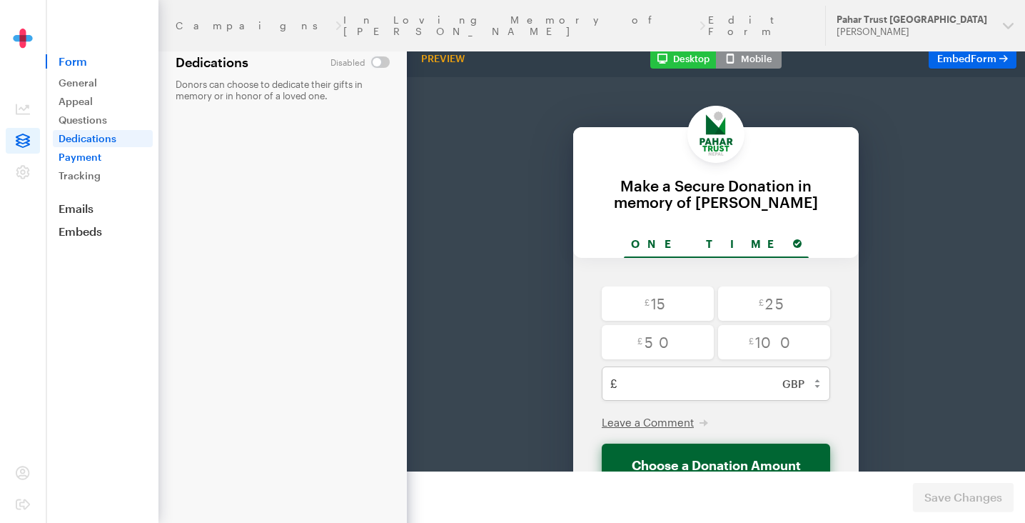
click at [82, 158] on link "Payment" at bounding box center [103, 156] width 100 height 17
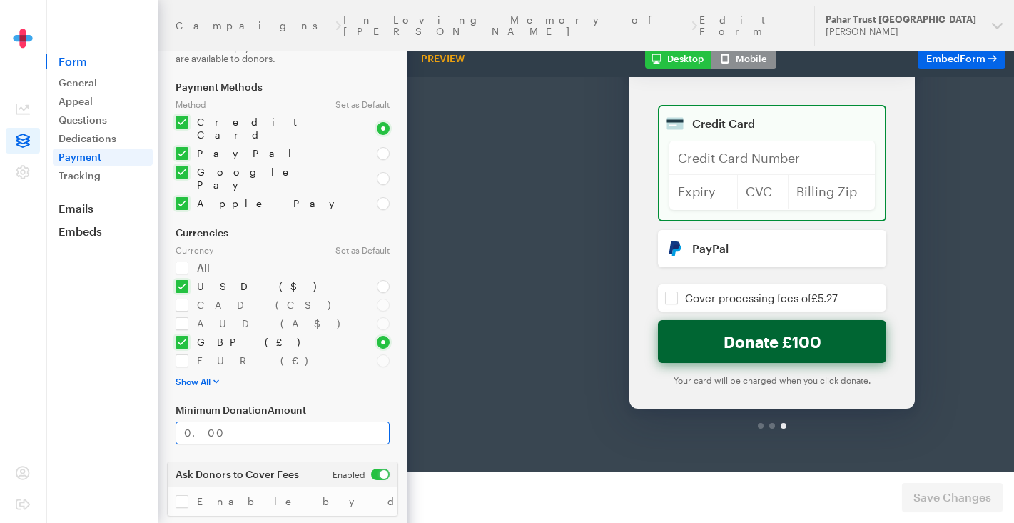
scroll to position [36, 0]
click at [190, 422] on input "Minimum Donation Amount" at bounding box center [283, 433] width 214 height 23
type input "1.00"
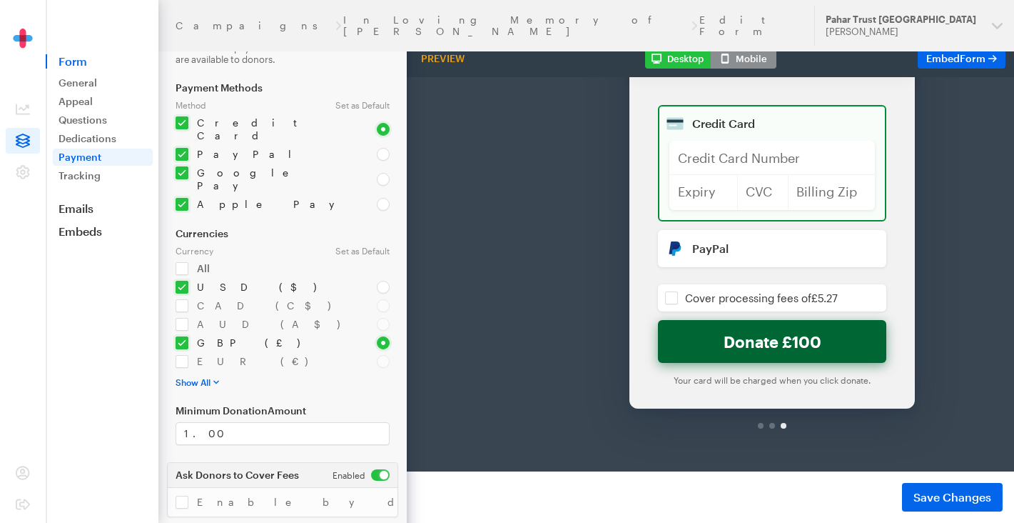
click at [374, 469] on input "checkbox" at bounding box center [361, 474] width 57 height 11
checkbox input "false"
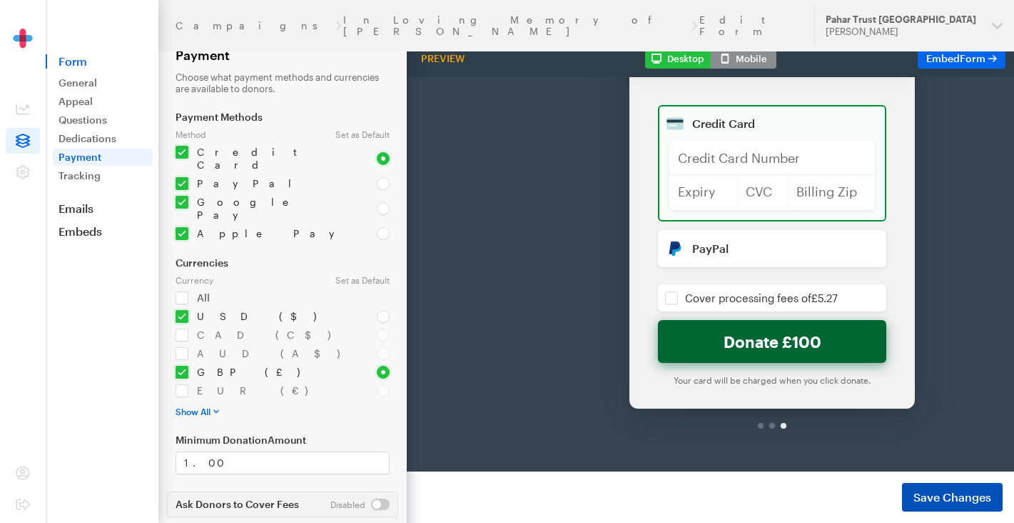
click at [960, 495] on span "Save Changes" at bounding box center [953, 496] width 78 height 17
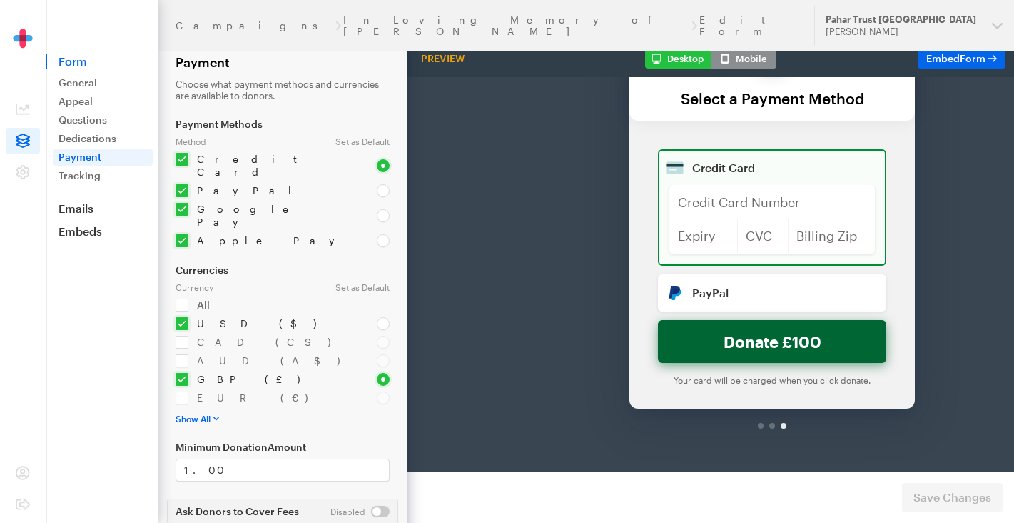
scroll to position [7, 0]
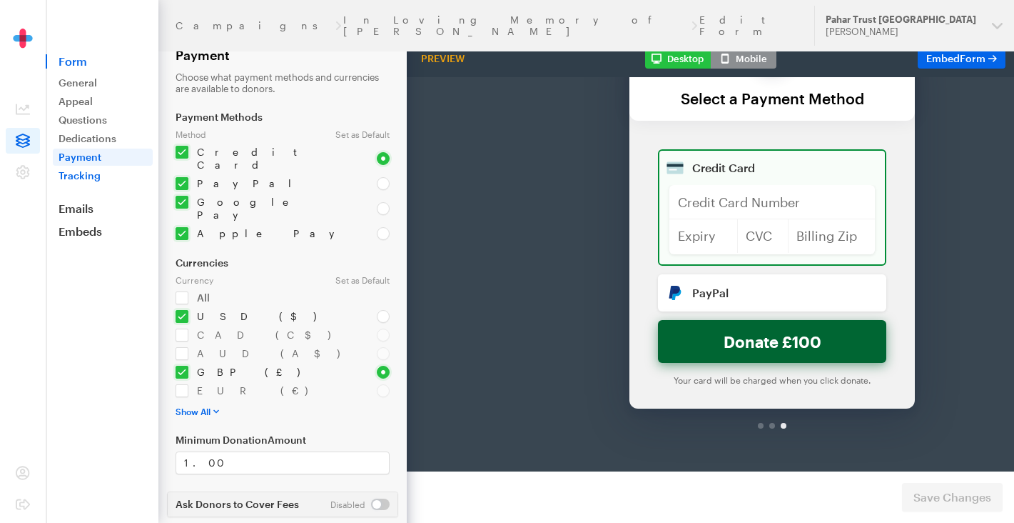
click at [89, 174] on link "Tracking" at bounding box center [103, 175] width 100 height 17
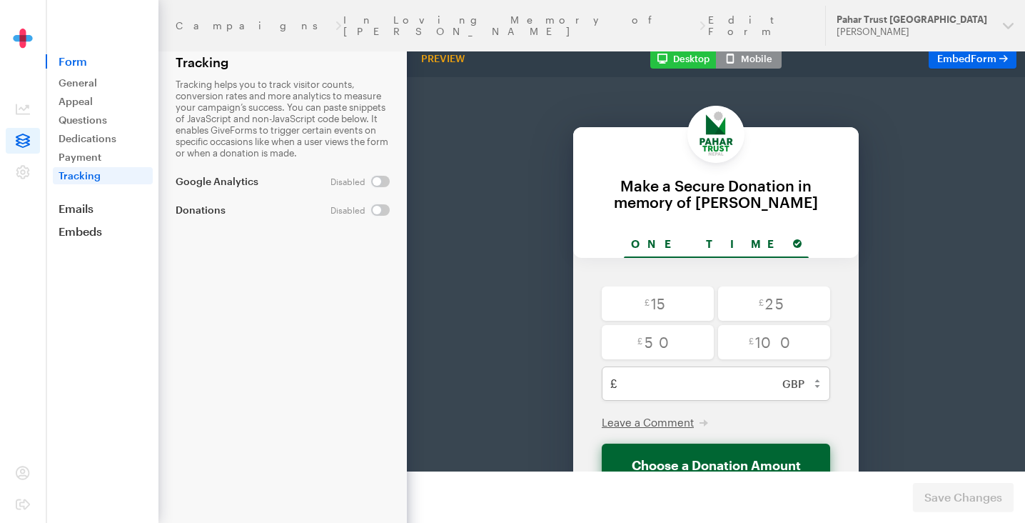
click at [379, 205] on input "checkbox" at bounding box center [360, 209] width 59 height 11
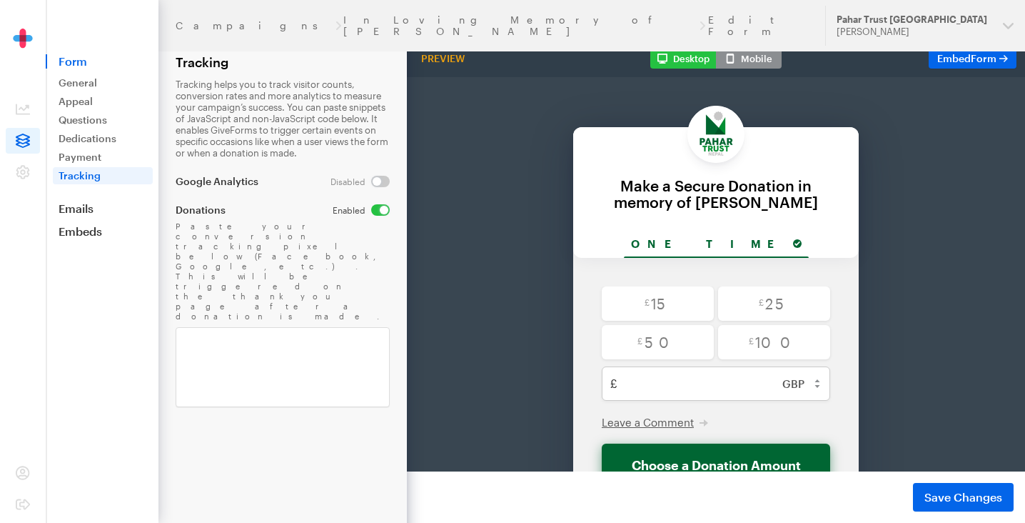
click at [376, 204] on input "checkbox" at bounding box center [361, 209] width 57 height 11
checkbox input "false"
click at [81, 208] on link "Emails" at bounding box center [102, 208] width 113 height 14
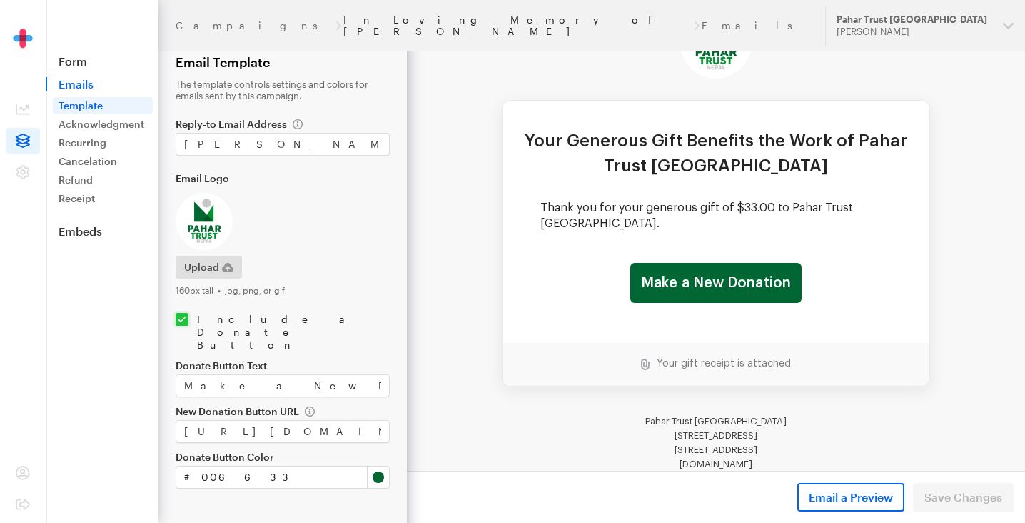
click at [386, 17] on link "In Loving Memory of [PERSON_NAME]" at bounding box center [517, 25] width 348 height 23
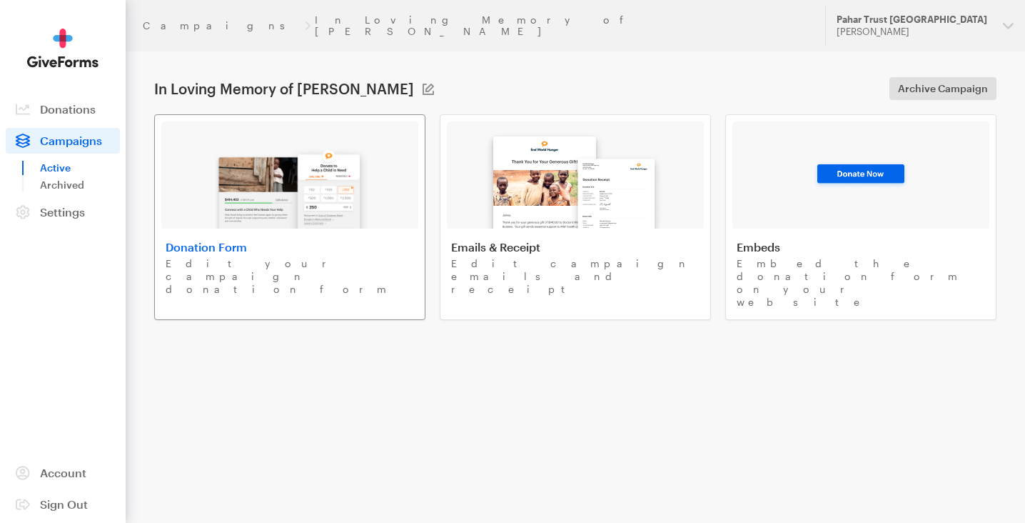
click at [388, 189] on div at bounding box center [289, 174] width 257 height 107
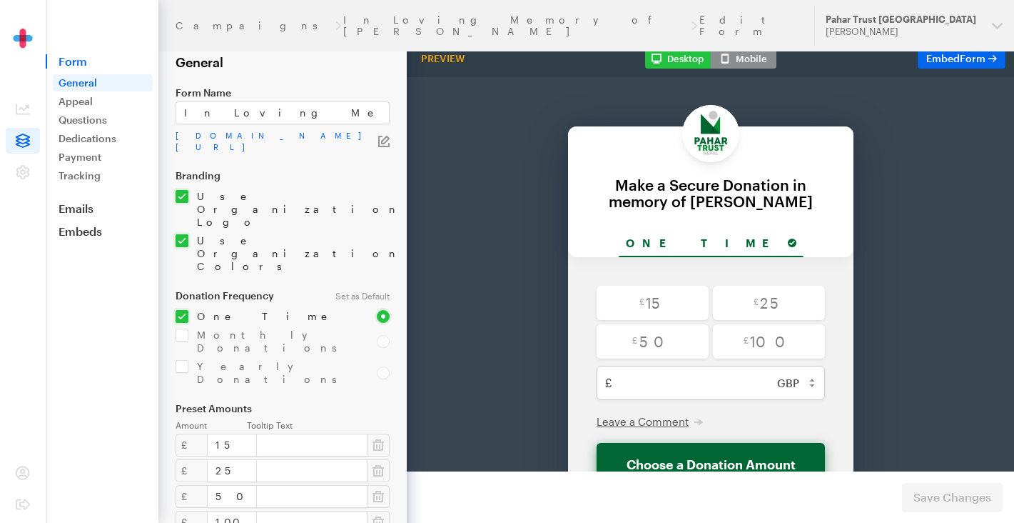
scroll to position [73, 0]
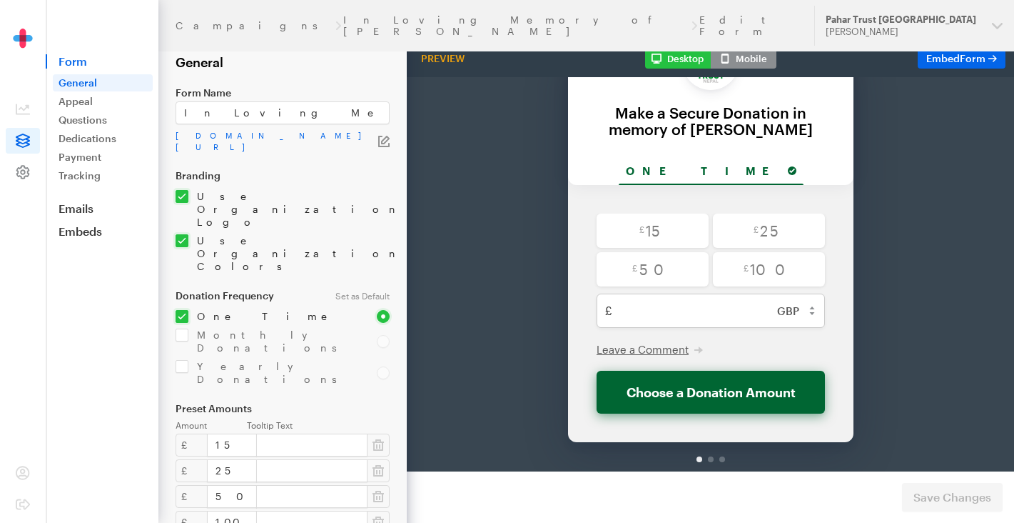
click at [21, 169] on icon at bounding box center [23, 172] width 14 height 14
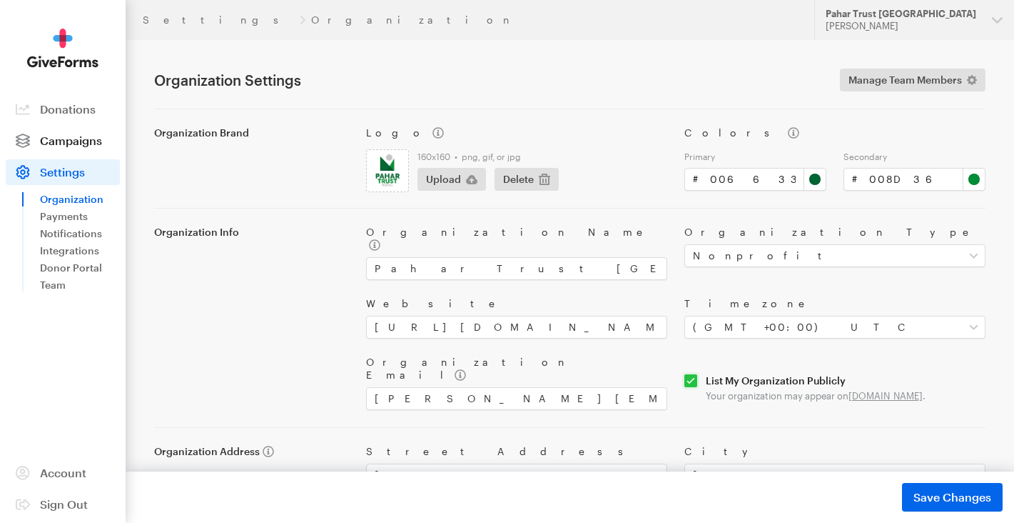
click at [56, 136] on span "Campaigns" at bounding box center [71, 141] width 62 height 14
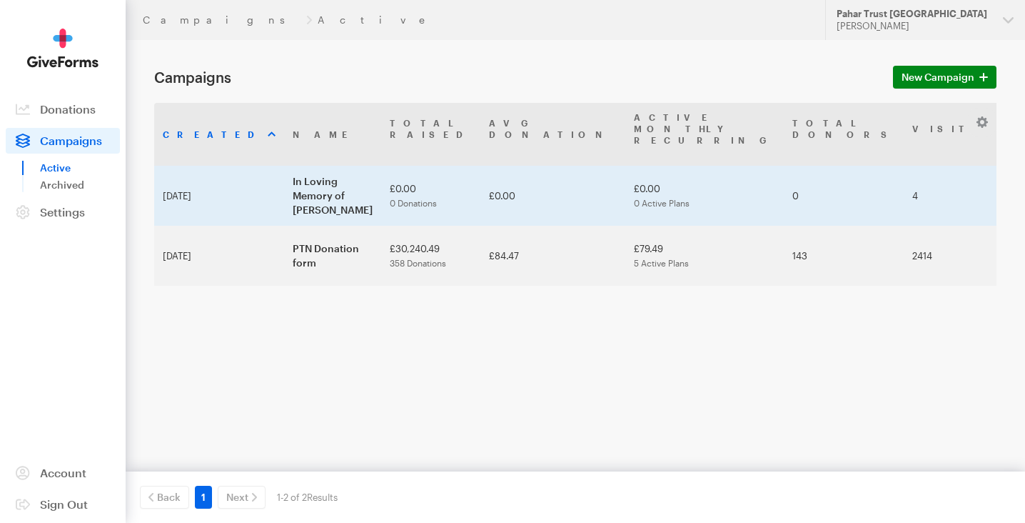
click at [341, 169] on td "In Loving Memory of Manikumar Rai" at bounding box center [332, 196] width 97 height 60
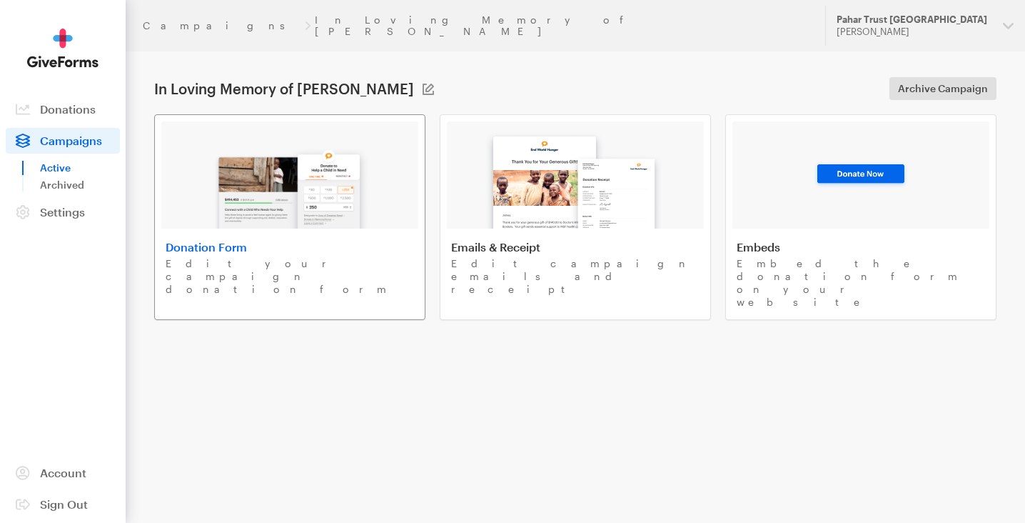
click at [341, 198] on img at bounding box center [289, 182] width 167 height 91
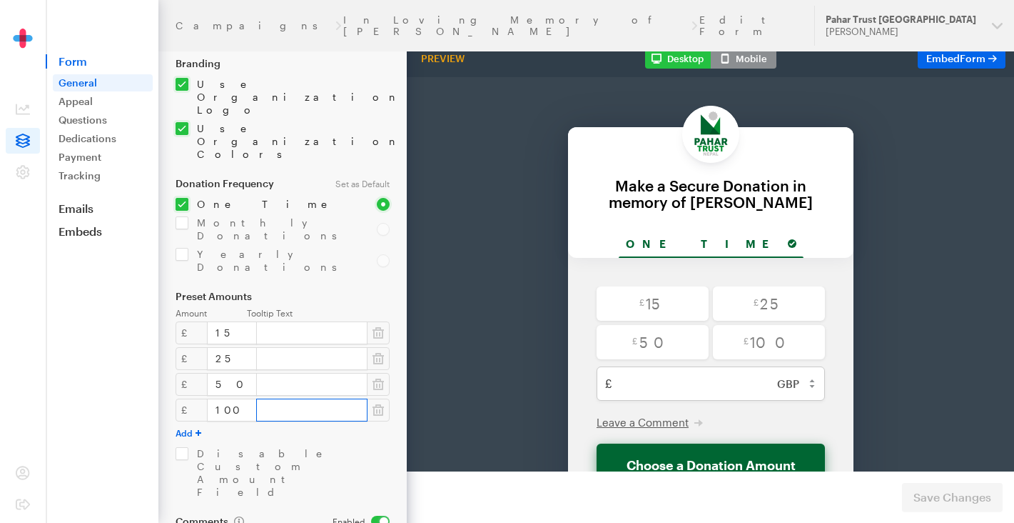
scroll to position [159, 0]
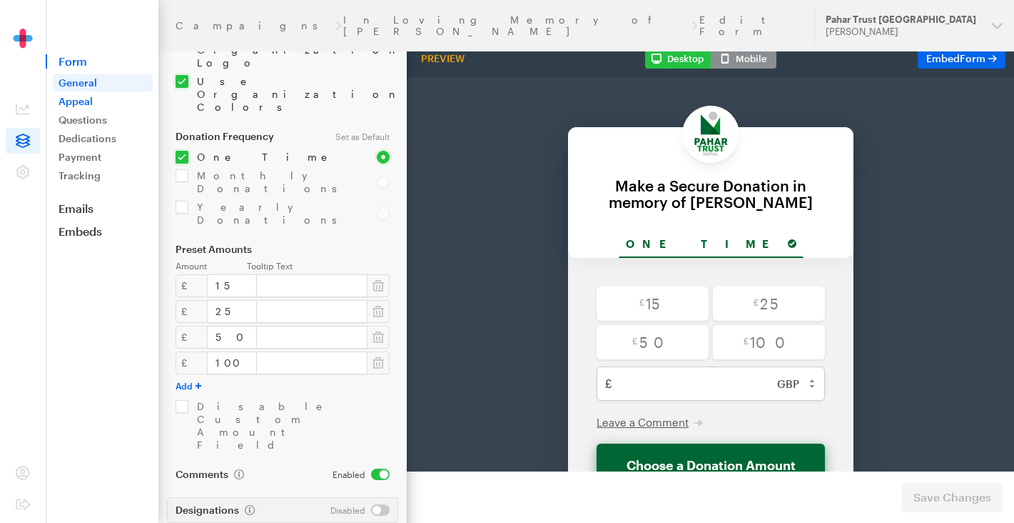
click at [74, 98] on link "Appeal" at bounding box center [103, 101] width 100 height 17
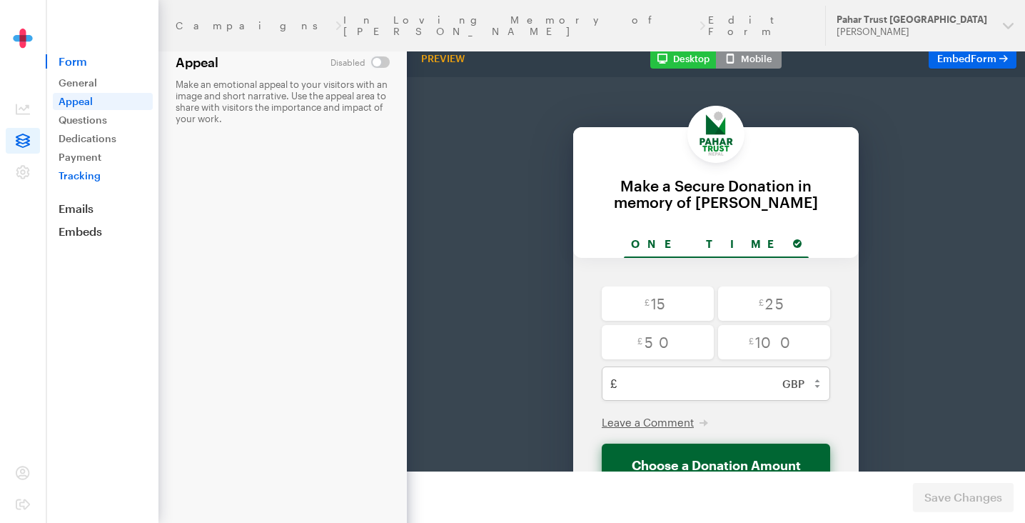
click at [85, 177] on link "Tracking" at bounding box center [103, 175] width 100 height 17
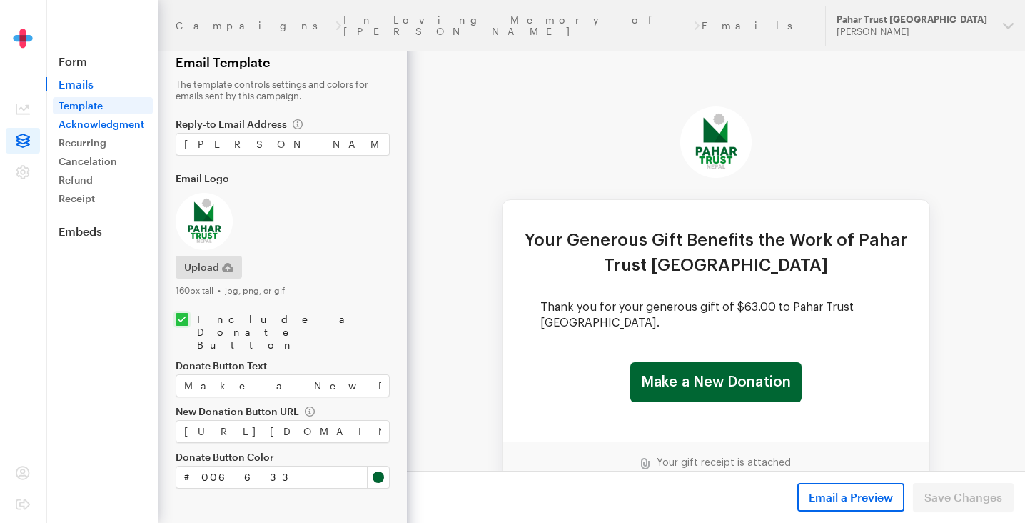
click at [107, 123] on link "Acknowledgment" at bounding box center [103, 124] width 100 height 17
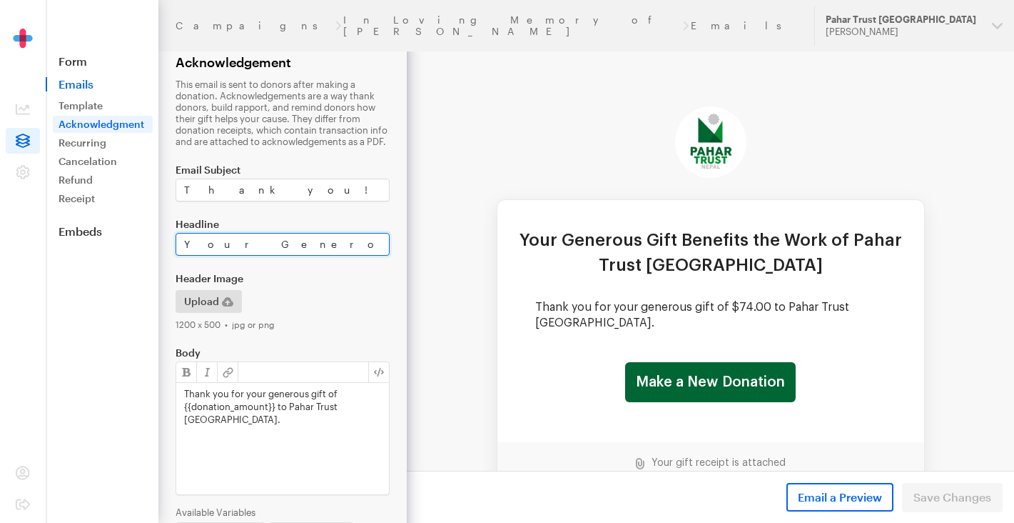
drag, startPoint x: 186, startPoint y: 241, endPoint x: 324, endPoint y: 243, distance: 137.8
click at [271, 243] on input "Thank you for oyur kindnesshe Work of Pahar Trust Nepal" at bounding box center [283, 244] width 214 height 23
click at [293, 244] on input "Thank you for kindnesshe Work of Pahar Trust Nepal" at bounding box center [283, 244] width 214 height 23
drag, startPoint x: 278, startPoint y: 243, endPoint x: 387, endPoint y: 246, distance: 108.6
click at [387, 246] on input "Thank you for kindness, your donation will continue Mani's legacy of kindnesshe…" at bounding box center [283, 244] width 214 height 23
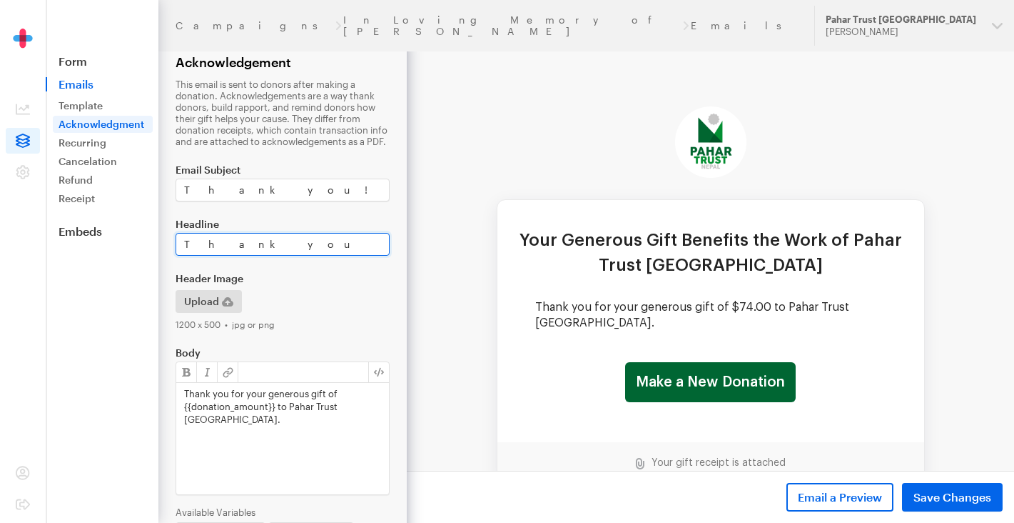
click at [199, 243] on input "Thank you for kindness, your donation will continue Mani's legacy of kindness" at bounding box center [283, 244] width 214 height 23
click at [291, 243] on input "Thank you for kindness, your donation will continue Mani's legacy of kindness" at bounding box center [283, 242] width 214 height 23
type input "Thank you for support, your donation will continue Mani's legacy of kindness"
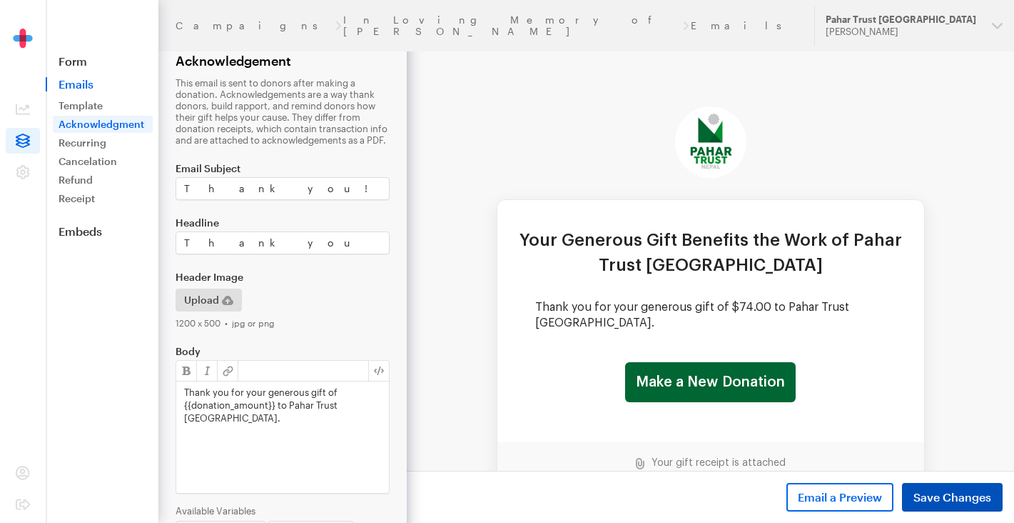
click at [960, 496] on span "Save Changes" at bounding box center [953, 496] width 78 height 17
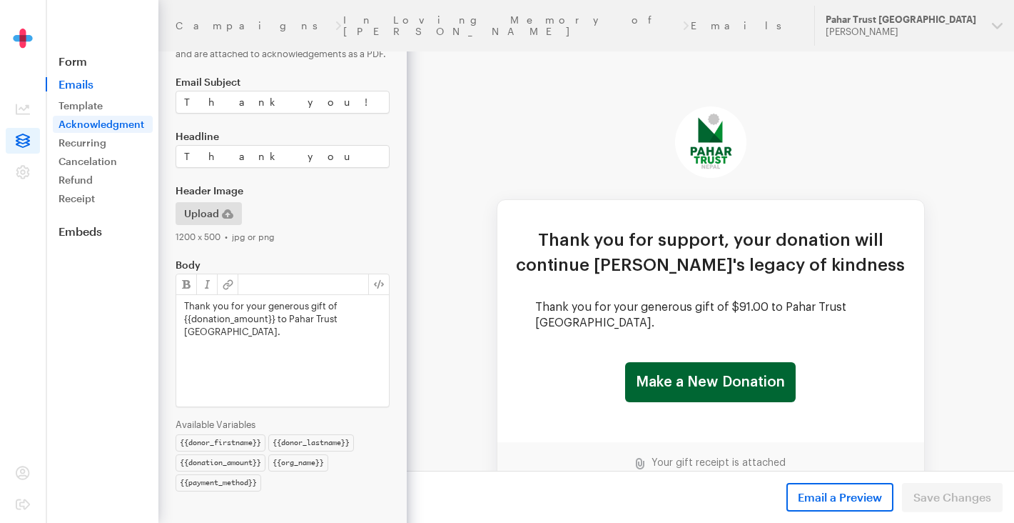
scroll to position [88, 0]
click at [89, 140] on link "Recurring" at bounding box center [103, 142] width 100 height 17
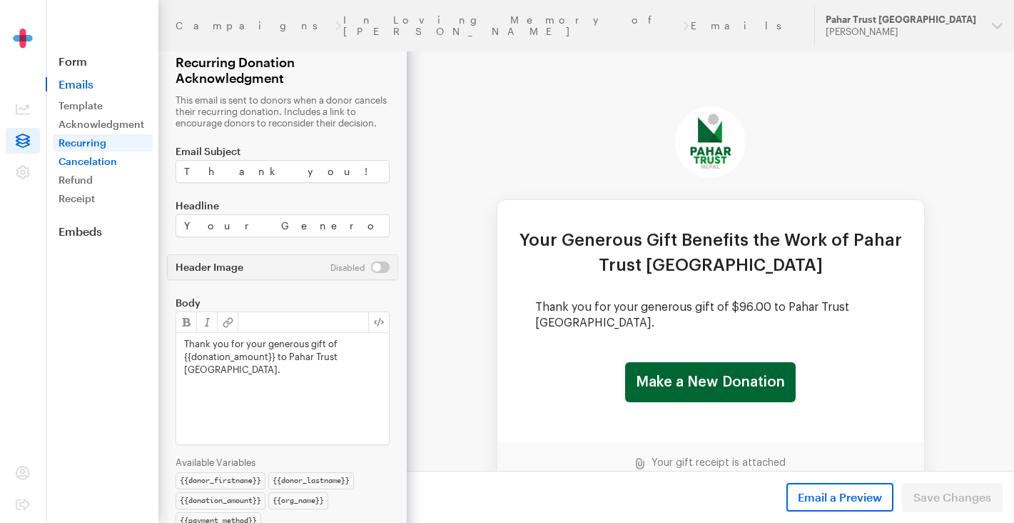
click at [104, 160] on link "Cancelation" at bounding box center [103, 161] width 100 height 17
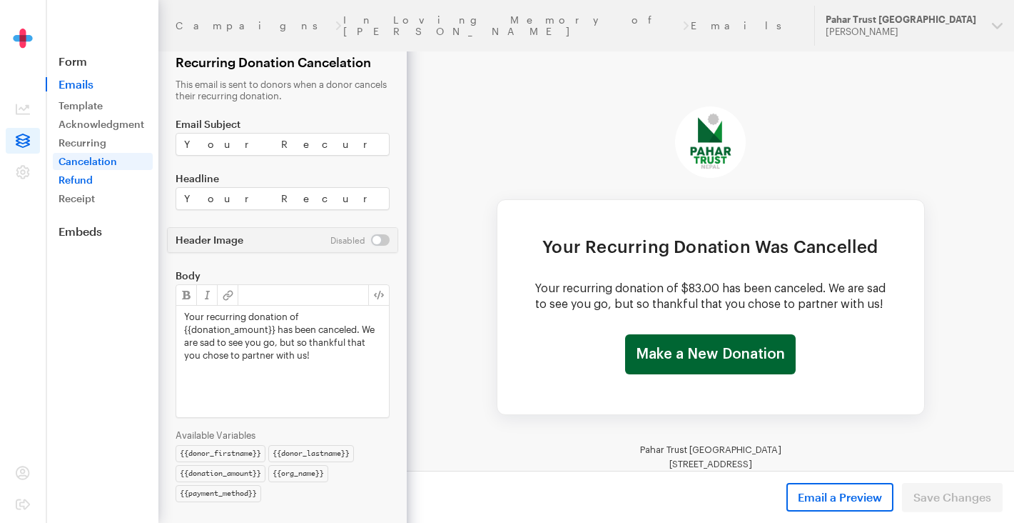
click at [85, 177] on link "Refund" at bounding box center [103, 179] width 100 height 17
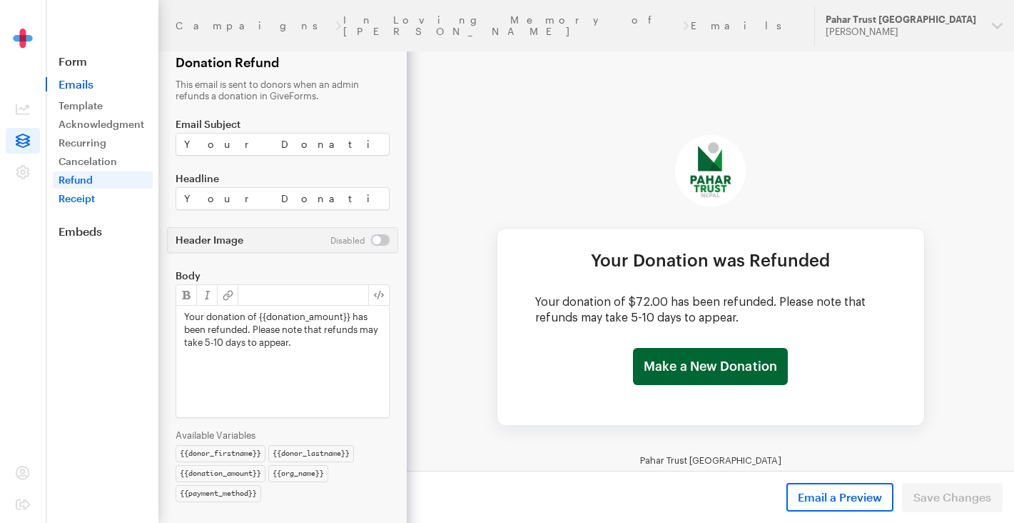
click at [79, 196] on link "Receipt" at bounding box center [103, 198] width 100 height 17
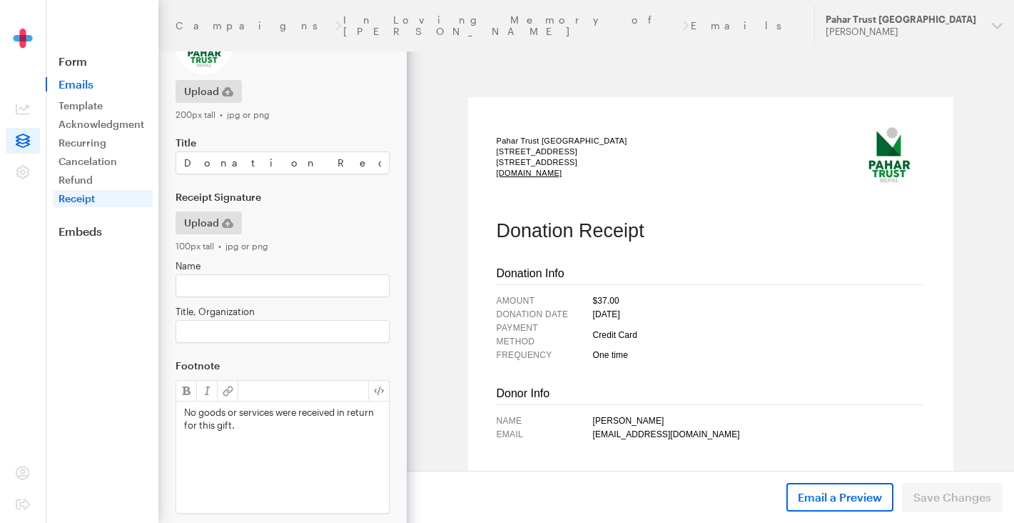
scroll to position [157, 0]
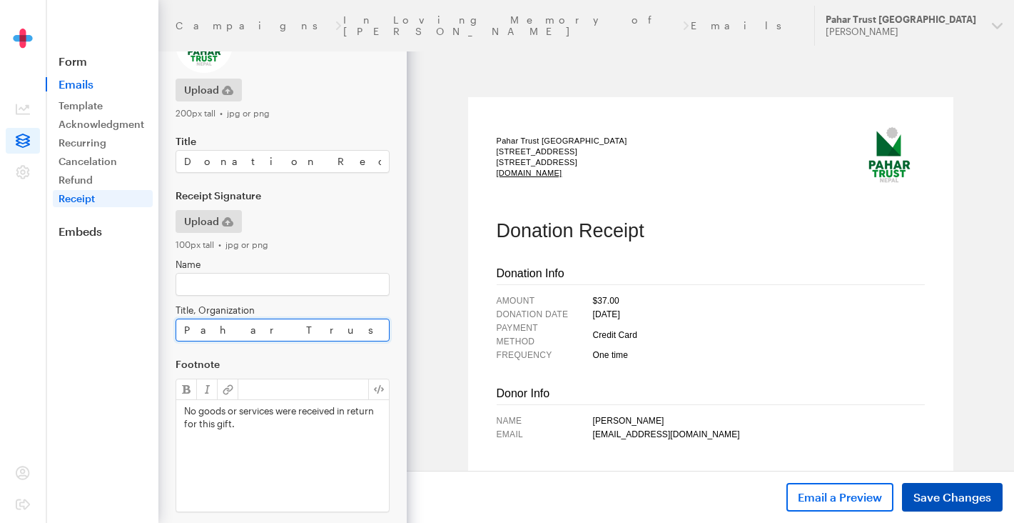
type input "Pahar Trust [GEOGRAPHIC_DATA]"
click at [961, 493] on span "Save Changes" at bounding box center [953, 496] width 78 height 17
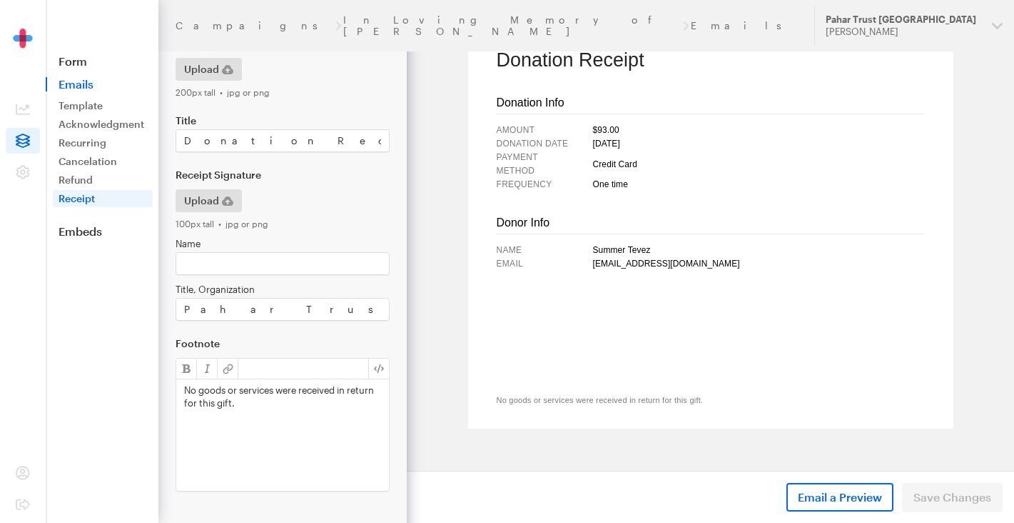
scroll to position [178, 0]
click at [81, 231] on link "Embeds" at bounding box center [102, 231] width 113 height 14
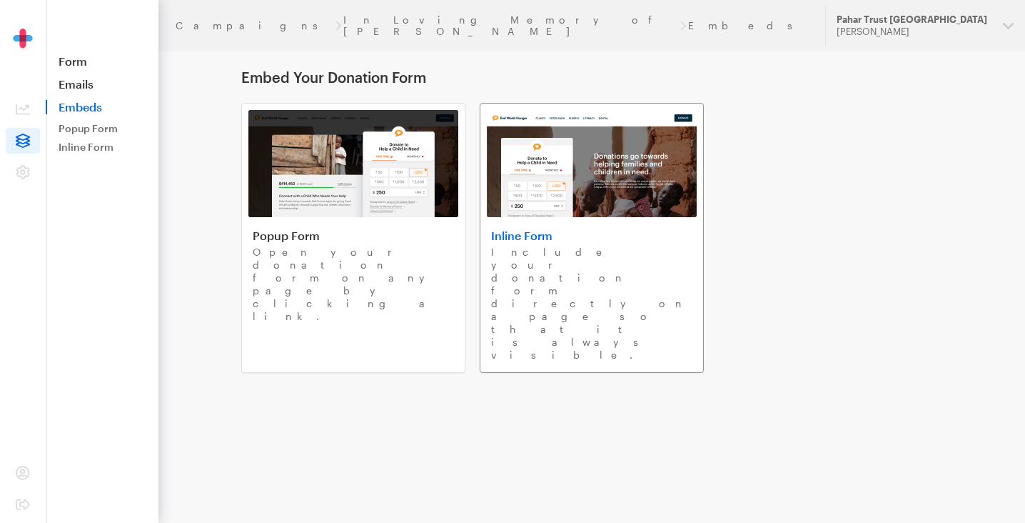
click at [618, 233] on h4 "Inline Form" at bounding box center [591, 235] width 201 height 14
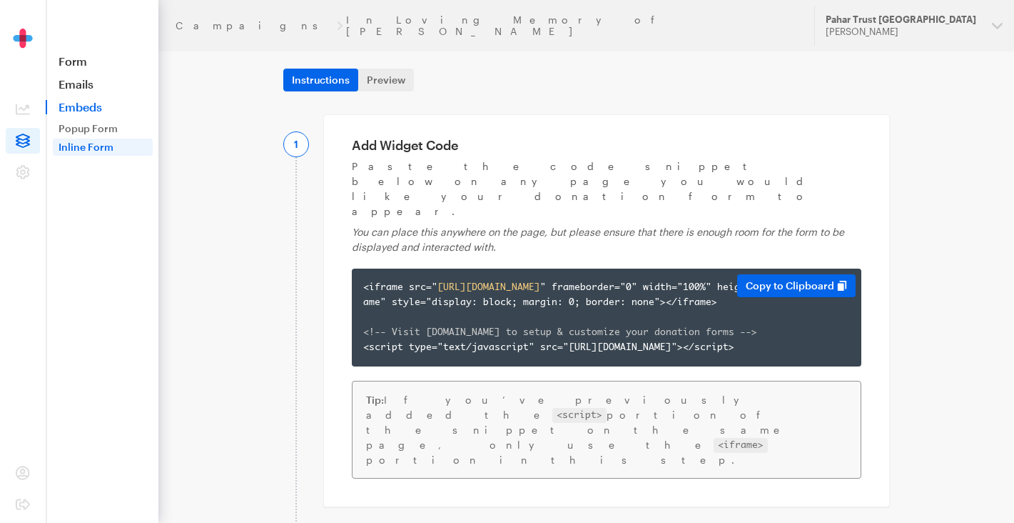
scroll to position [90, 0]
click at [804, 274] on button "Copy to Clipboard" at bounding box center [796, 285] width 119 height 23
